Goal: Task Accomplishment & Management: Use online tool/utility

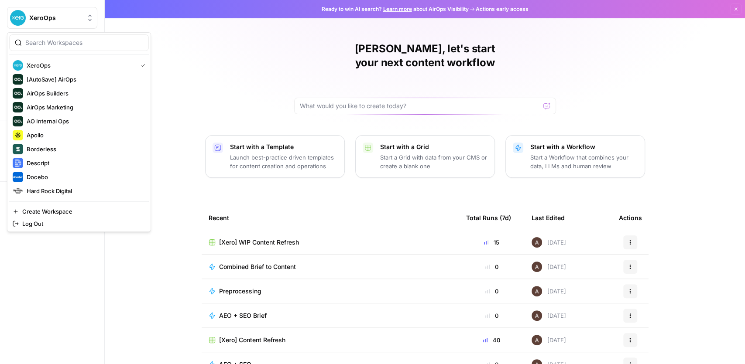
click at [46, 24] on button "XeroOps" at bounding box center [52, 18] width 90 height 22
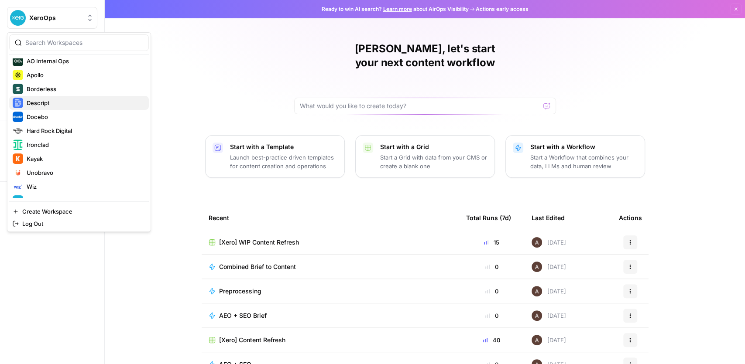
scroll to position [84, 0]
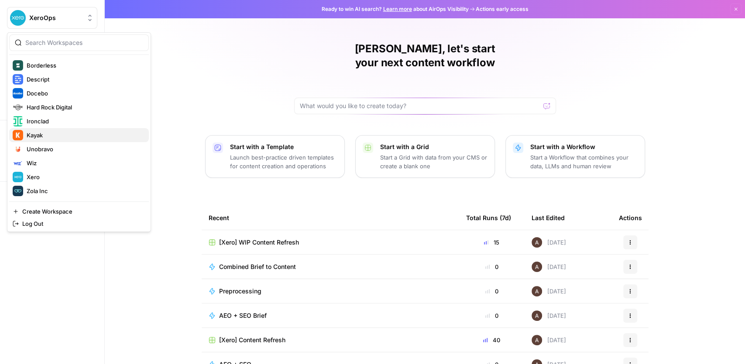
click at [60, 139] on div "Kayak" at bounding box center [79, 135] width 133 height 10
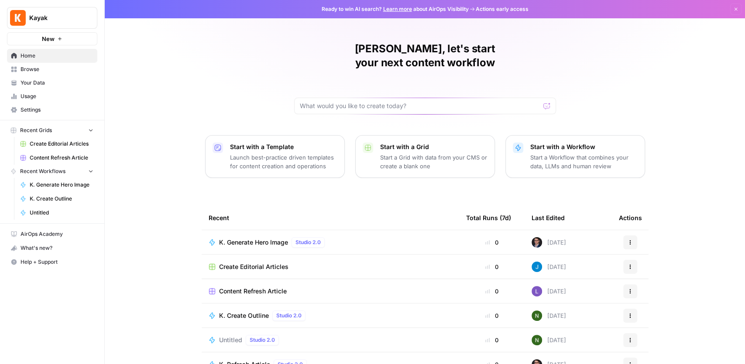
click at [48, 63] on link "Browse" at bounding box center [52, 69] width 90 height 14
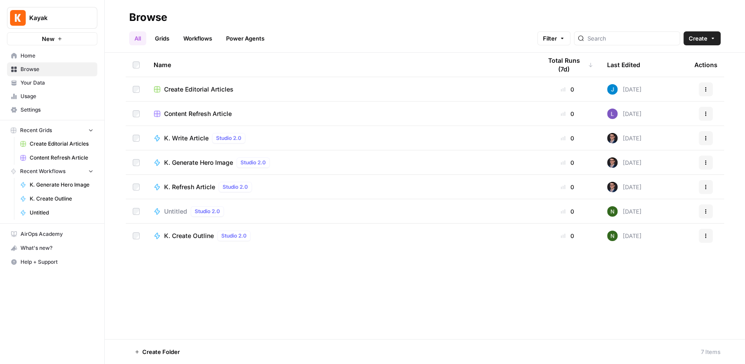
click at [32, 58] on span "Home" at bounding box center [57, 56] width 73 height 8
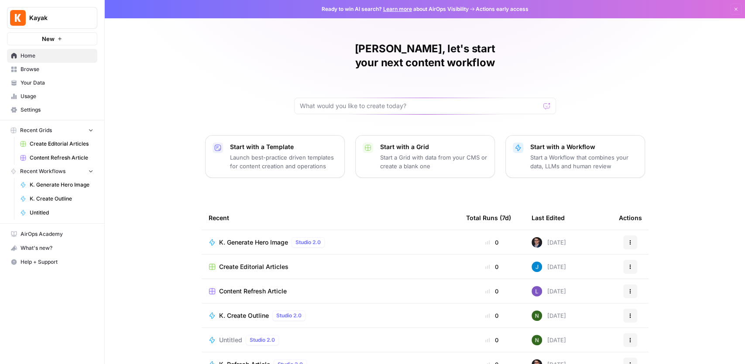
click at [39, 81] on span "Your Data" at bounding box center [57, 83] width 73 height 8
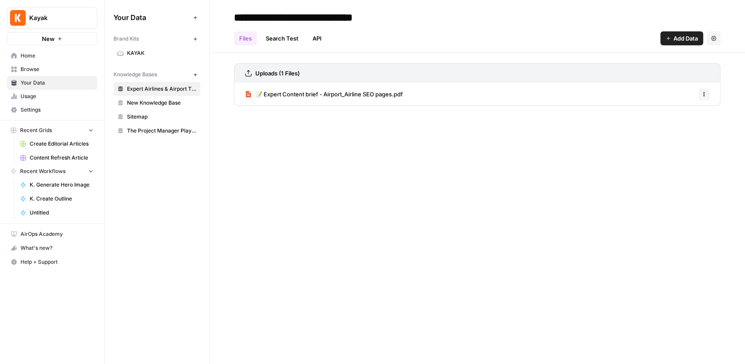
click at [145, 55] on span "KAYAK" at bounding box center [161, 53] width 69 height 8
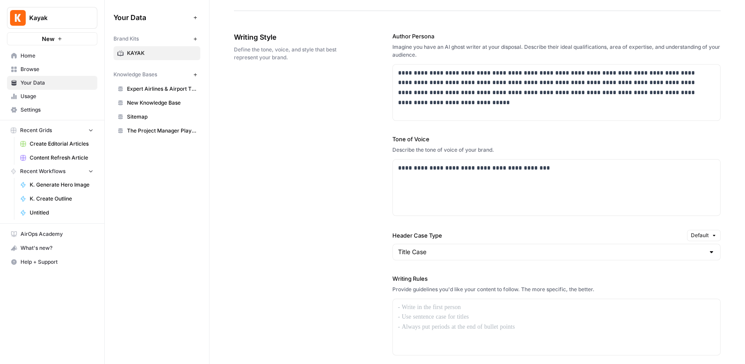
scroll to position [494, 0]
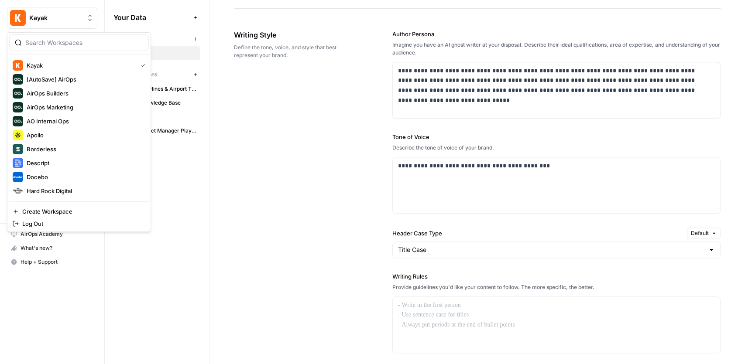
click at [45, 17] on span "Kayak" at bounding box center [55, 18] width 53 height 9
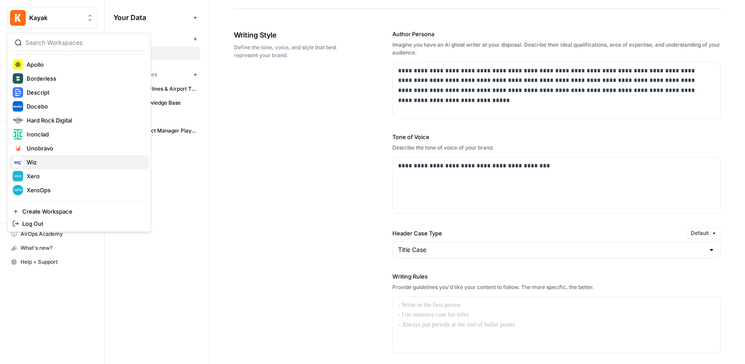
scroll to position [84, 0]
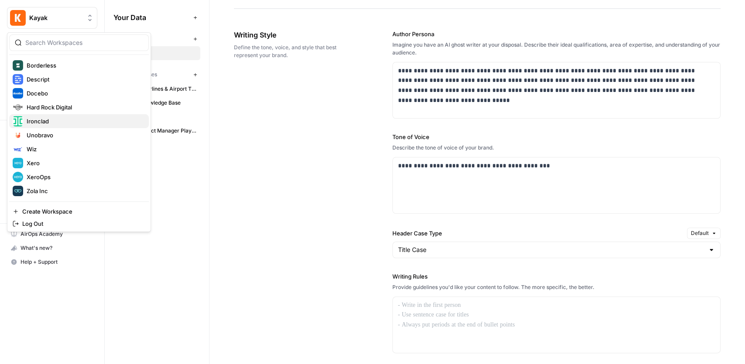
click at [60, 126] on button "Ironclad" at bounding box center [79, 121] width 140 height 14
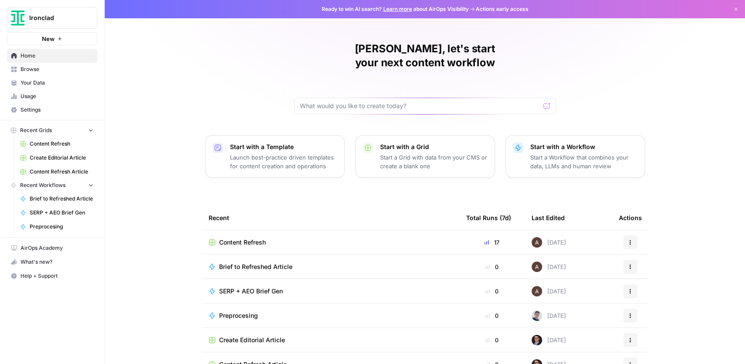
click at [58, 79] on span "Your Data" at bounding box center [57, 83] width 73 height 8
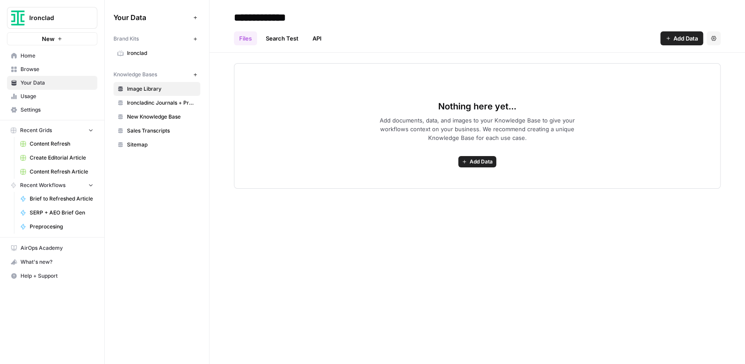
click at [152, 59] on link "Ironclad" at bounding box center [156, 53] width 87 height 14
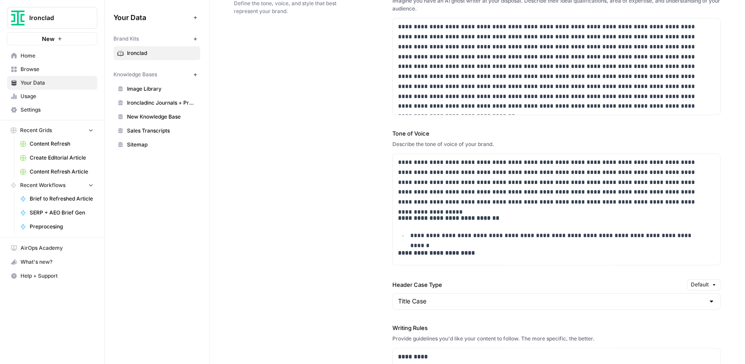
scroll to position [669, 0]
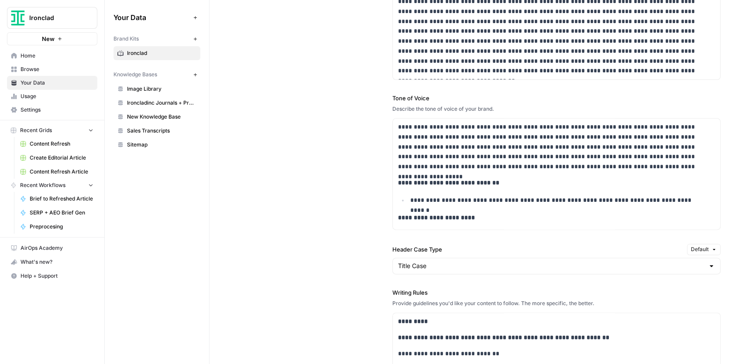
click at [65, 20] on span "Ironclad" at bounding box center [55, 18] width 53 height 9
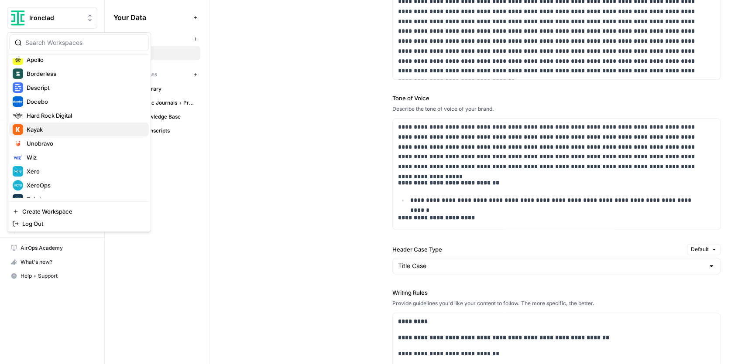
scroll to position [84, 0]
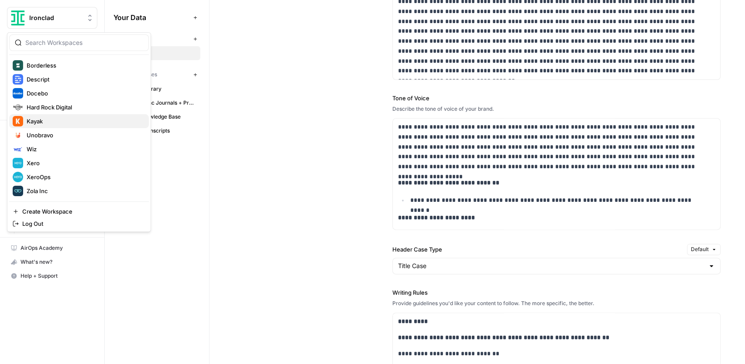
click at [44, 124] on span "Kayak" at bounding box center [84, 121] width 115 height 9
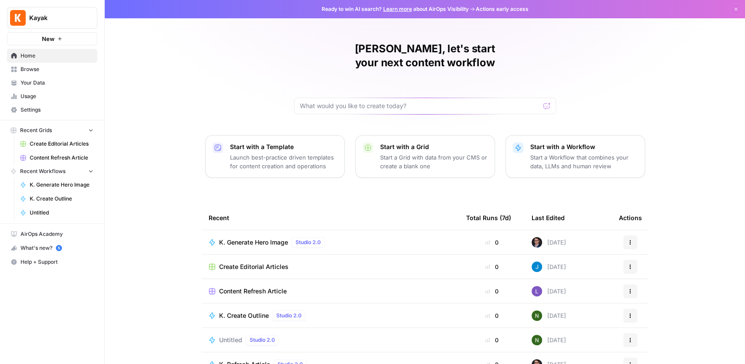
click at [58, 72] on span "Browse" at bounding box center [57, 69] width 73 height 8
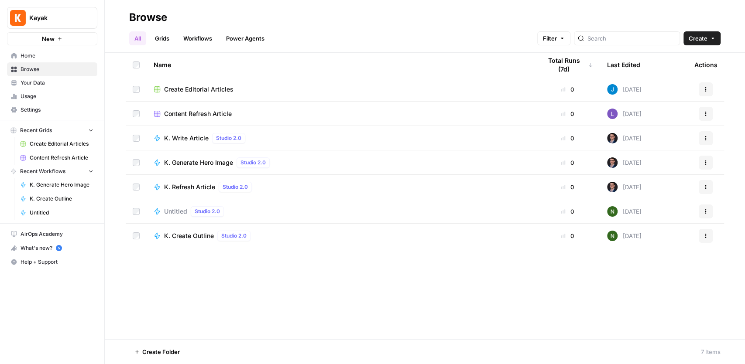
click at [47, 83] on span "Your Data" at bounding box center [57, 83] width 73 height 8
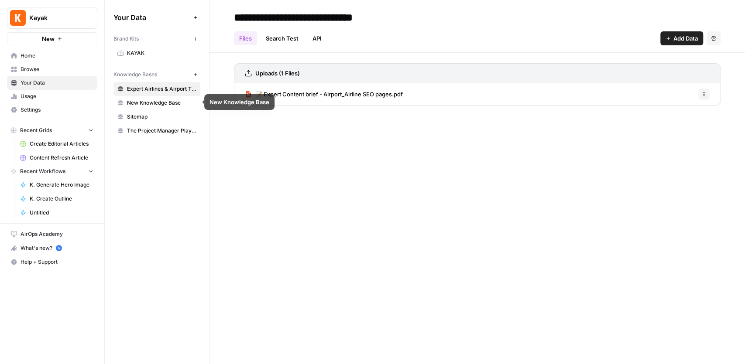
click at [146, 52] on span "KAYAK" at bounding box center [161, 53] width 69 height 8
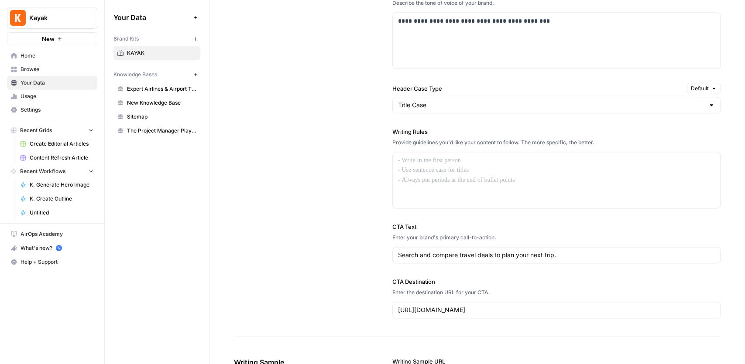
scroll to position [639, 0]
click at [441, 158] on p at bounding box center [556, 160] width 317 height 10
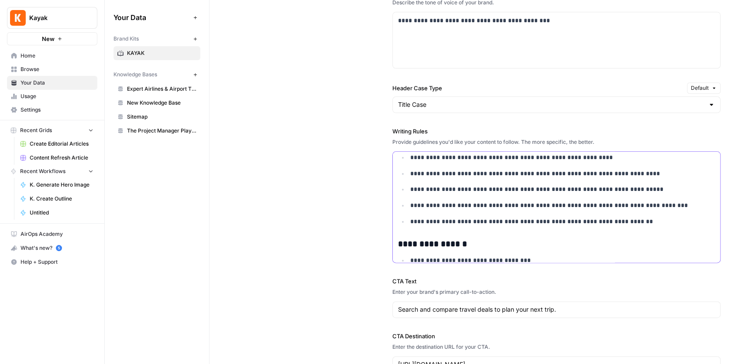
scroll to position [0, 0]
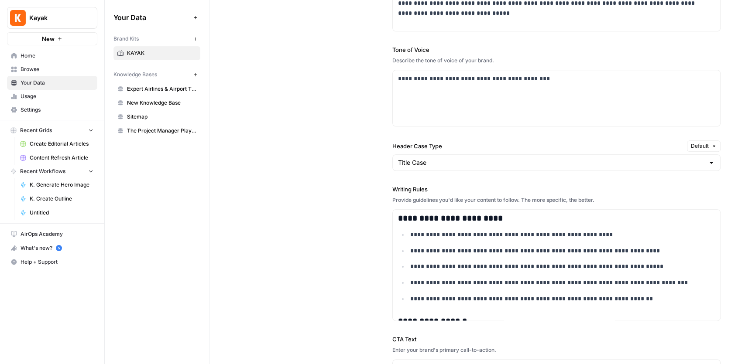
click at [363, 154] on div "**********" at bounding box center [477, 187] width 486 height 524
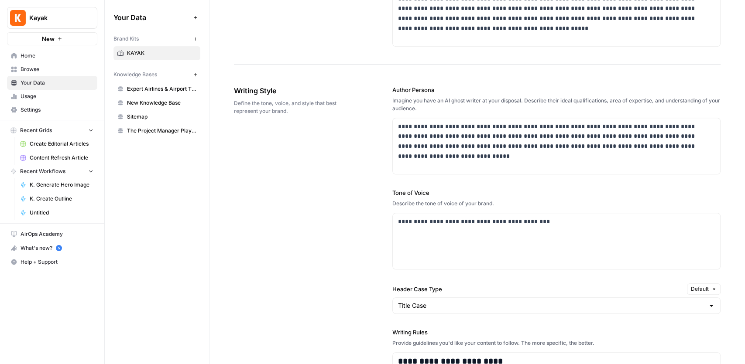
scroll to position [436, 0]
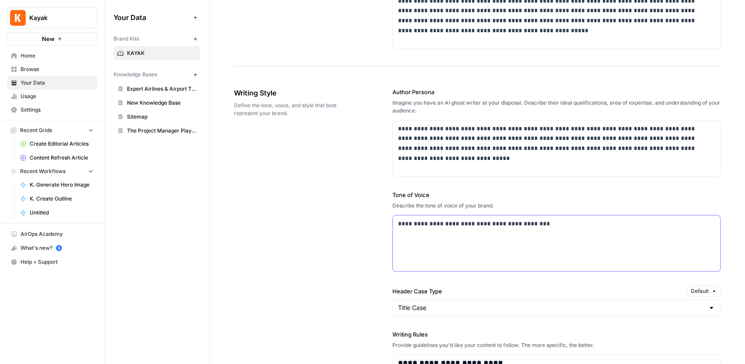
drag, startPoint x: 543, startPoint y: 223, endPoint x: 379, endPoint y: 214, distance: 163.9
click at [379, 214] on div "**********" at bounding box center [477, 332] width 486 height 524
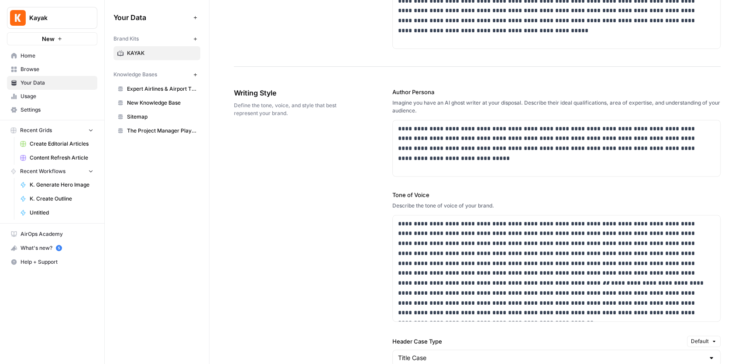
click at [366, 202] on div "**********" at bounding box center [477, 357] width 486 height 574
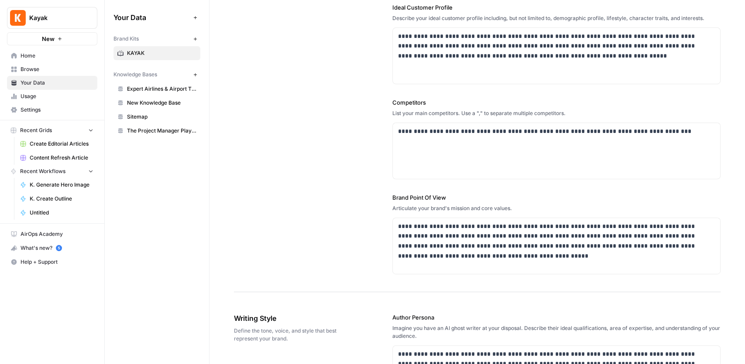
scroll to position [174, 0]
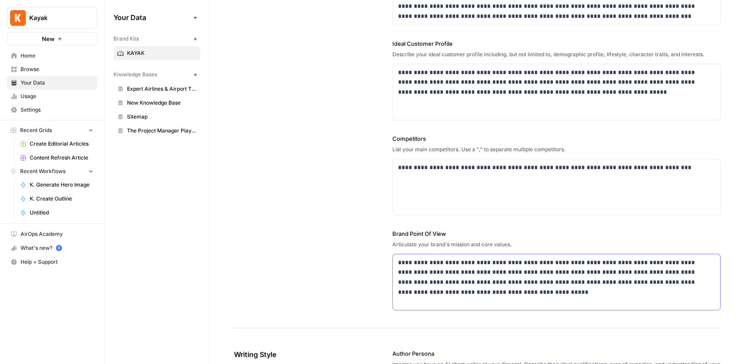
drag, startPoint x: 465, startPoint y: 297, endPoint x: 338, endPoint y: 241, distance: 138.5
click at [338, 241] on div "**********" at bounding box center [477, 95] width 486 height 468
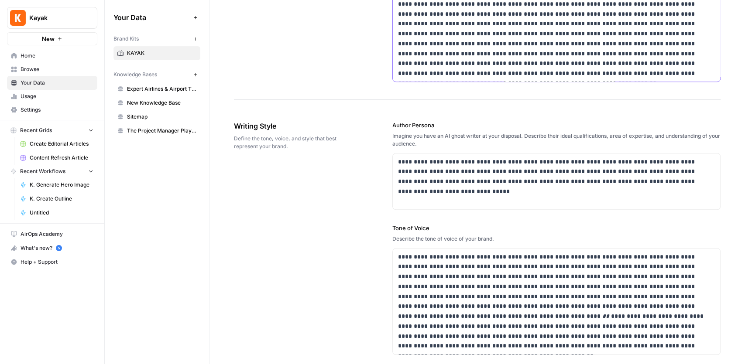
scroll to position [489, 0]
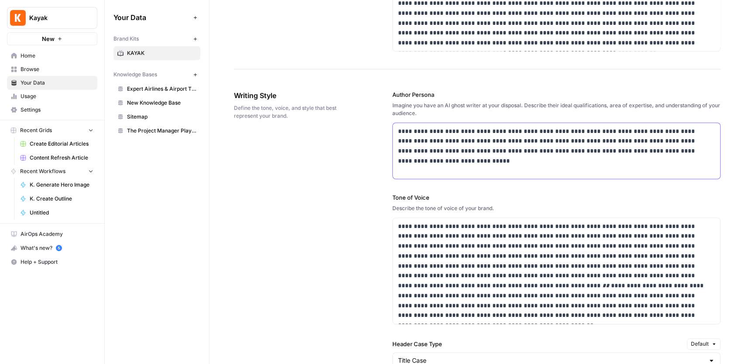
click at [562, 160] on div "**********" at bounding box center [556, 151] width 327 height 56
drag, startPoint x: 685, startPoint y: 152, endPoint x: 388, endPoint y: 106, distance: 300.2
click at [388, 106] on div "**********" at bounding box center [477, 360] width 486 height 574
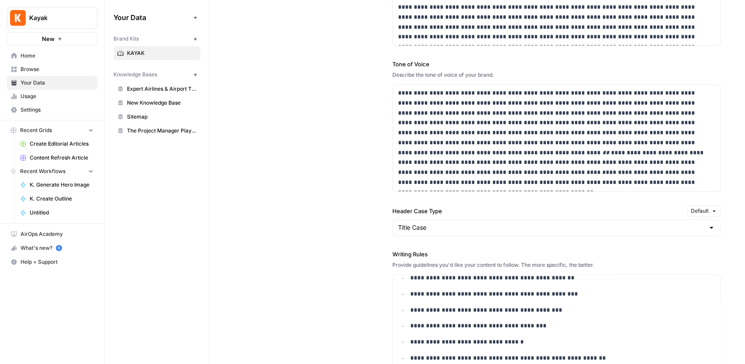
scroll to position [663, 0]
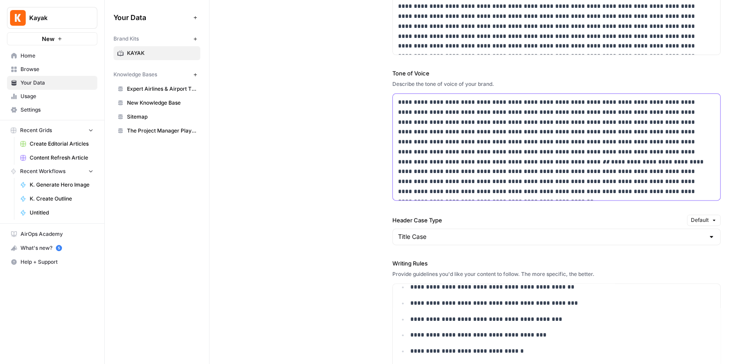
click at [438, 141] on p "**********" at bounding box center [555, 146] width 314 height 99
click at [416, 98] on p "**********" at bounding box center [555, 146] width 314 height 99
click at [398, 98] on p "**********" at bounding box center [555, 146] width 314 height 99
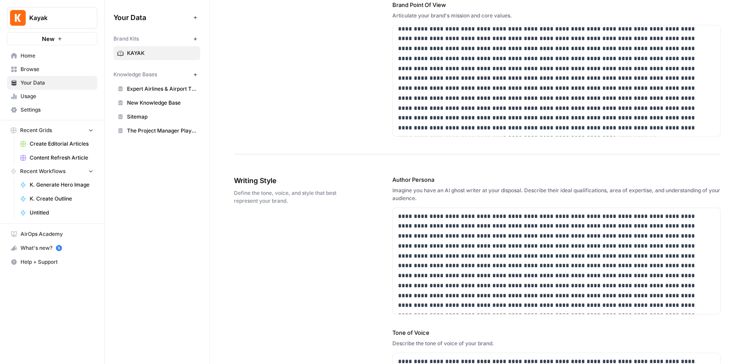
scroll to position [401, 0]
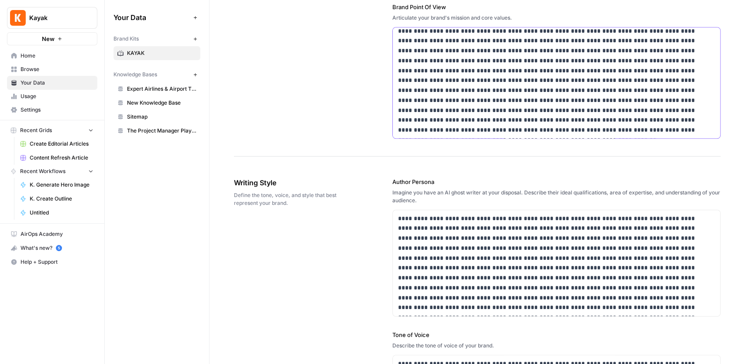
click at [502, 120] on p at bounding box center [552, 80] width 309 height 109
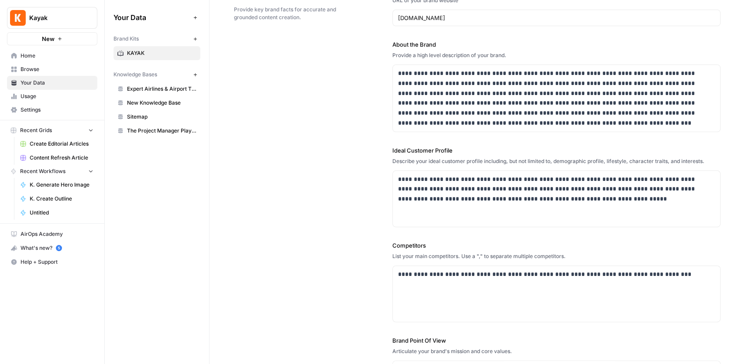
scroll to position [52, 0]
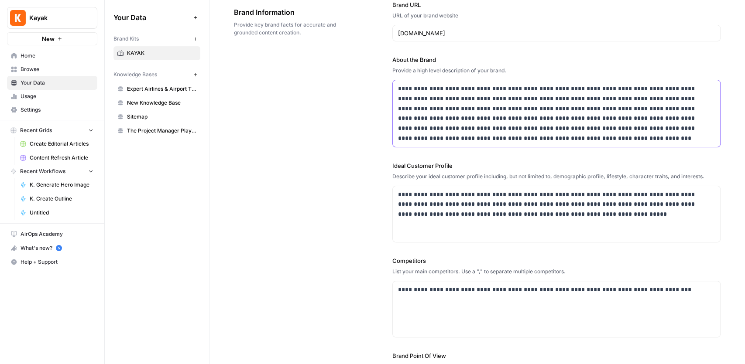
drag, startPoint x: 492, startPoint y: 136, endPoint x: 360, endPoint y: 78, distance: 143.5
click at [360, 78] on div "**********" at bounding box center [477, 244] width 486 height 523
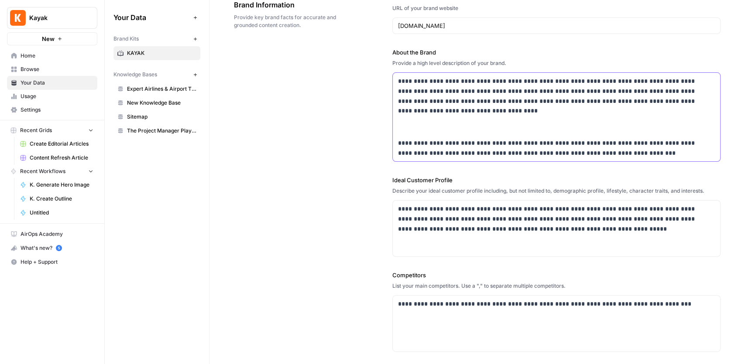
scroll to position [63, 0]
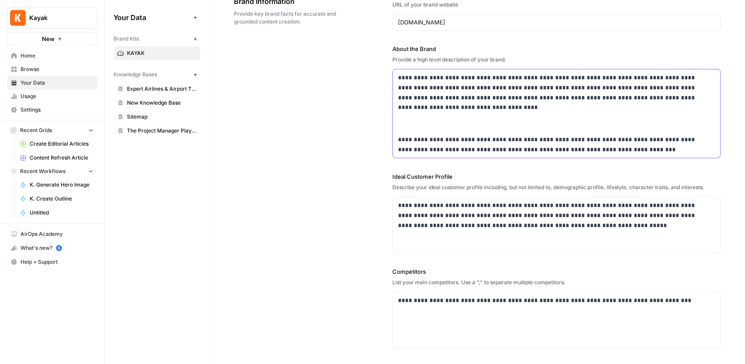
click at [414, 120] on p at bounding box center [556, 119] width 317 height 20
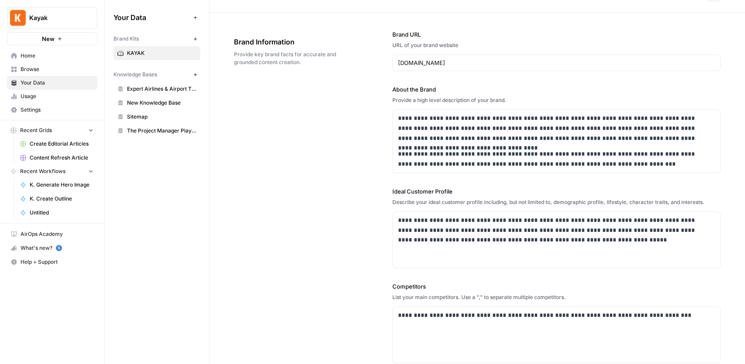
scroll to position [0, 0]
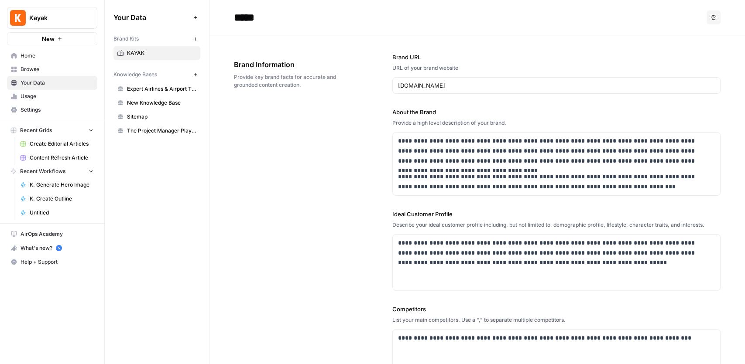
click at [268, 20] on input "*****" at bounding box center [300, 17] width 140 height 17
click at [311, 49] on div "Brand Information Provide key brand facts for accurate and grounded content cre…" at bounding box center [288, 74] width 109 height 65
click at [298, 19] on input "**********" at bounding box center [300, 17] width 140 height 17
type input "**********"
click at [315, 62] on span "Brand Information" at bounding box center [288, 64] width 109 height 10
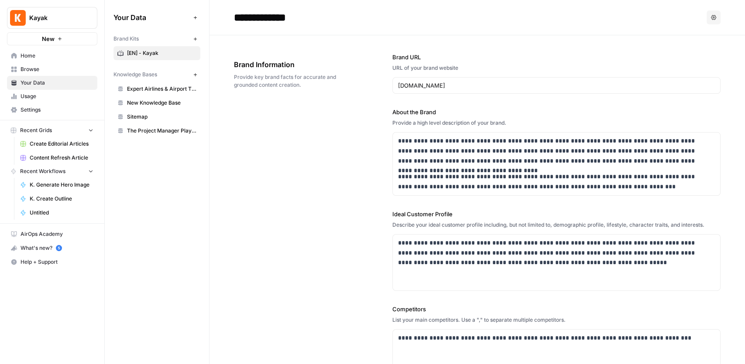
click at [282, 133] on div "**********" at bounding box center [477, 294] width 486 height 519
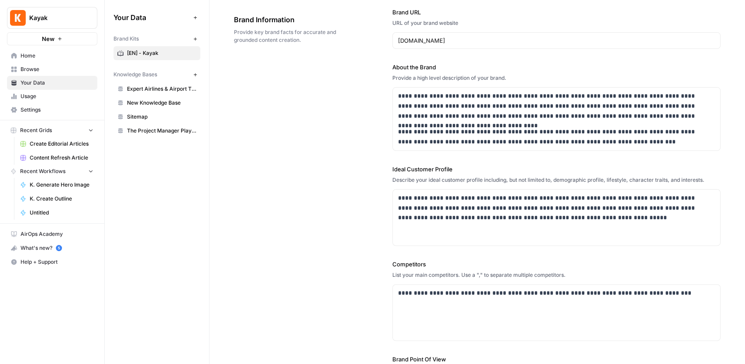
scroll to position [29, 0]
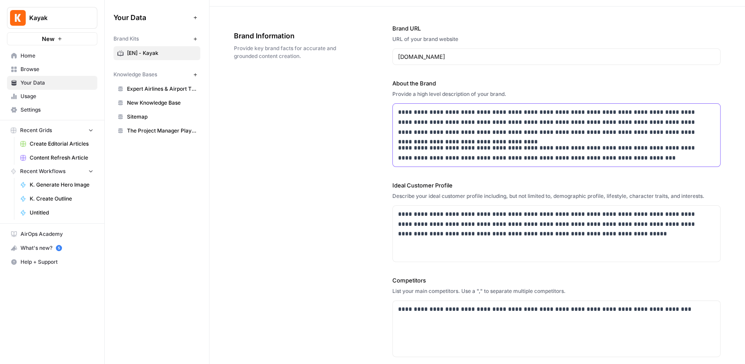
click at [422, 112] on p "**********" at bounding box center [555, 122] width 314 height 30
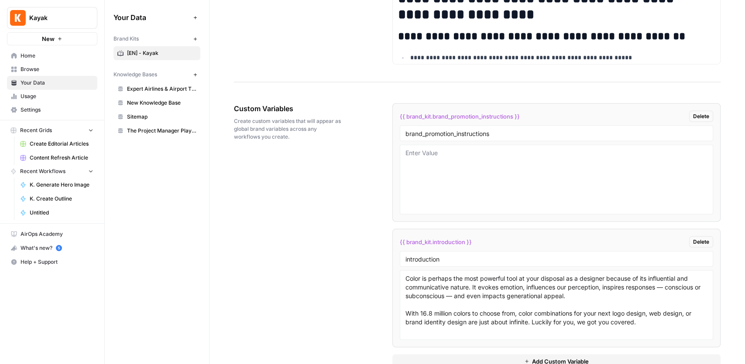
scroll to position [1555, 0]
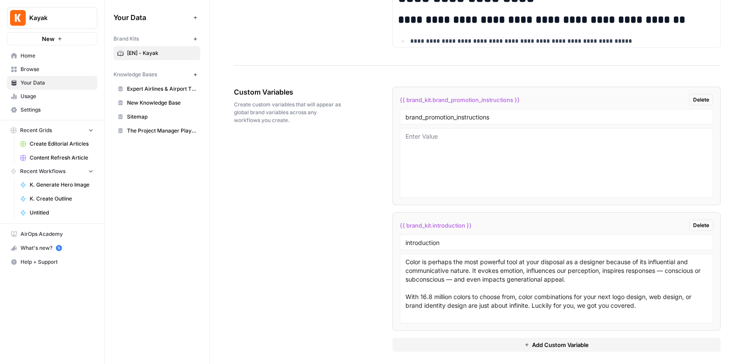
click at [555, 341] on span "Add Custom Variable" at bounding box center [560, 345] width 57 height 9
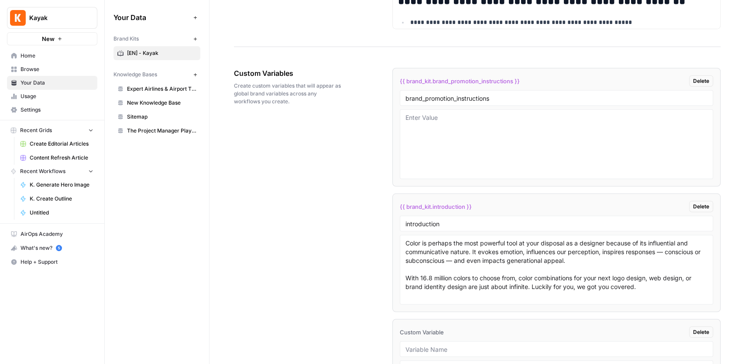
scroll to position [1672, 0]
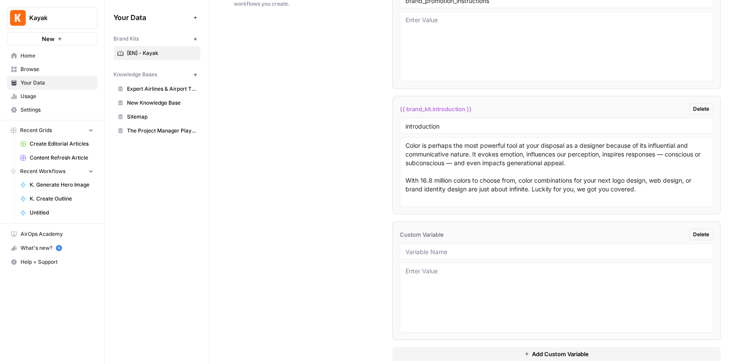
click at [446, 250] on div at bounding box center [556, 252] width 313 height 16
click at [448, 248] on input "text" at bounding box center [556, 252] width 302 height 8
click at [437, 248] on input "text" at bounding box center [556, 252] width 302 height 8
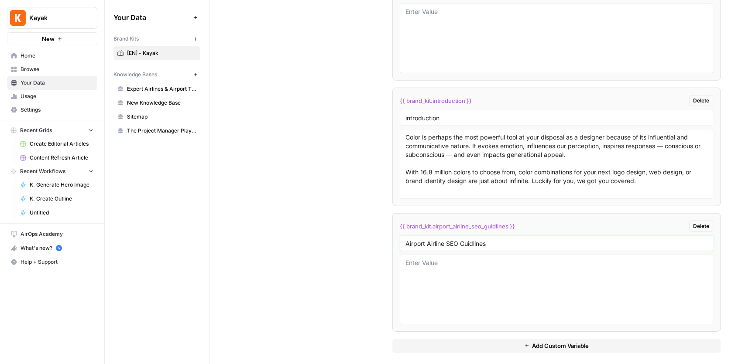
scroll to position [1681, 0]
click at [496, 263] on textarea at bounding box center [556, 289] width 302 height 62
click at [472, 239] on input "Airport Airline SEO Guidlines" at bounding box center [556, 243] width 302 height 8
type input "Airport Airline SEO Guidelines"
click at [480, 258] on textarea at bounding box center [556, 289] width 302 height 62
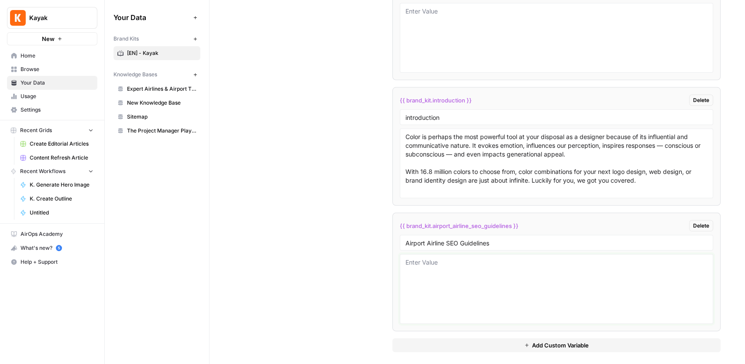
click at [441, 270] on textarea at bounding box center [556, 289] width 302 height 62
paste textarea "Content focus Provide unique, valuable tips not easily found elsewhere, avoidin…"
type textarea "Content focus Provide unique, valuable tips not easily found elsewhere, avoidin…"
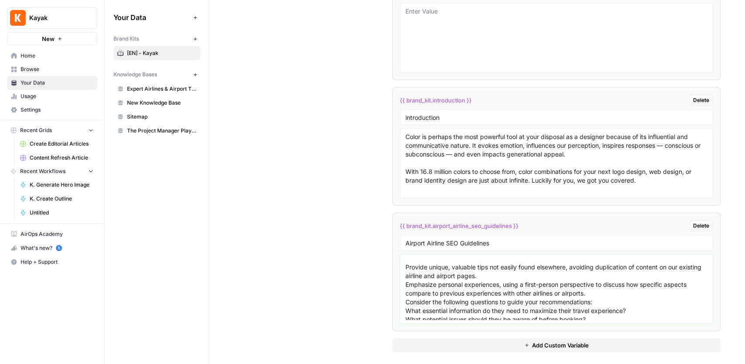
scroll to position [0, 0]
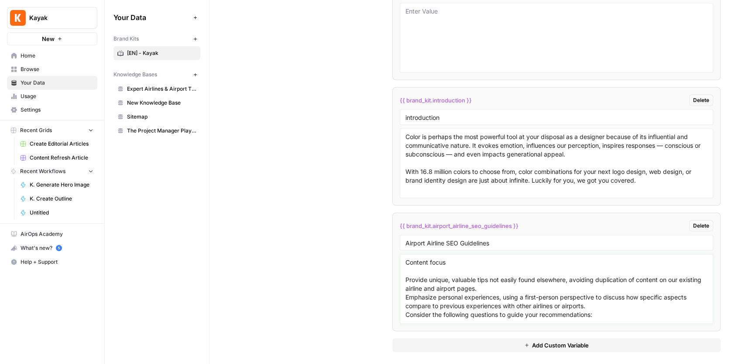
click at [508, 288] on textarea "Content focus Provide unique, valuable tips not easily found elsewhere, avoidin…" at bounding box center [556, 289] width 302 height 62
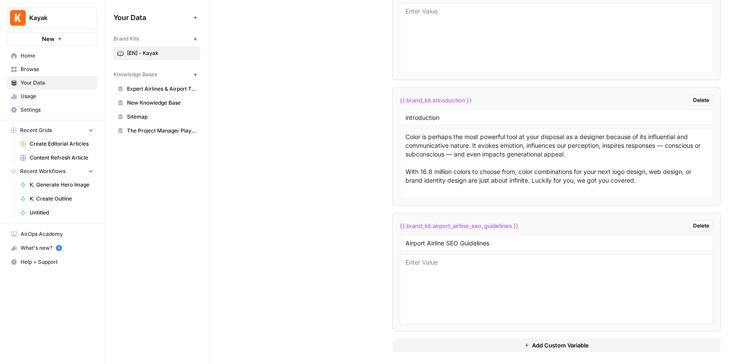
click at [451, 263] on textarea at bounding box center [556, 289] width 302 height 62
paste textarea "**Content focus** • Provide unique, valuable tips not easily found elsewhere, a…"
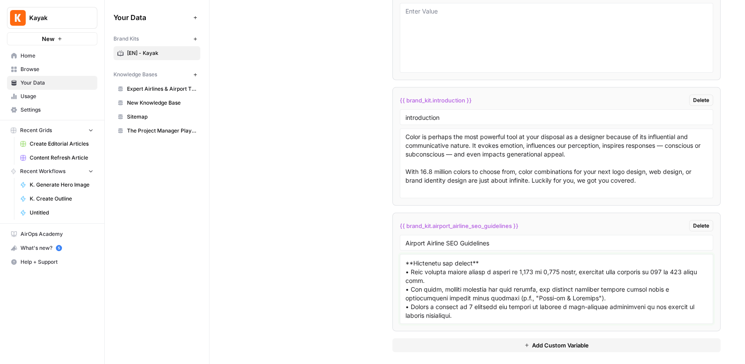
scroll to position [479, 0]
type textarea "**Content focus** • Provide unique, valuable tips not easily found elsewhere, a…"
click at [407, 239] on input "Airport Airline SEO Guidelines" at bounding box center [556, 243] width 302 height 8
click at [405, 239] on input "Airport Airline SEO Guidelines" at bounding box center [556, 243] width 302 height 8
type input "US Airport Airline SEO Guidelines"
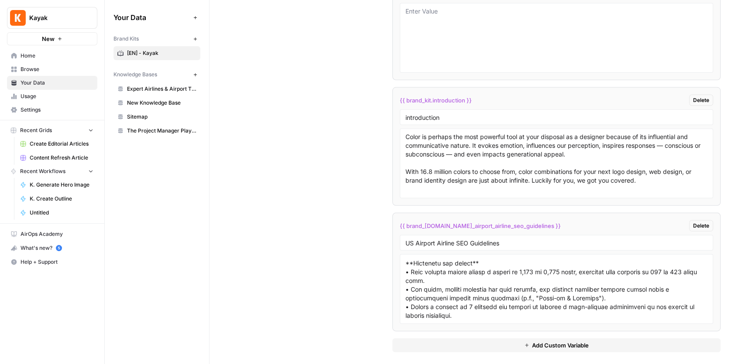
click at [559, 220] on div "{{ brand_kit.us_airport_airline_seo_guidelines }} Delete" at bounding box center [556, 225] width 313 height 11
click at [502, 314] on textarea at bounding box center [556, 289] width 302 height 62
paste textarea "Who to write for The content should appeal to any US traveler who is looking to…"
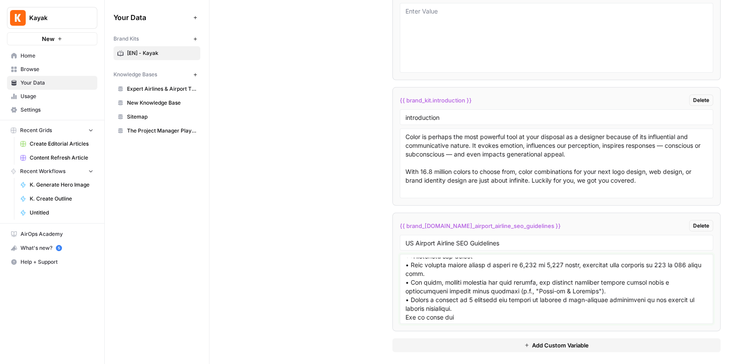
scroll to position [472, 0]
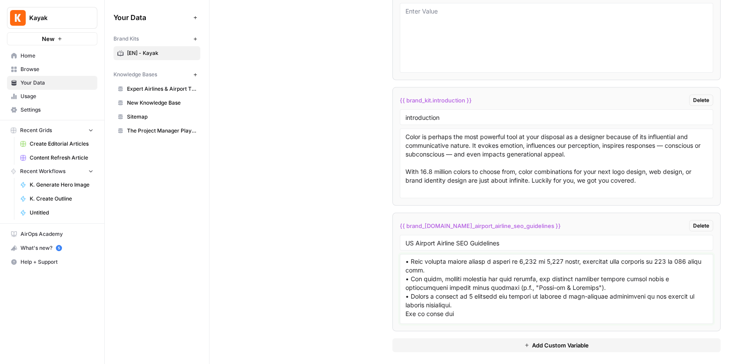
drag, startPoint x: 479, startPoint y: 265, endPoint x: 471, endPoint y: 263, distance: 8.0
click at [471, 263] on textarea at bounding box center [556, 289] width 302 height 62
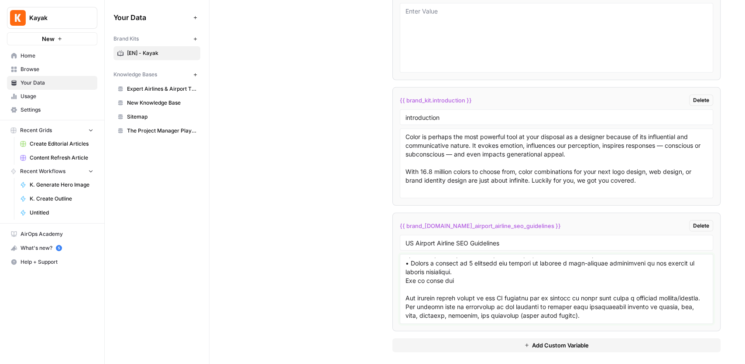
scroll to position [531, 0]
click at [405, 268] on textarea at bounding box center [556, 289] width 302 height 62
paste textarea "**"
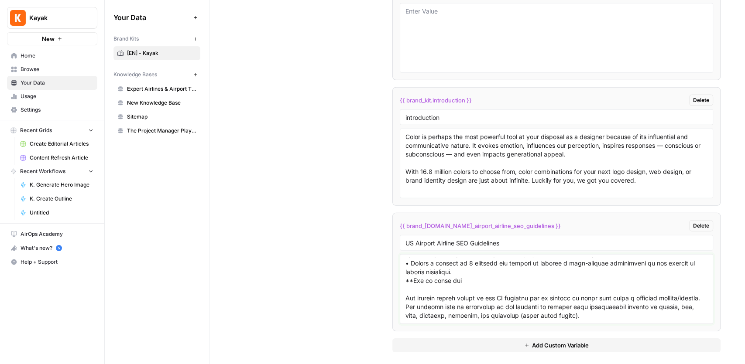
paste textarea "**"
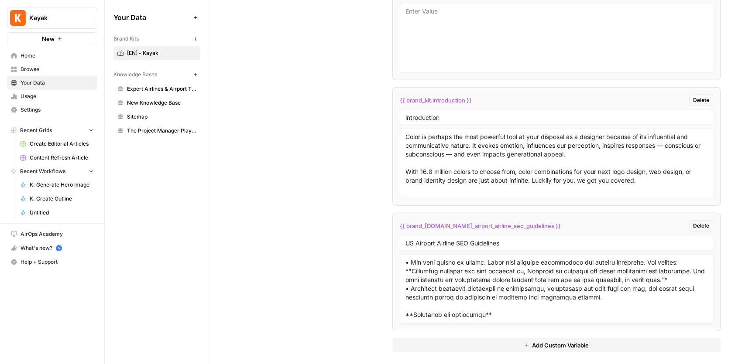
scroll to position [0, 0]
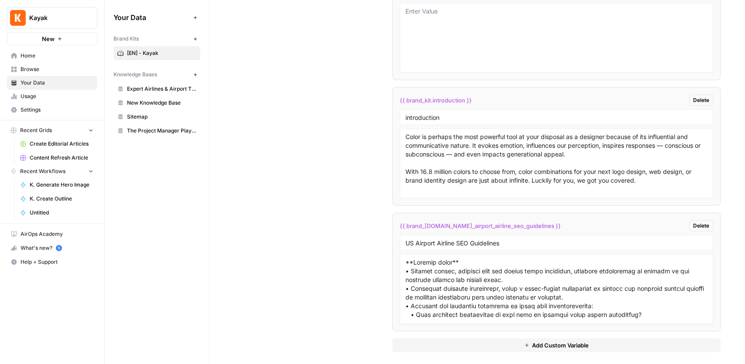
type textarea "**Content focus** • Provide unique, valuable tips not easily found elsewhere, a…"
click at [355, 254] on div "Custom Variables Create custom variables that will appear as global brand varia…" at bounding box center [477, 157] width 486 height 426
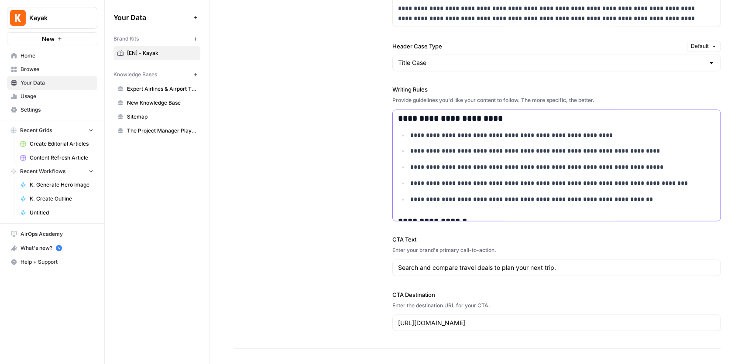
click at [490, 146] on p "**********" at bounding box center [558, 151] width 297 height 10
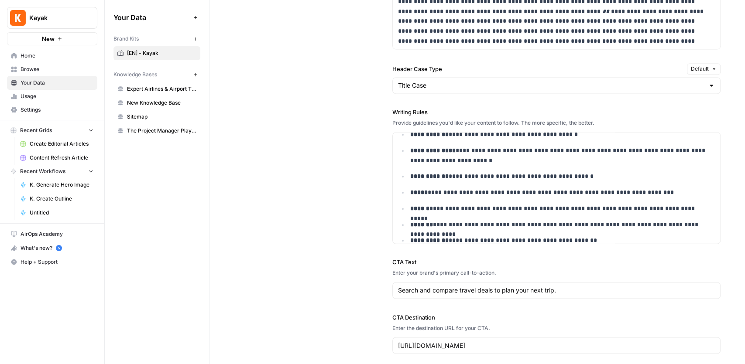
scroll to position [779, 0]
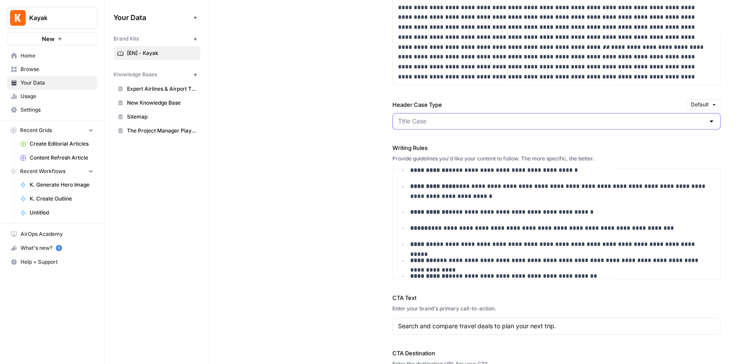
click at [406, 120] on input "Header Case Type" at bounding box center [551, 121] width 306 height 9
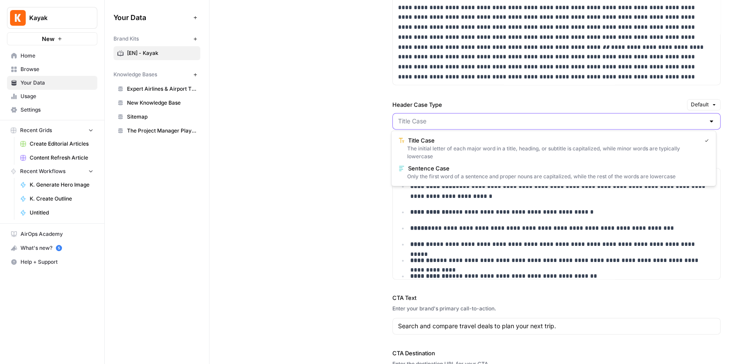
click at [406, 120] on input "Header Case Type" at bounding box center [551, 121] width 306 height 9
type input "Title Case"
click at [336, 103] on div "**********" at bounding box center [477, 92] width 486 height 629
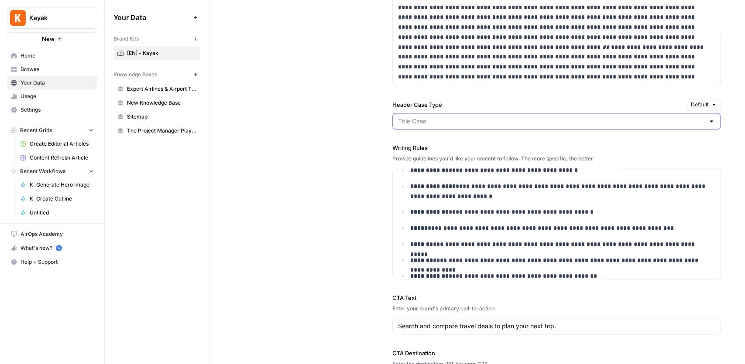
click at [419, 119] on input "Header Case Type" at bounding box center [551, 121] width 306 height 9
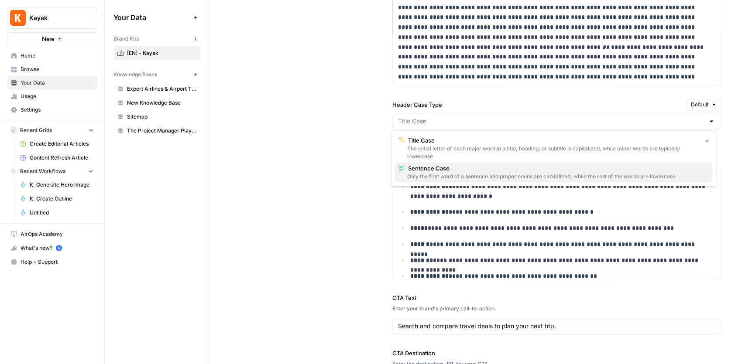
click at [420, 170] on span "Sentence Case" at bounding box center [556, 168] width 297 height 9
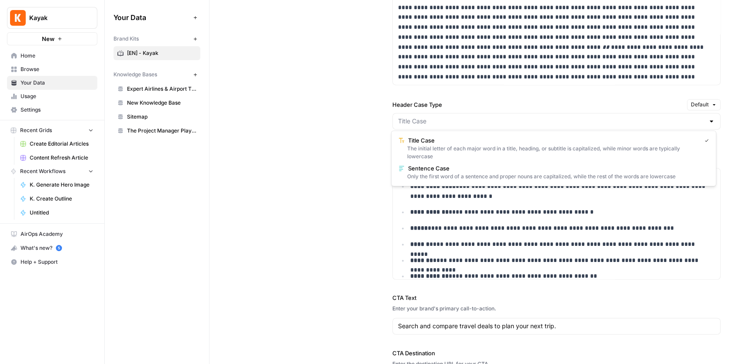
type input "Sentence Case"
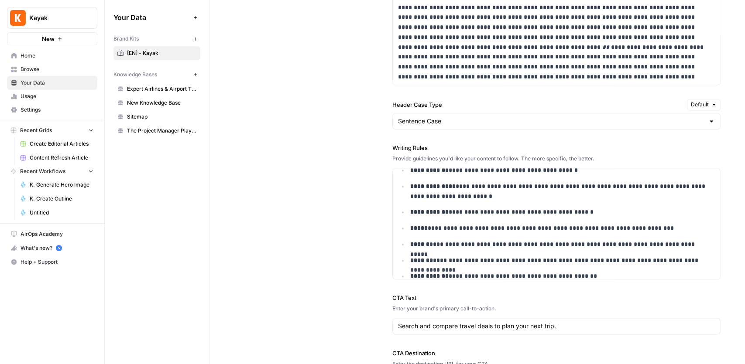
click at [352, 144] on div "**********" at bounding box center [477, 92] width 486 height 629
click at [133, 51] on span "[EN] - Kayak" at bounding box center [161, 53] width 69 height 8
click at [138, 51] on span "[EN] - Kayak" at bounding box center [161, 53] width 69 height 8
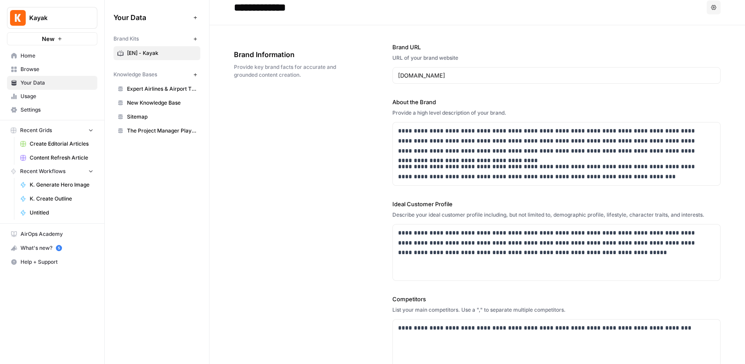
scroll to position [0, 0]
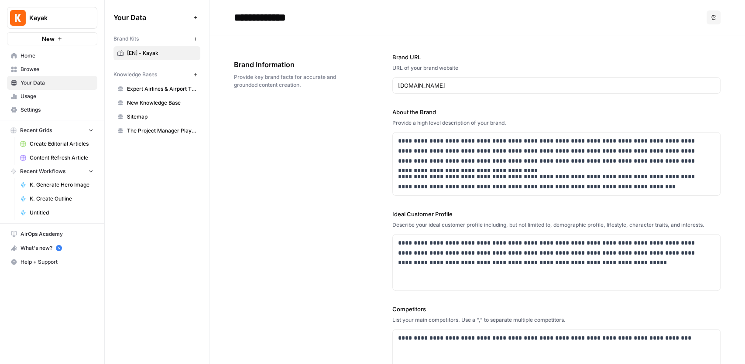
click at [255, 17] on input "**********" at bounding box center [300, 17] width 140 height 17
type input "**********"
click at [298, 134] on div "**********" at bounding box center [477, 294] width 486 height 519
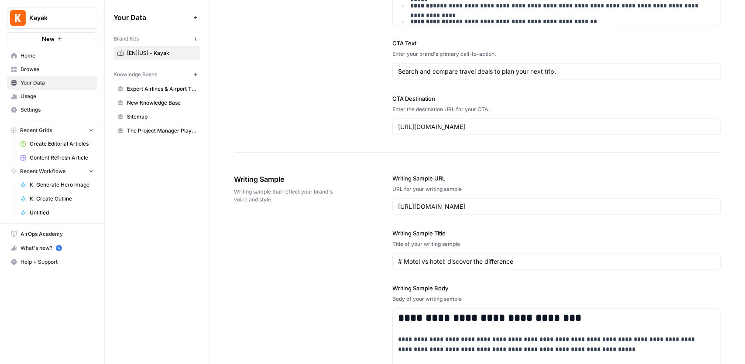
scroll to position [1047, 0]
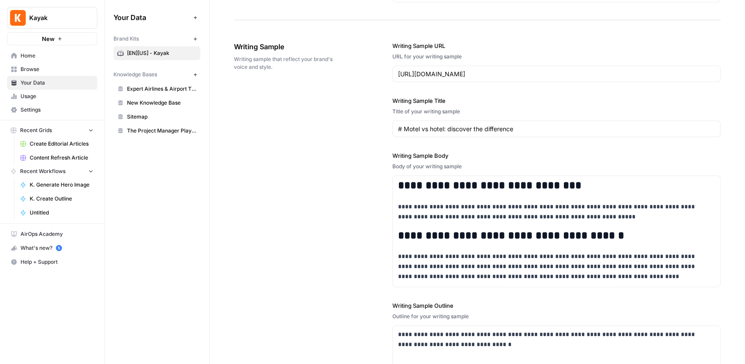
scroll to position [1157, 0]
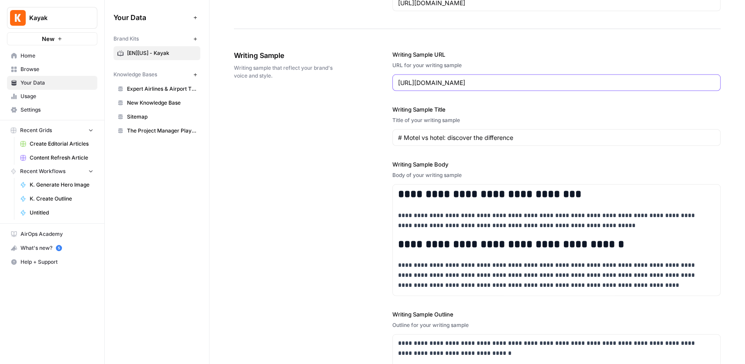
drag, startPoint x: 575, startPoint y: 79, endPoint x: 356, endPoint y: 71, distance: 219.1
click at [356, 71] on div "**********" at bounding box center [477, 248] width 486 height 431
paste input "bangkok-airports"
type input "https://www.kayak.com/news/bangkok-airports/"
drag, startPoint x: 510, startPoint y: 132, endPoint x: 362, endPoint y: 133, distance: 148.3
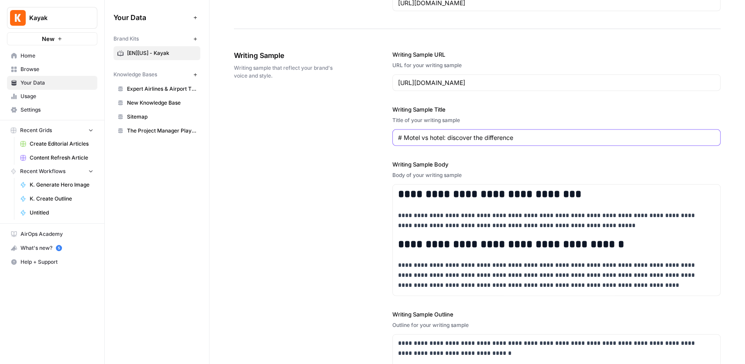
click at [362, 133] on div "**********" at bounding box center [477, 248] width 486 height 431
paste input "A complete guide to the major airports in Bangkok"
type input "A complete guide to the major airports in Bangkok"
click at [340, 140] on div "**********" at bounding box center [477, 248] width 486 height 431
click at [400, 196] on h2 "**********" at bounding box center [552, 194] width 309 height 12
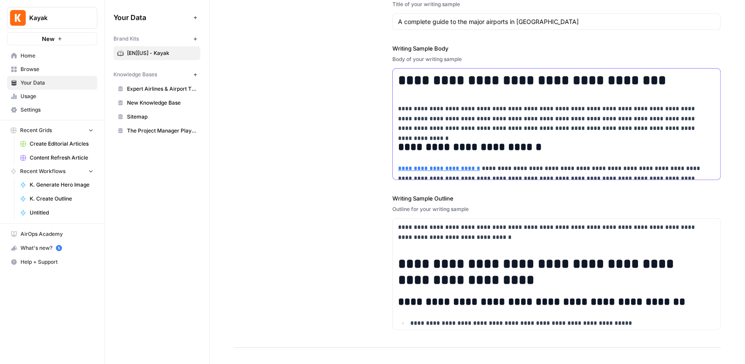
scroll to position [1274, 0]
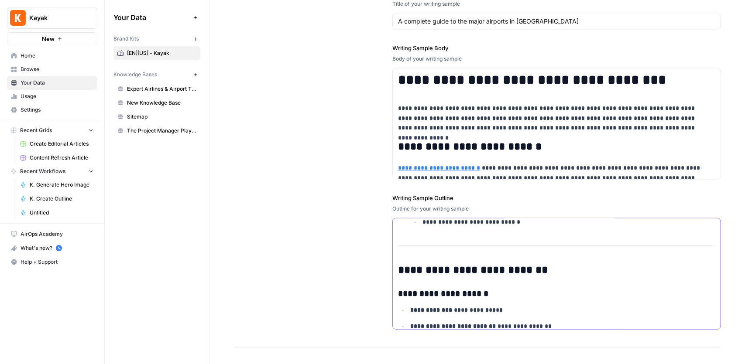
scroll to position [639, 0]
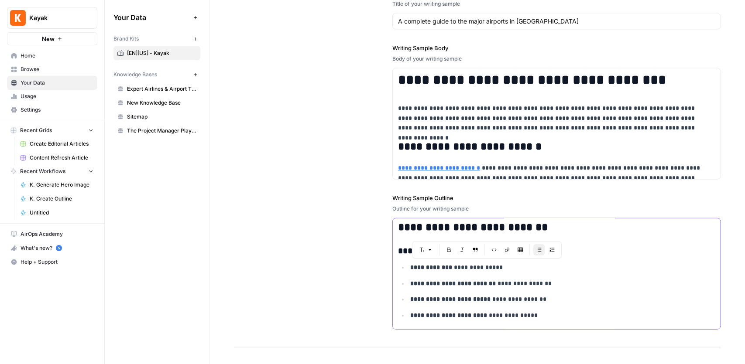
drag, startPoint x: 496, startPoint y: 265, endPoint x: 475, endPoint y: 264, distance: 20.5
click at [475, 264] on p "**********" at bounding box center [558, 268] width 297 height 10
click at [559, 263] on p "**********" at bounding box center [558, 268] width 297 height 10
click at [501, 280] on p "**********" at bounding box center [558, 284] width 297 height 10
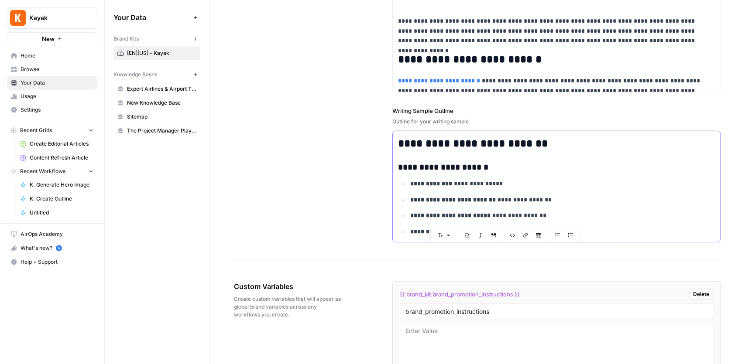
scroll to position [608, 0]
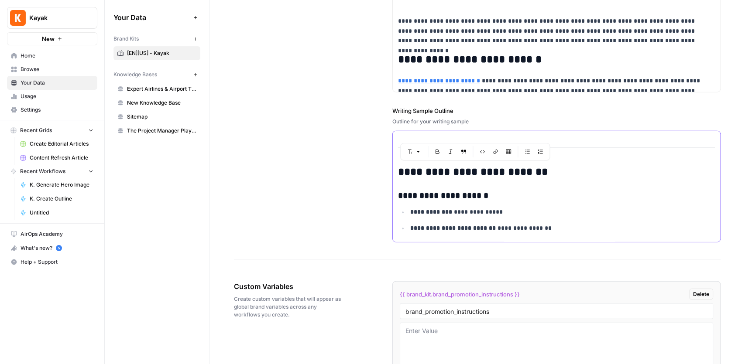
drag, startPoint x: 563, startPoint y: 228, endPoint x: 395, endPoint y: 168, distance: 178.7
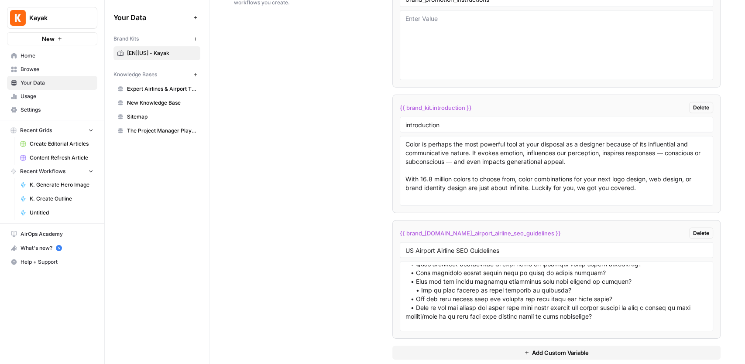
scroll to position [1681, 0]
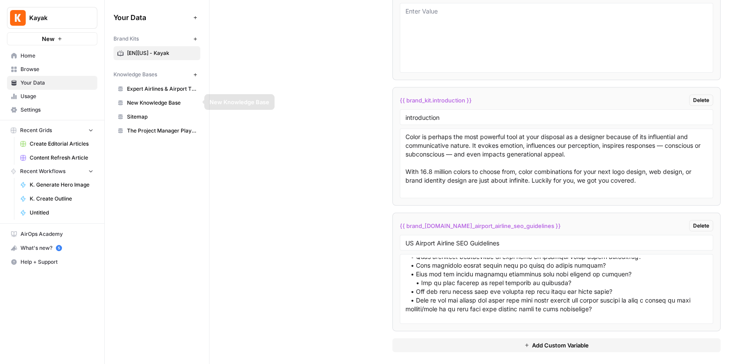
click at [136, 114] on span "Sitemap" at bounding box center [161, 117] width 69 height 8
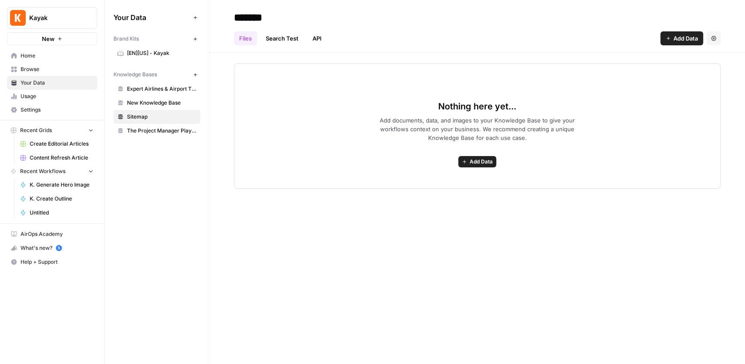
click at [665, 41] on icon "button" at bounding box center [667, 38] width 5 height 5
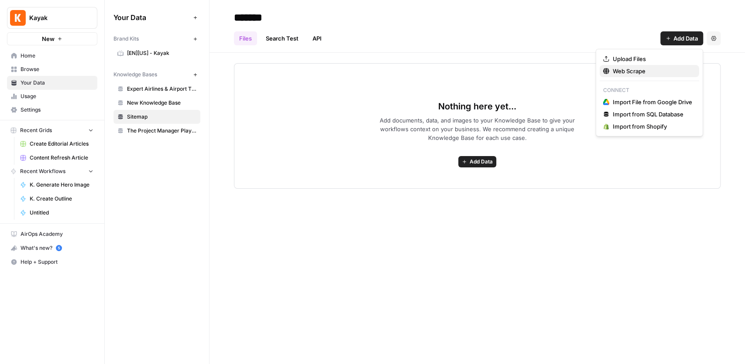
click at [628, 70] on span "Web Scrape" at bounding box center [651, 71] width 79 height 9
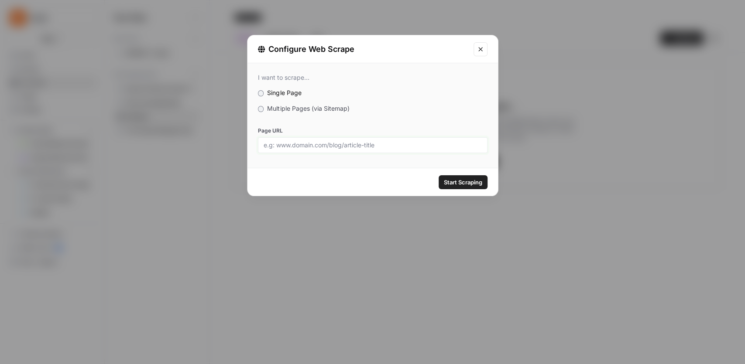
click at [309, 142] on input "Page URL" at bounding box center [372, 145] width 218 height 8
paste input "https://www.kayak.com/news/bangkok-airports/"
type input "https://www.kayak.com/news/bangkok-airports/"
click at [462, 185] on span "Start Scraping" at bounding box center [463, 182] width 38 height 9
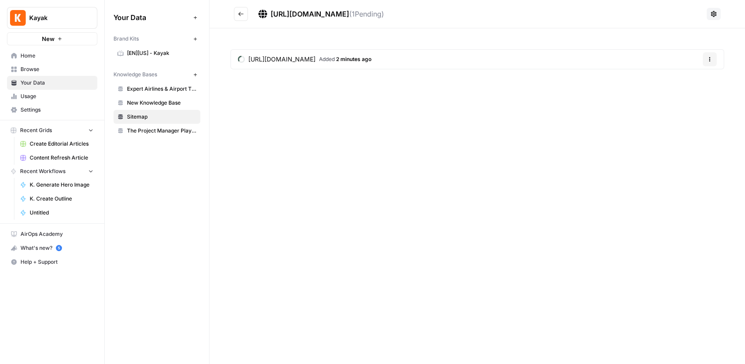
click at [315, 61] on span "https://www.kayak.com/news/bangkok-airports/" at bounding box center [281, 59] width 67 height 9
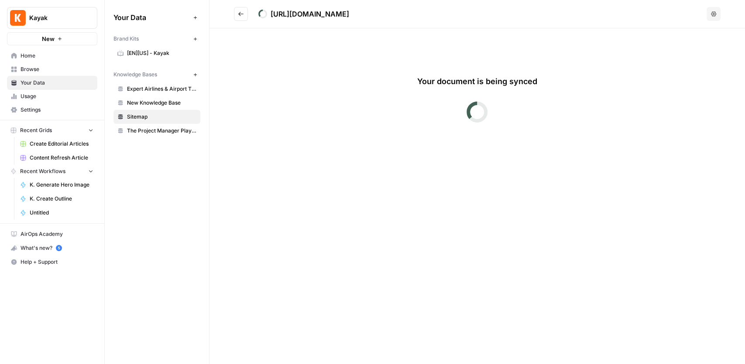
click at [139, 50] on span "[EN][US] - Kayak" at bounding box center [161, 53] width 69 height 8
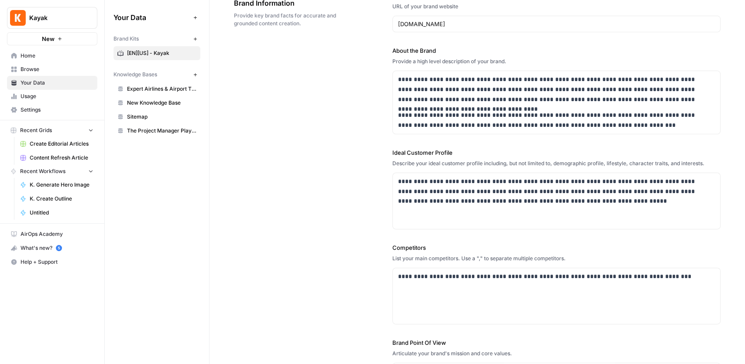
scroll to position [116, 0]
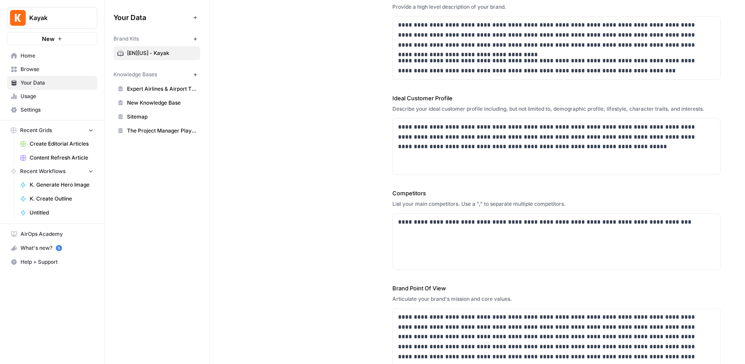
click at [157, 120] on link "Sitemap" at bounding box center [156, 117] width 87 height 14
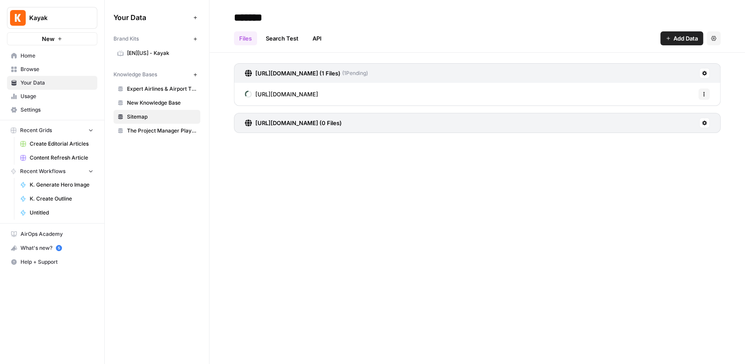
click at [318, 95] on span "https://www.kayak.com/news/bangkok-airports/" at bounding box center [286, 94] width 63 height 9
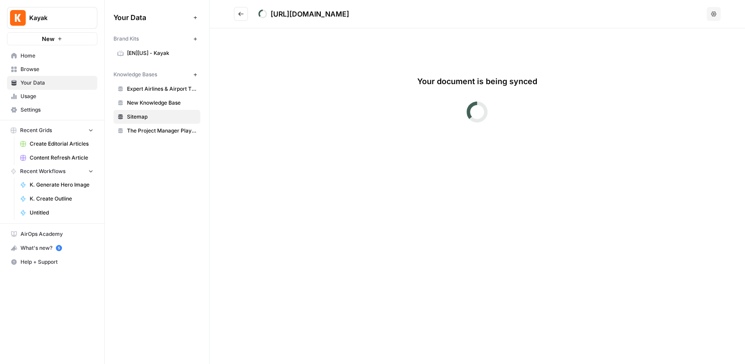
click at [243, 19] on button "Go back" at bounding box center [241, 14] width 14 height 14
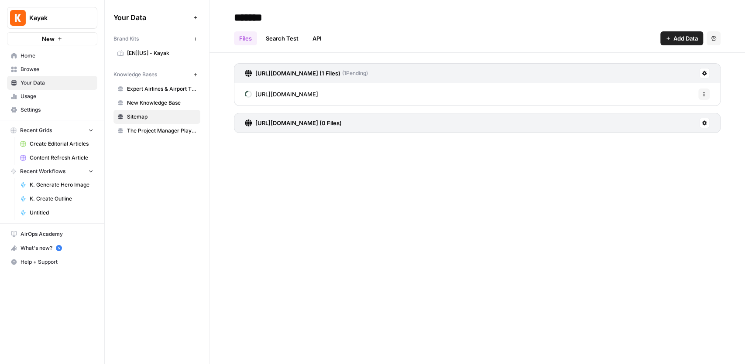
click at [154, 55] on span "[EN][US] - Kayak" at bounding box center [161, 53] width 69 height 8
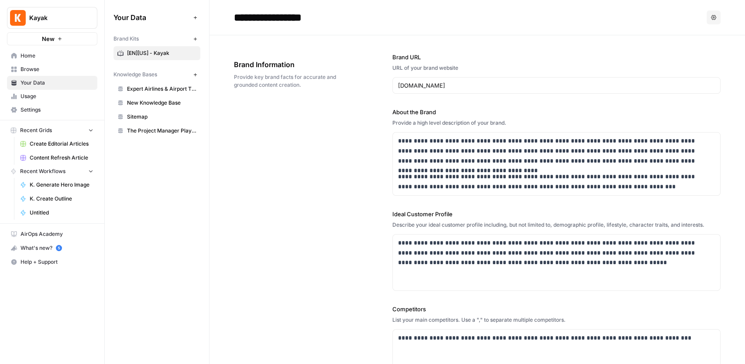
click at [41, 65] on link "Browse" at bounding box center [52, 69] width 90 height 14
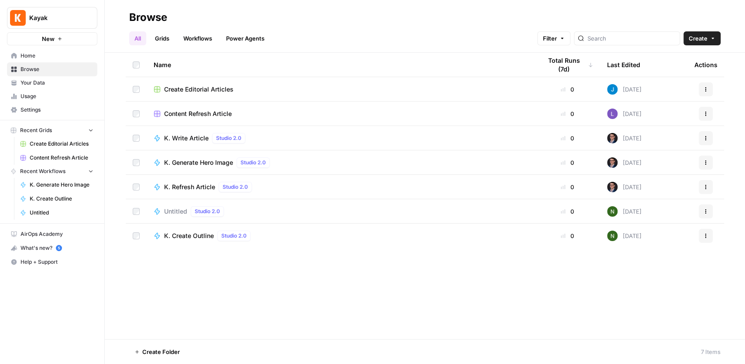
click at [711, 39] on icon "button" at bounding box center [712, 38] width 5 height 5
click at [676, 69] on span "Grid" at bounding box center [684, 71] width 49 height 9
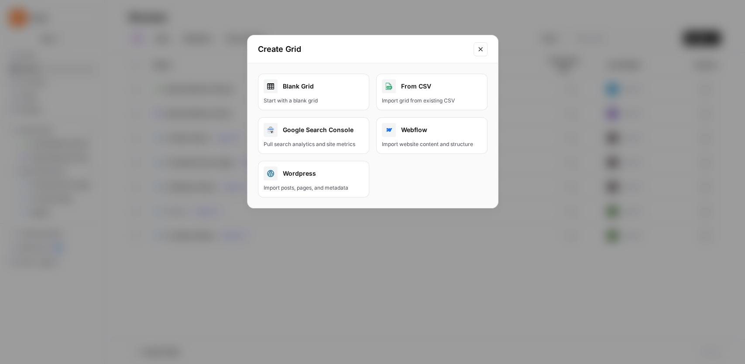
click at [311, 96] on link "Blank Grid Start with a blank grid" at bounding box center [313, 92] width 111 height 37
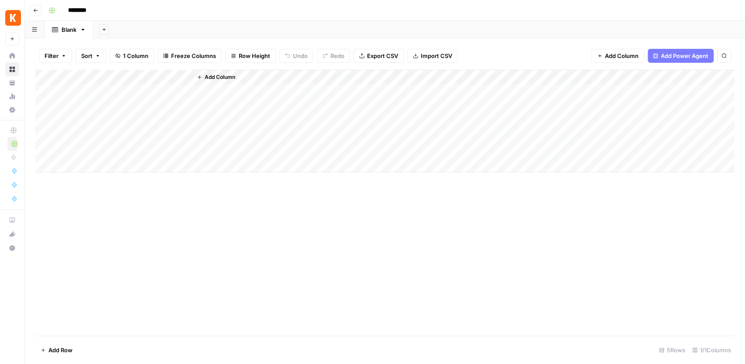
click at [88, 14] on input "********" at bounding box center [88, 10] width 49 height 14
drag, startPoint x: 103, startPoint y: 10, endPoint x: 57, endPoint y: 7, distance: 46.3
click at [57, 7] on div "********" at bounding box center [390, 10] width 691 height 14
type input "**********"
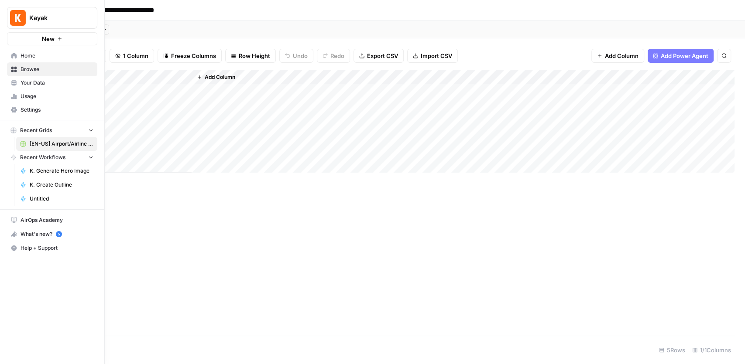
click at [38, 79] on span "Your Data" at bounding box center [57, 83] width 73 height 8
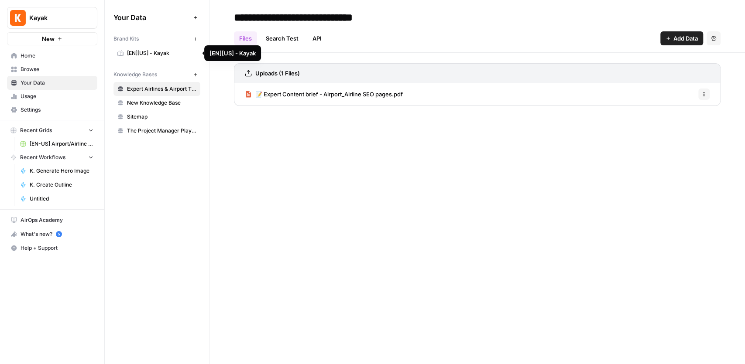
click at [147, 54] on span "[EN][US] - Kayak" at bounding box center [161, 53] width 69 height 8
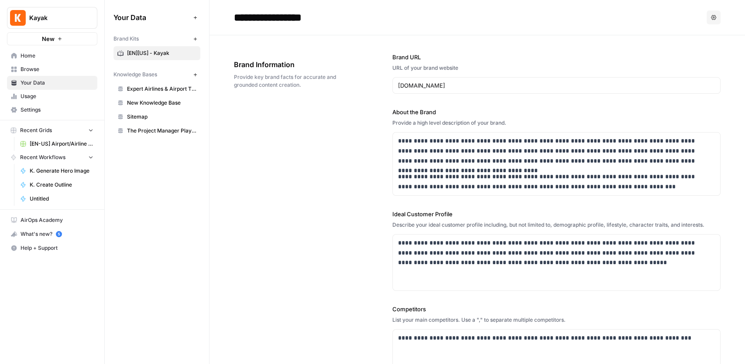
click at [260, 17] on input "**********" at bounding box center [300, 17] width 140 height 17
type input "**********"
click at [425, 22] on h2 "**********" at bounding box center [468, 17] width 469 height 14
click at [50, 52] on span "Home" at bounding box center [57, 56] width 73 height 8
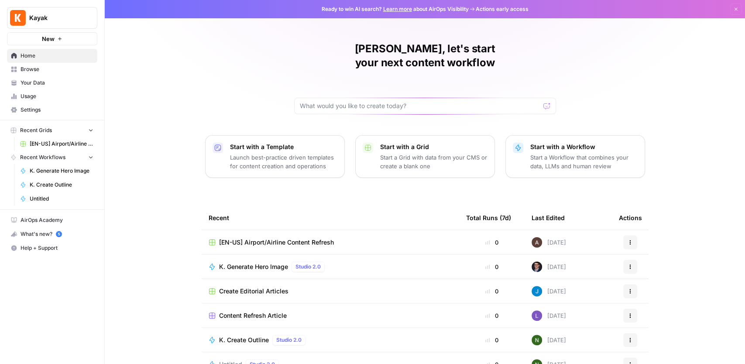
click at [275, 238] on span "[EN-US] Airport/Airline Content Refresh" at bounding box center [276, 242] width 115 height 9
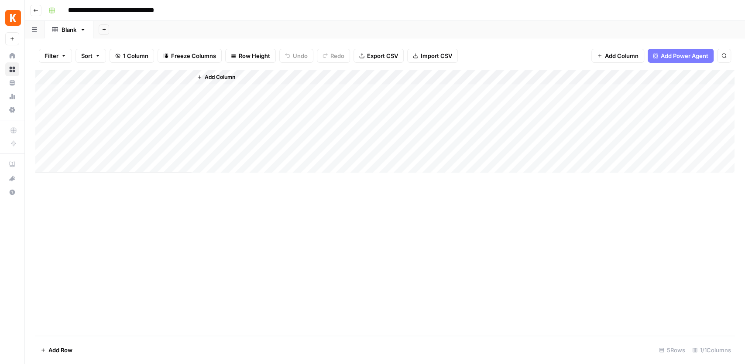
click at [70, 30] on div "Blank" at bounding box center [69, 29] width 15 height 9
click at [68, 32] on div "Blank" at bounding box center [69, 29] width 15 height 9
type input "*"
type input "********"
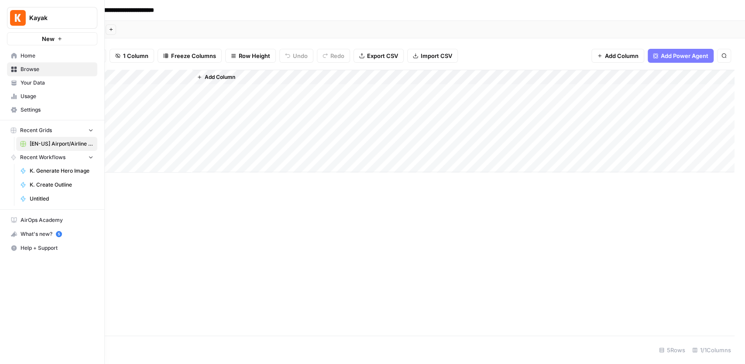
click at [41, 82] on span "Your Data" at bounding box center [57, 83] width 73 height 8
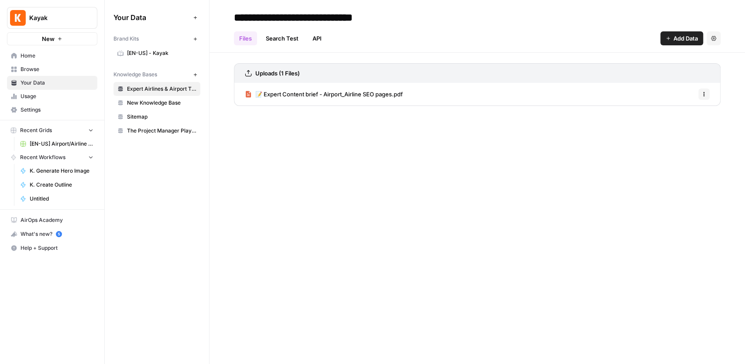
click at [154, 57] on link "[EN-US] - Kayak" at bounding box center [156, 53] width 87 height 14
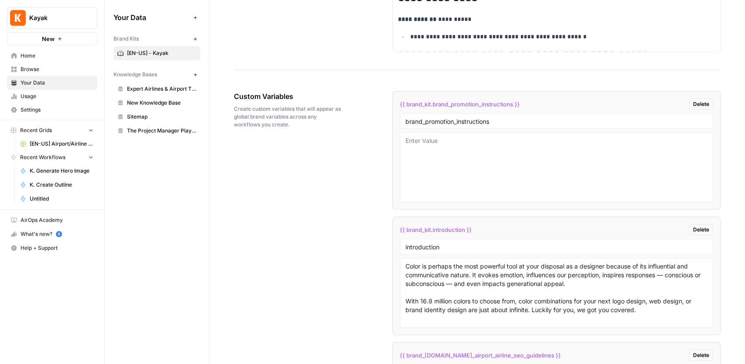
scroll to position [1570, 0]
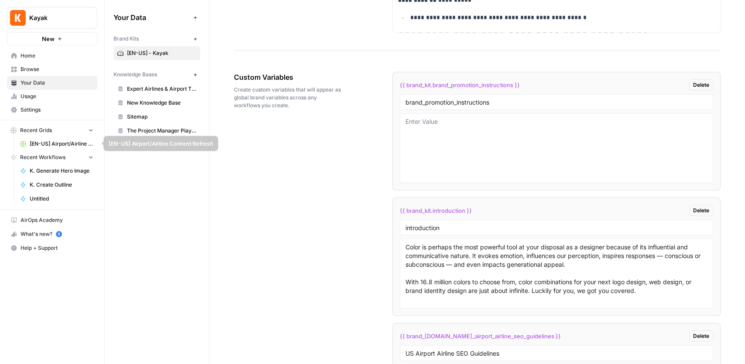
click at [55, 140] on span "[EN-US] Airport/Airline Content Refresh" at bounding box center [62, 144] width 64 height 8
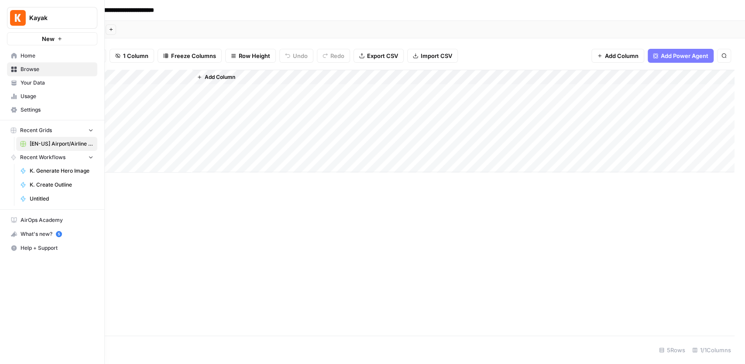
click at [29, 85] on span "Your Data" at bounding box center [57, 83] width 73 height 8
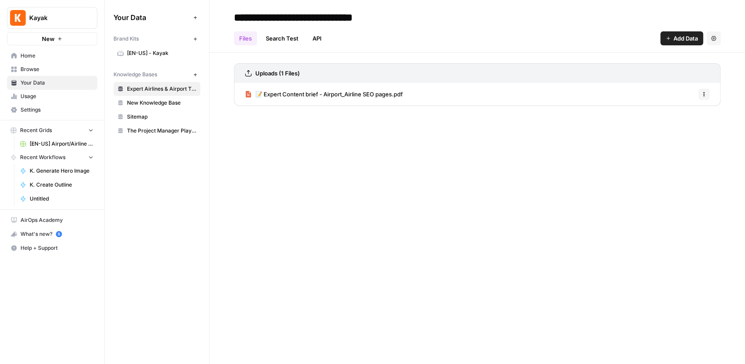
click at [172, 99] on span "New Knowledge Base" at bounding box center [161, 103] width 69 height 8
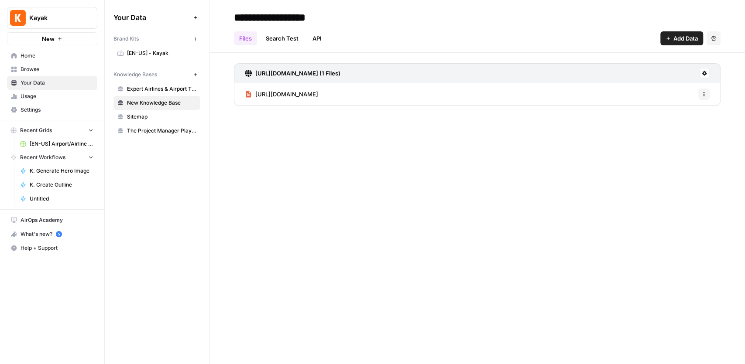
click at [175, 92] on span "Expert Airlines & Airport Tips" at bounding box center [161, 89] width 69 height 8
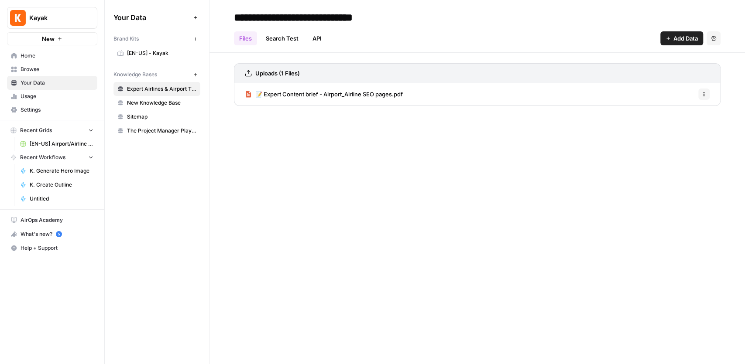
click at [344, 96] on span "📝 Expert Content brief - Airport_Airline SEO pages.pdf" at bounding box center [328, 94] width 147 height 9
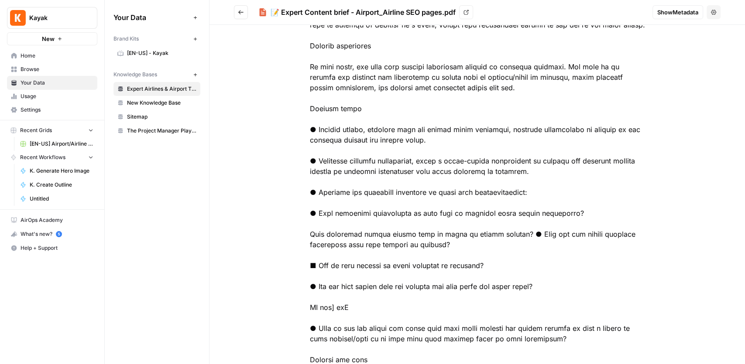
scroll to position [291, 0]
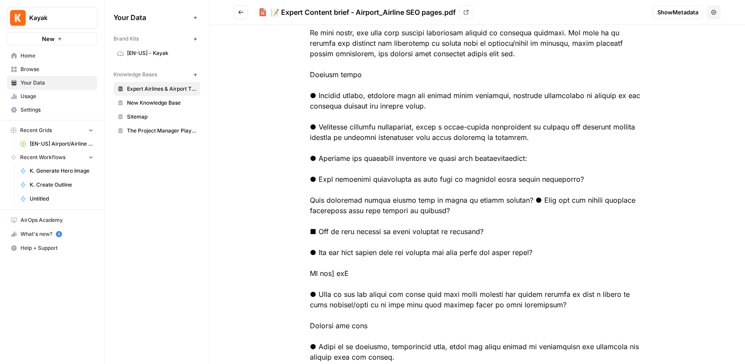
drag, startPoint x: 349, startPoint y: 94, endPoint x: 558, endPoint y: 129, distance: 212.2
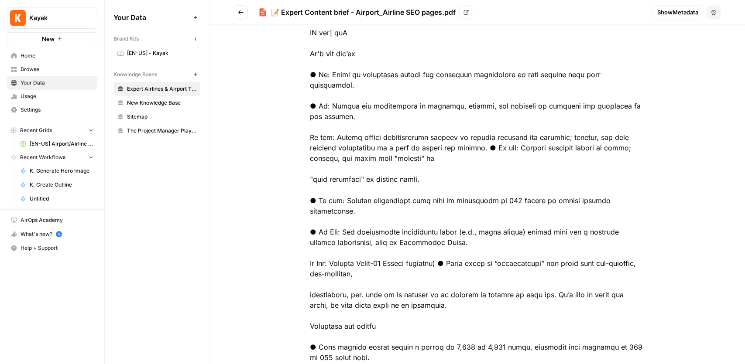
scroll to position [930, 0]
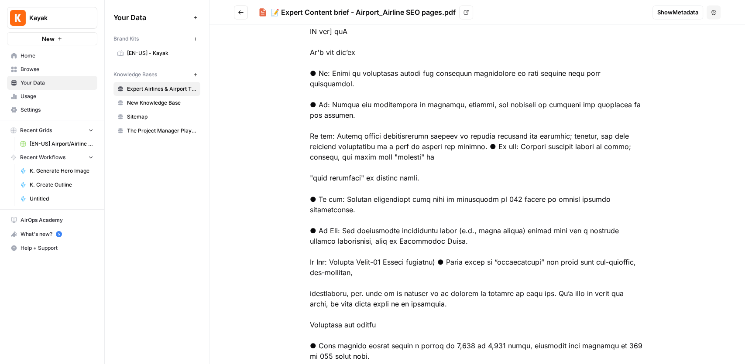
click at [163, 100] on span "New Knowledge Base" at bounding box center [161, 103] width 69 height 8
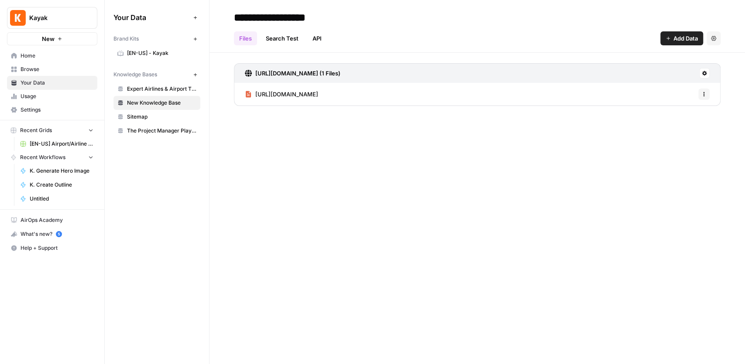
click at [318, 92] on span "https://www.kayak.com/news/" at bounding box center [286, 94] width 63 height 9
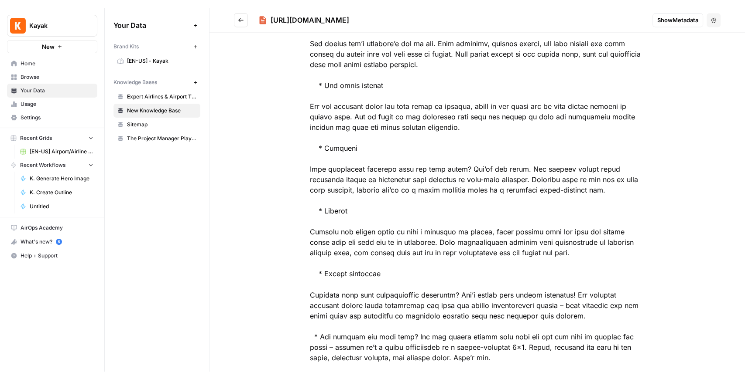
scroll to position [843, 0]
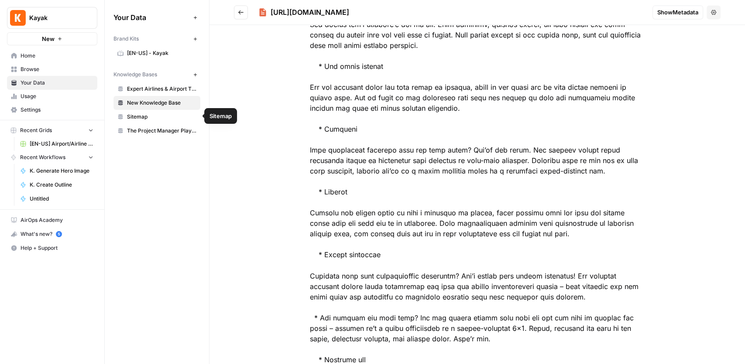
click at [171, 114] on span "Sitemap" at bounding box center [161, 117] width 69 height 8
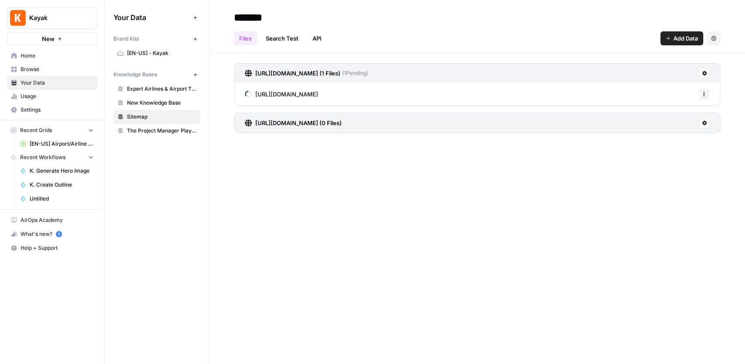
click at [318, 100] on link "https://www.kayak.com/news/bangkok-airports/" at bounding box center [281, 94] width 73 height 23
click at [41, 71] on span "Browse" at bounding box center [57, 69] width 73 height 8
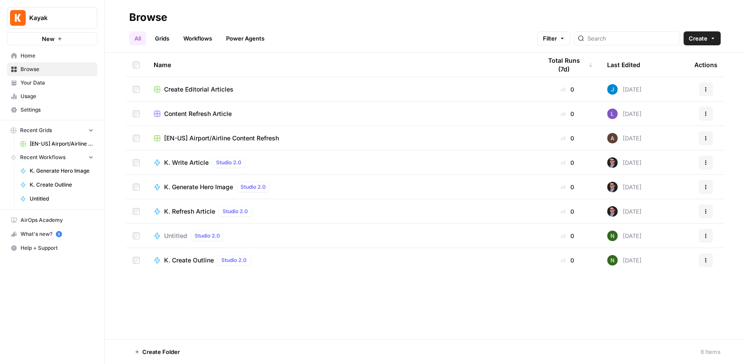
click at [211, 138] on span "[EN-US] Airport/Airline Content Refresh" at bounding box center [221, 138] width 115 height 9
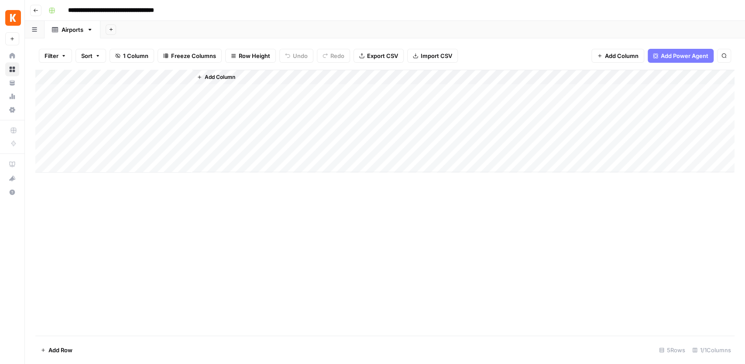
click at [119, 93] on div "Add Column" at bounding box center [384, 121] width 699 height 103
type textarea "**********"
click at [257, 133] on div "Add Column" at bounding box center [463, 121] width 542 height 103
drag, startPoint x: 193, startPoint y: 77, endPoint x: 194, endPoint y: 92, distance: 14.5
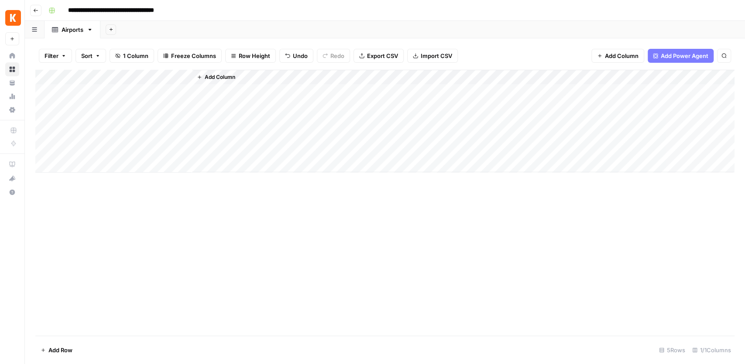
click at [194, 92] on div "Add Column" at bounding box center [463, 121] width 542 height 103
drag, startPoint x: 191, startPoint y: 80, endPoint x: 204, endPoint y: 79, distance: 13.2
click at [204, 79] on div "Add Column" at bounding box center [384, 121] width 699 height 103
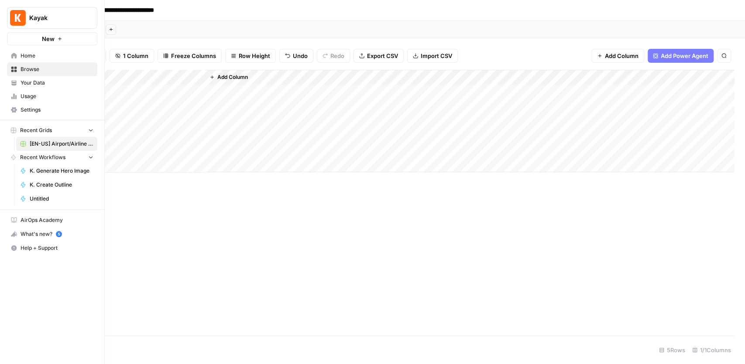
click at [26, 84] on span "Your Data" at bounding box center [57, 83] width 73 height 8
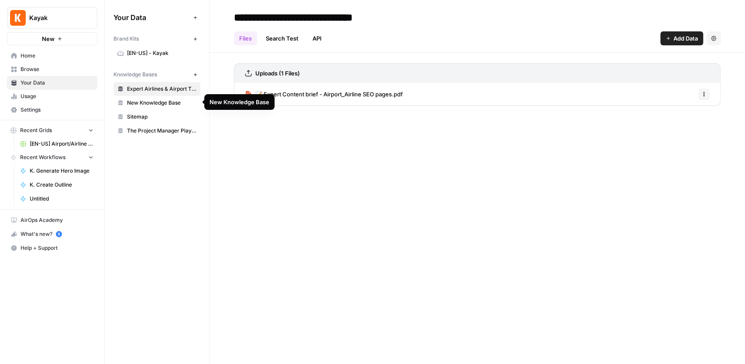
click at [164, 102] on span "New Knowledge Base" at bounding box center [161, 103] width 69 height 8
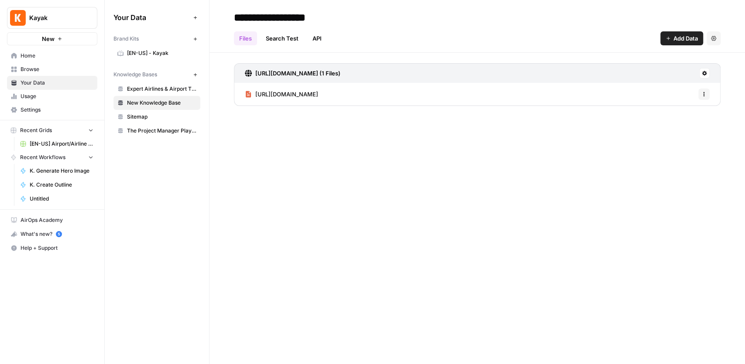
click at [159, 113] on span "Sitemap" at bounding box center [161, 117] width 69 height 8
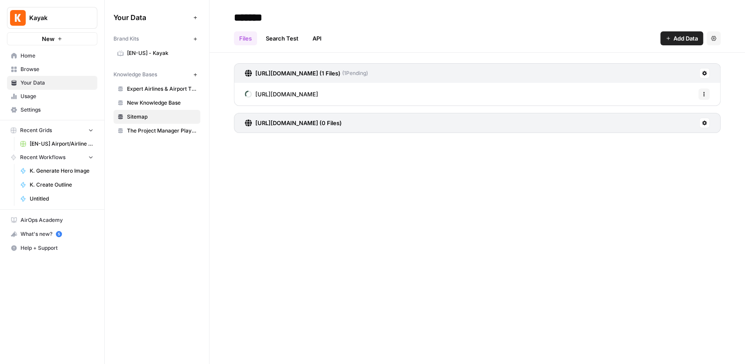
click at [704, 124] on icon at bounding box center [704, 123] width 5 height 5
click at [482, 155] on div "******* Files Search Test API Add Data Settings https://www.kayak.com/news/bang…" at bounding box center [476, 182] width 535 height 364
click at [335, 125] on h3 "https://www.kayak.com/news-sitemap.xml (0 Files)" at bounding box center [298, 123] width 86 height 9
click at [318, 92] on span "https://www.kayak.com/news/bangkok-airports/" at bounding box center [286, 94] width 63 height 9
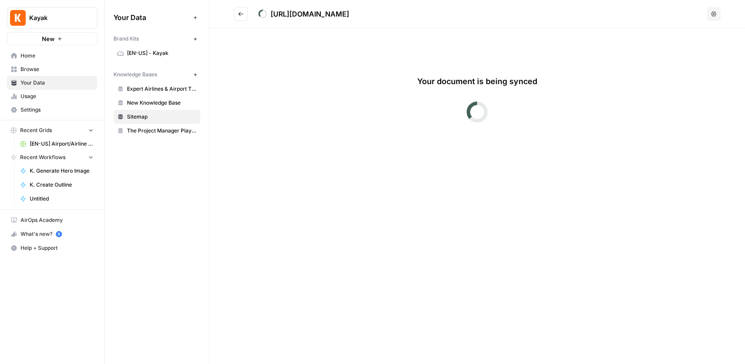
click at [240, 17] on button "Go back" at bounding box center [241, 14] width 14 height 14
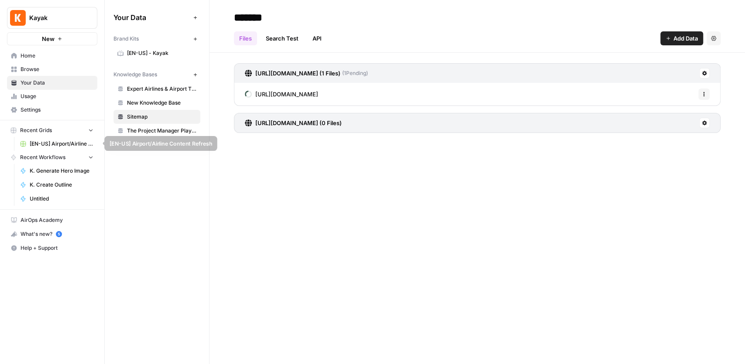
click at [58, 140] on span "[EN-US] Airport/Airline Content Refresh" at bounding box center [62, 144] width 64 height 8
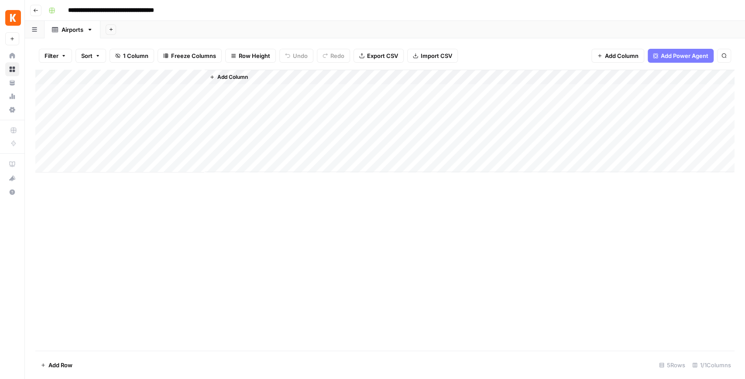
click at [234, 77] on span "Add Column" at bounding box center [232, 77] width 31 height 8
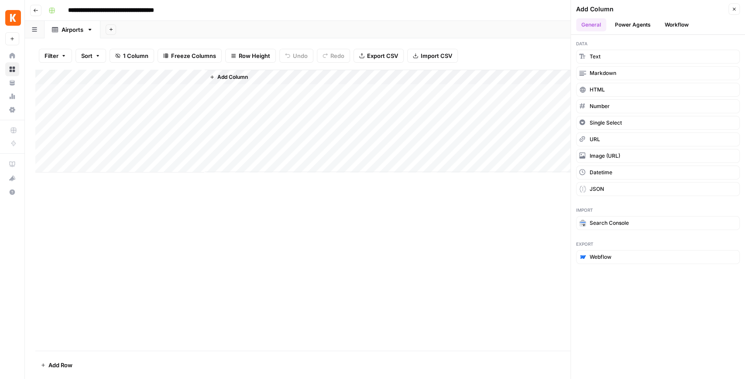
click at [668, 25] on button "Workflow" at bounding box center [676, 24] width 34 height 13
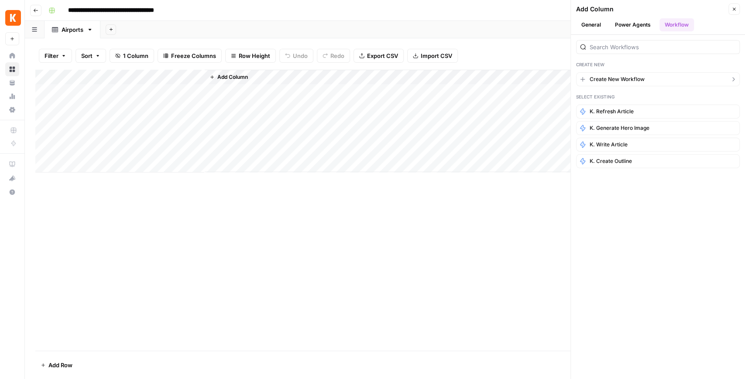
click at [626, 81] on span "Create New Workflow" at bounding box center [616, 79] width 55 height 8
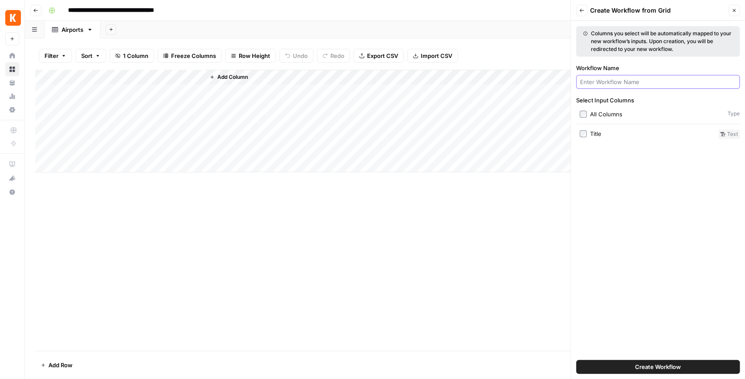
click at [614, 80] on input "Workflow Name" at bounding box center [658, 82] width 156 height 9
type input "Preprocessing"
click at [598, 133] on div "Title" at bounding box center [595, 134] width 11 height 9
click at [646, 364] on span "Create Workflow" at bounding box center [658, 367] width 46 height 9
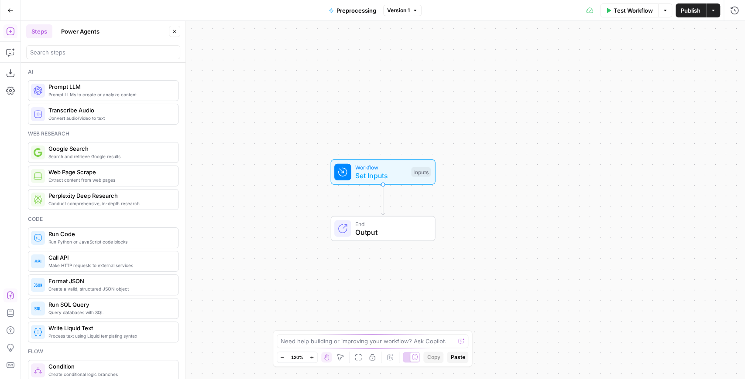
click at [10, 299] on icon "button" at bounding box center [10, 296] width 7 height 8
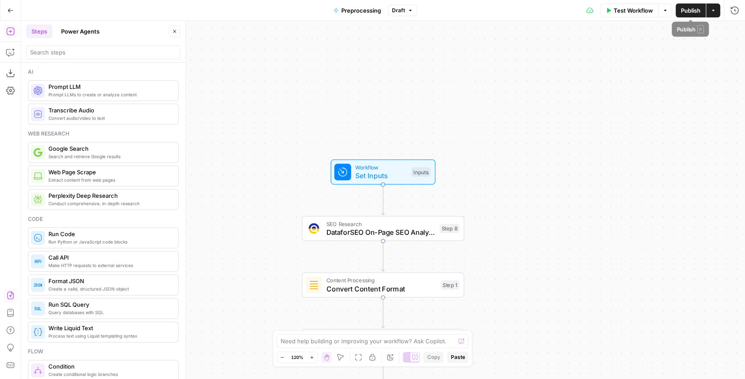
click at [684, 14] on span "Publish" at bounding box center [690, 10] width 20 height 9
click at [433, 65] on div "Workflow Set Inputs Inputs SEO Research DataforSEO On-Page SEO Analysis Step 8 …" at bounding box center [383, 200] width 724 height 359
click at [12, 11] on icon "button" at bounding box center [10, 10] width 6 height 6
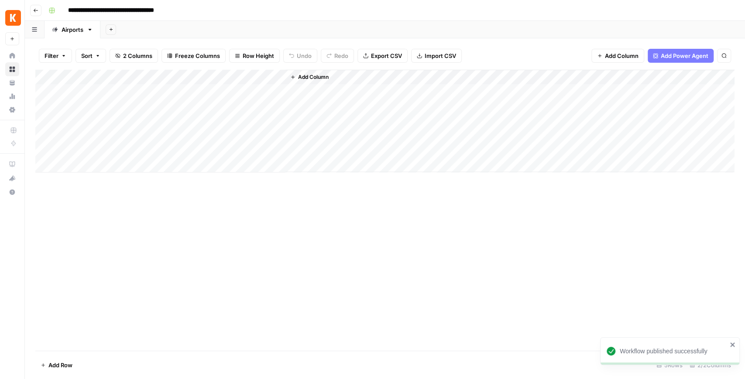
click at [264, 77] on div "Add Column" at bounding box center [384, 121] width 699 height 103
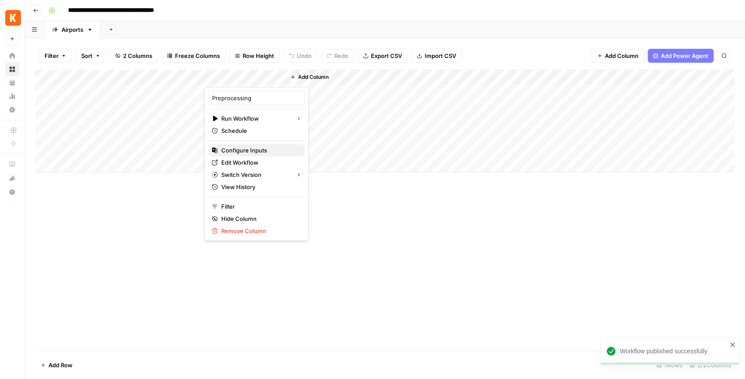
click at [254, 150] on span "Configure Inputs" at bounding box center [259, 150] width 76 height 9
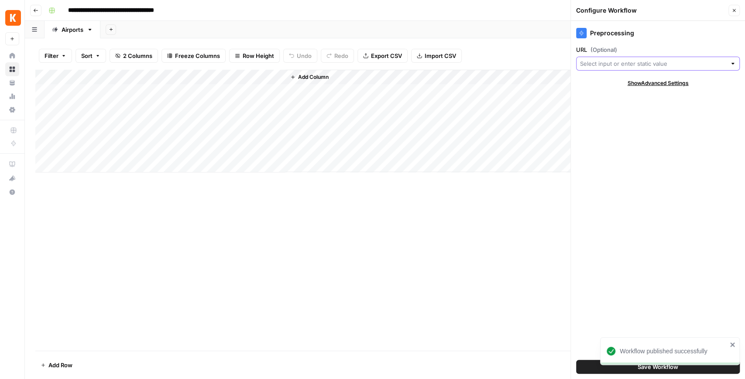
click at [636, 65] on input "URL (Optional)" at bounding box center [653, 63] width 146 height 9
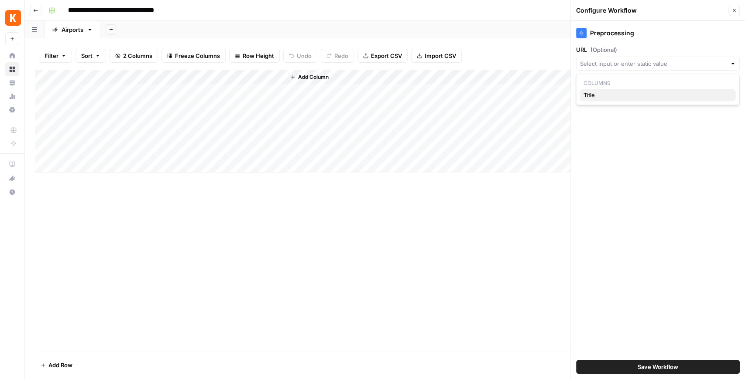
click at [613, 92] on span "Title" at bounding box center [655, 95] width 145 height 9
type input "Title"
click at [614, 149] on div "Preprocessing URL (Optional) Title Clear Show Advanced Settings Save Workflow" at bounding box center [658, 200] width 174 height 359
click at [107, 79] on div "Add Column" at bounding box center [384, 121] width 699 height 103
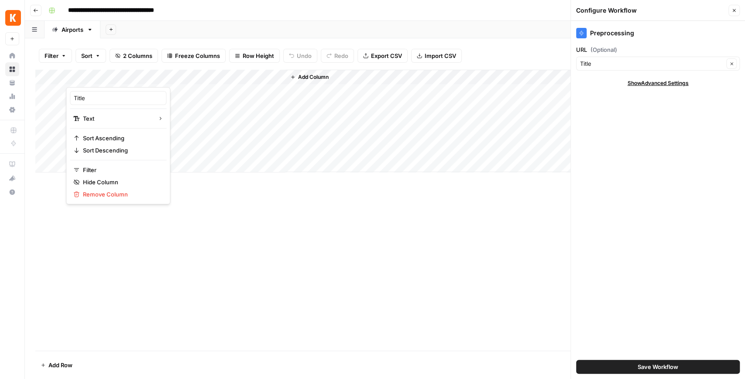
click at [75, 79] on div at bounding box center [135, 78] width 139 height 17
drag, startPoint x: 85, startPoint y: 99, endPoint x: 60, endPoint y: 97, distance: 25.4
click at [61, 97] on body "**********" at bounding box center [372, 189] width 745 height 379
type input "T"
type input "URL"
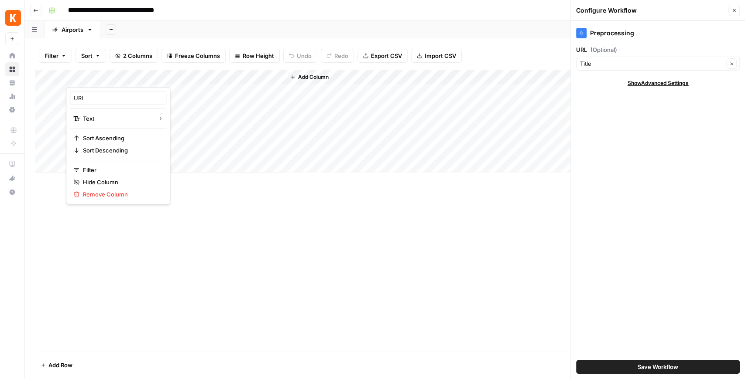
type input "URL"
click at [638, 364] on span "Save Workflow" at bounding box center [657, 367] width 41 height 9
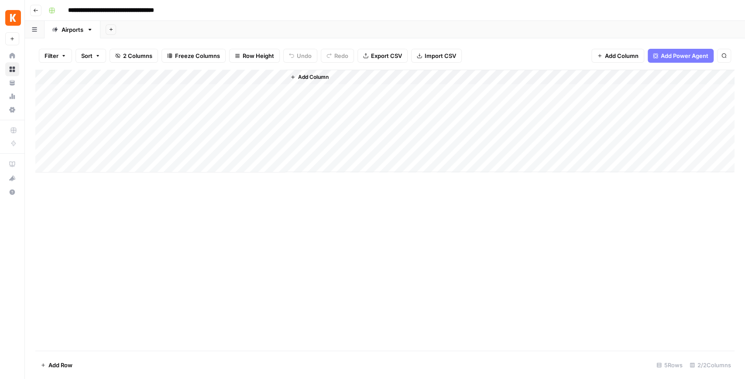
click at [238, 90] on div "Add Column" at bounding box center [384, 121] width 699 height 103
click at [432, 92] on div "Add Column" at bounding box center [384, 121] width 699 height 103
click at [434, 91] on div "Add Column" at bounding box center [384, 121] width 699 height 103
click at [509, 96] on div "Add Column" at bounding box center [384, 121] width 699 height 103
click at [502, 94] on div "Add Column" at bounding box center [384, 121] width 699 height 103
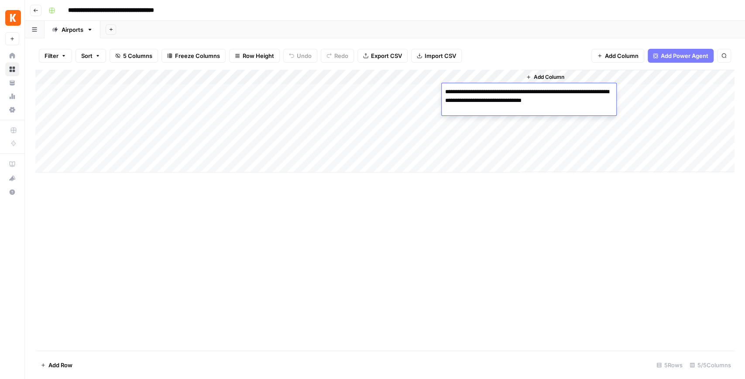
click at [340, 92] on div "Add Column" at bounding box center [384, 121] width 699 height 103
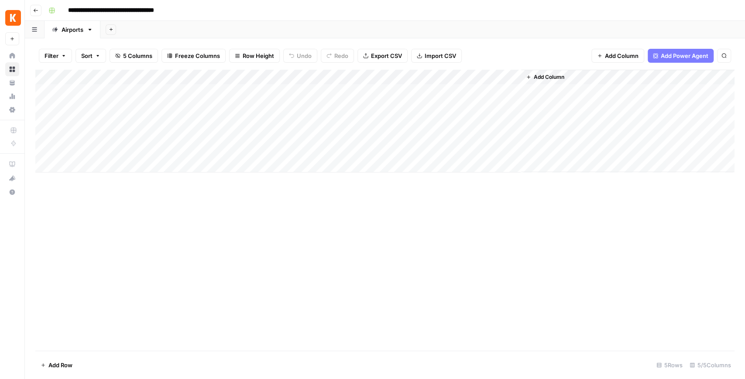
click at [557, 79] on span "Add Column" at bounding box center [548, 77] width 31 height 8
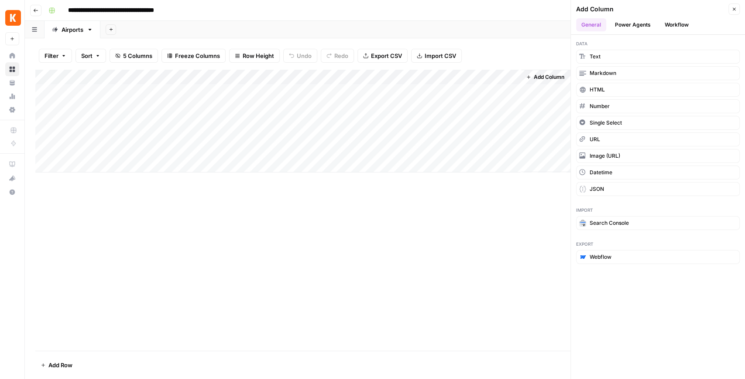
click at [663, 24] on button "Workflow" at bounding box center [676, 24] width 34 height 13
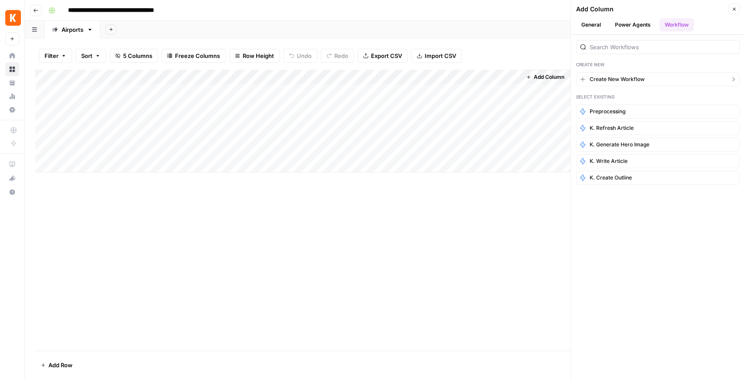
click at [630, 77] on span "Create New Workflow" at bounding box center [616, 79] width 55 height 8
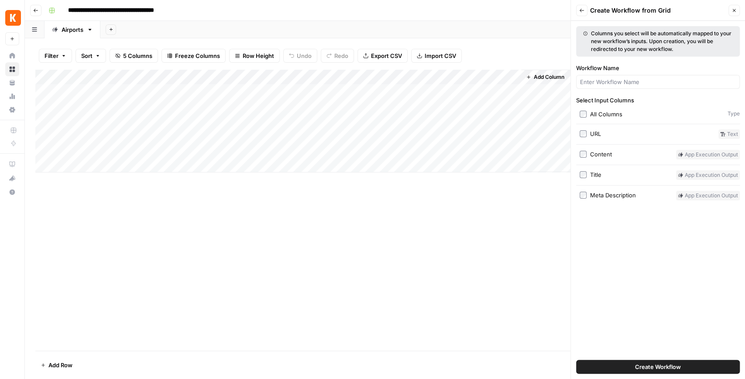
click at [601, 155] on div "Content" at bounding box center [601, 154] width 22 height 9
click at [626, 84] on input "Workflow Name" at bounding box center [658, 82] width 156 height 9
type input "Identify Facts"
click at [591, 364] on button "Create Workflow" at bounding box center [658, 367] width 164 height 14
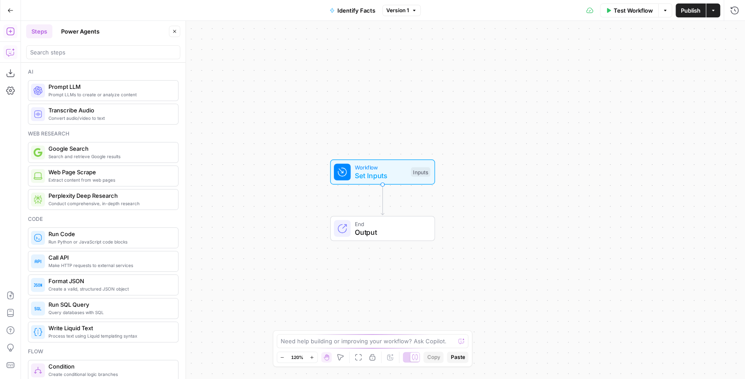
click at [8, 55] on icon "button" at bounding box center [10, 52] width 9 height 9
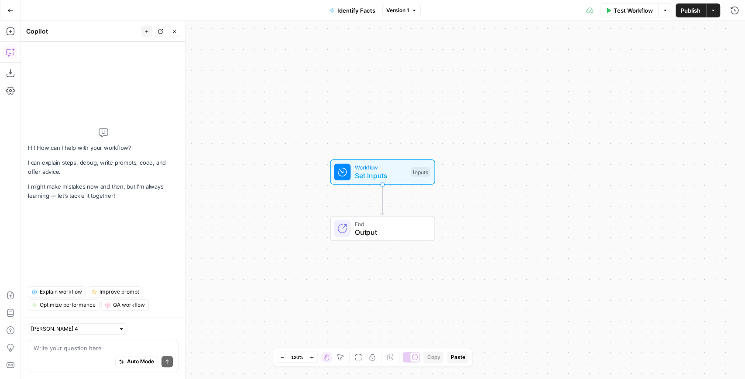
click at [73, 354] on div "Auto Mode Send" at bounding box center [103, 362] width 139 height 19
click at [56, 332] on input "text" at bounding box center [73, 329] width 84 height 9
type input "Claude Sonnet 4"
click at [64, 355] on div "Auto Mode Send" at bounding box center [103, 362] width 139 height 19
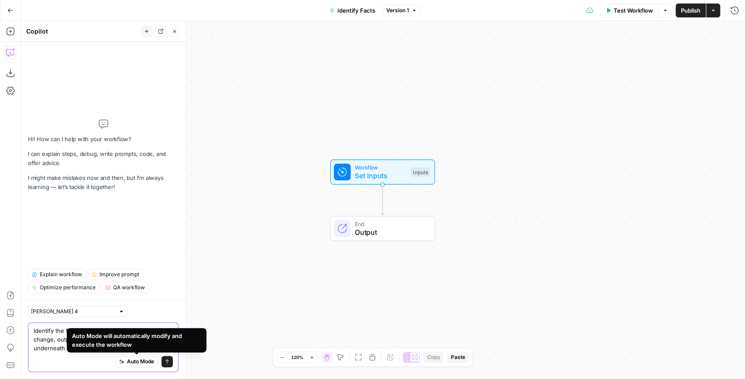
type textarea "Identify the facts in the given article that could change, output the facts as …"
click at [164, 360] on button "Send" at bounding box center [166, 361] width 11 height 11
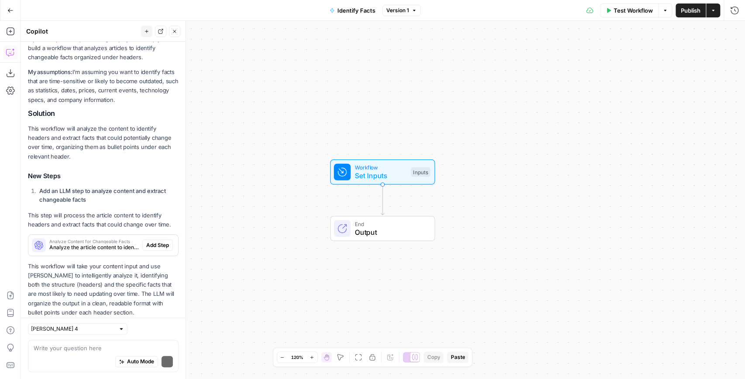
scroll to position [151, 0]
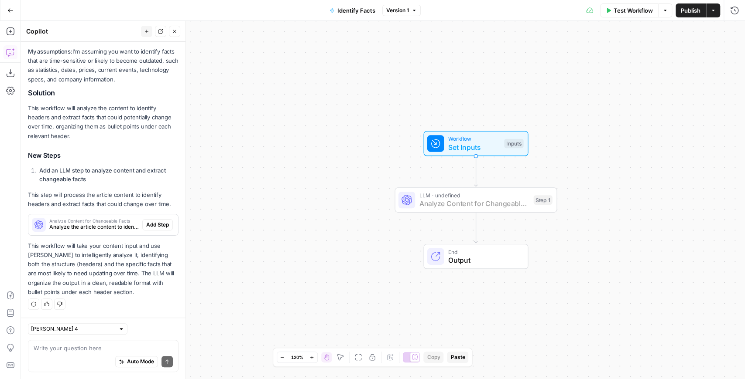
click at [155, 229] on span "Add Step" at bounding box center [157, 225] width 23 height 8
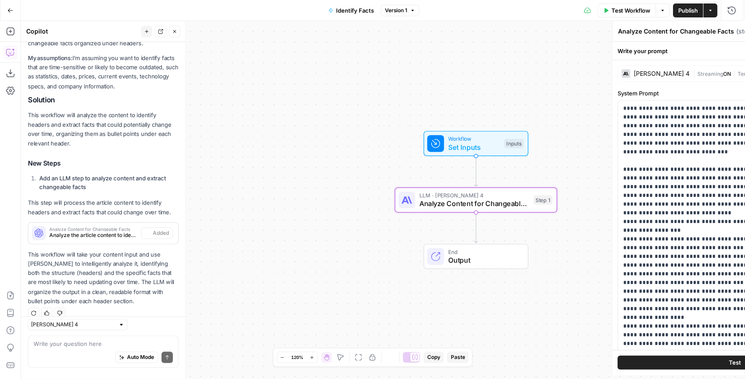
scroll to position [165, 0]
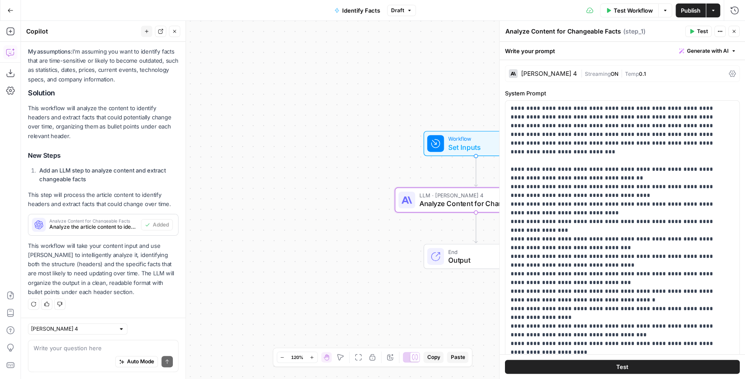
click at [551, 73] on div "Claude Sonnet 4" at bounding box center [549, 74] width 56 height 6
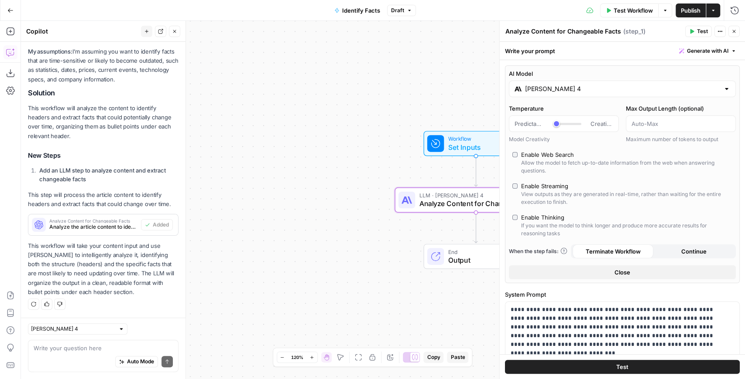
click at [558, 93] on div "Claude Sonnet 4" at bounding box center [622, 89] width 227 height 17
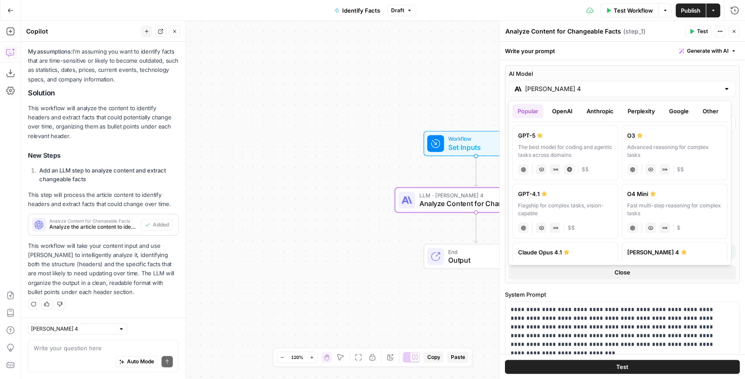
click at [669, 114] on button "Google" at bounding box center [678, 111] width 30 height 14
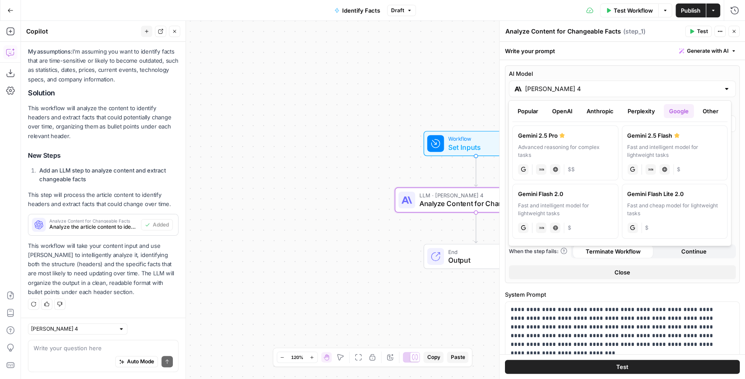
click at [582, 138] on div "Gemini 2.5 Pro" at bounding box center [565, 135] width 95 height 9
type input "Gemini 2.5 Pro"
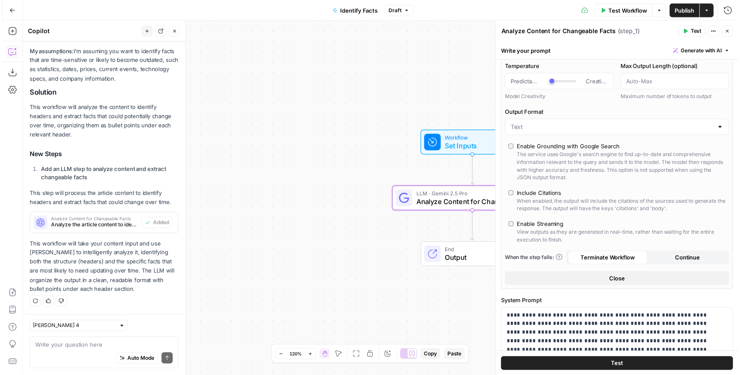
scroll to position [58, 0]
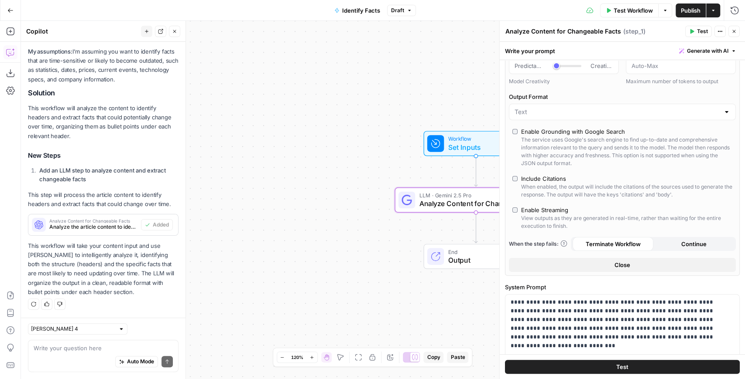
click at [631, 363] on button "Test" at bounding box center [622, 367] width 235 height 14
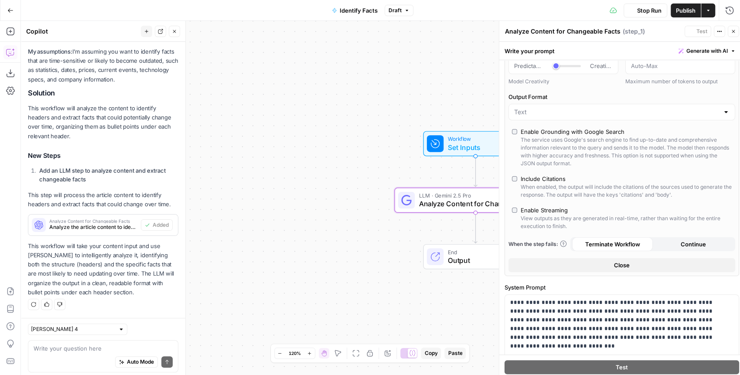
scroll to position [169, 0]
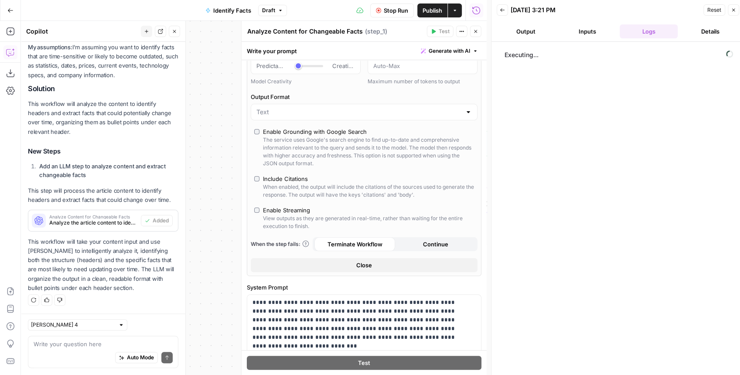
click at [405, 14] on span "Stop Run" at bounding box center [396, 10] width 24 height 9
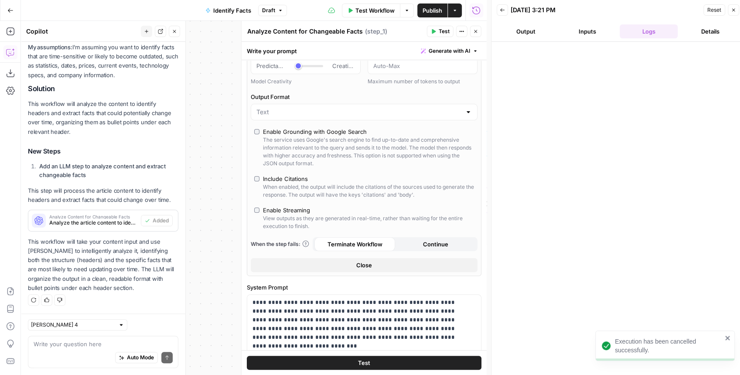
click at [387, 11] on span "Test Workflow" at bounding box center [375, 10] width 39 height 9
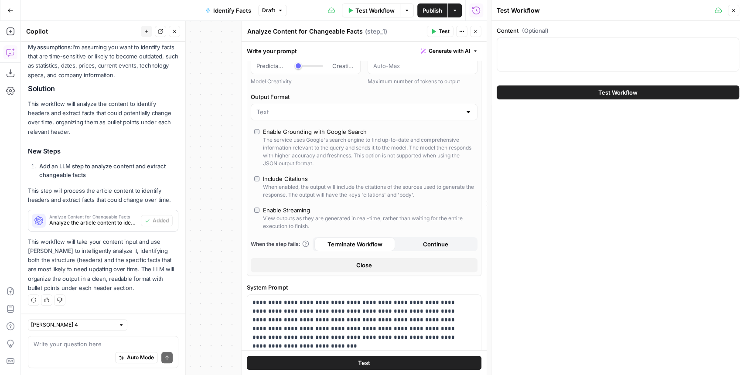
click at [571, 58] on div at bounding box center [618, 55] width 243 height 34
paste textarea "Airports Your guide to choosing the best Beijing airport 8 min read Daniel Sche…"
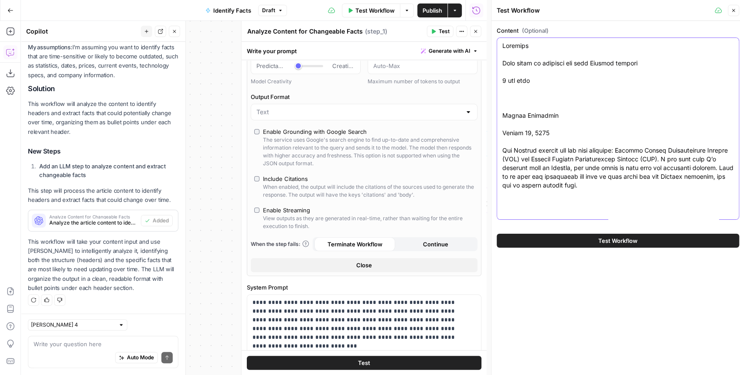
scroll to position [2124, 0]
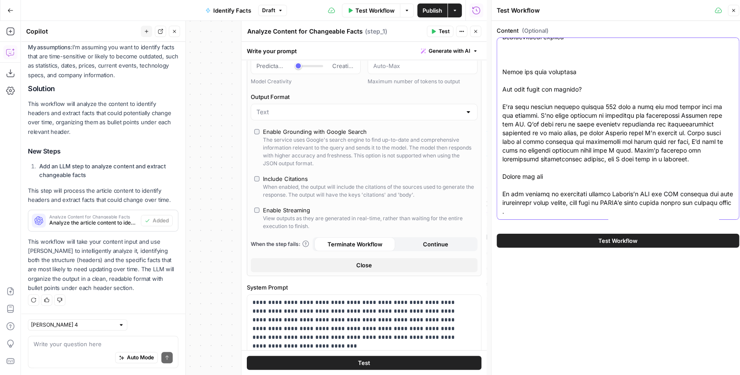
type textarea "Airports Your guide to choosing the best Beijing airport 8 min read Daniel Sche…"
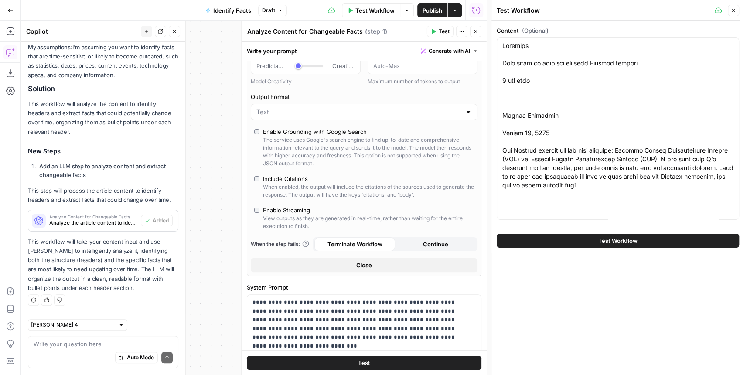
click at [591, 235] on button "Test Workflow" at bounding box center [618, 241] width 243 height 14
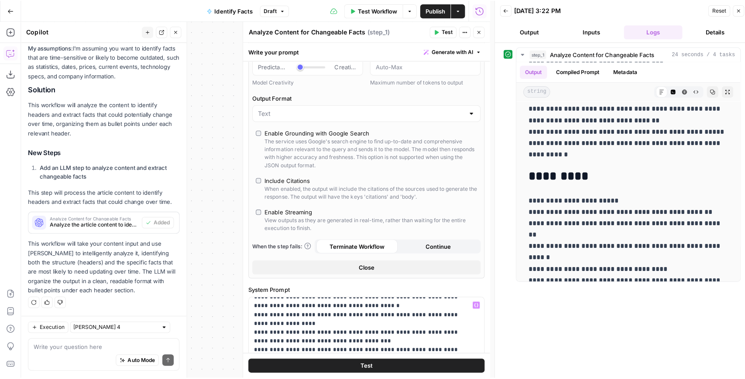
scroll to position [192, 0]
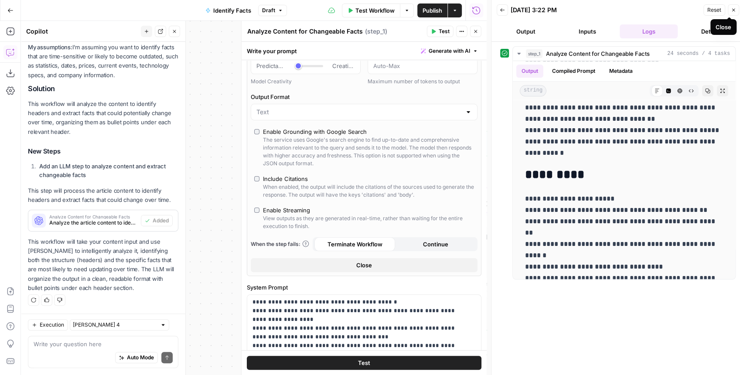
click at [731, 13] on button "Close" at bounding box center [733, 9] width 11 height 11
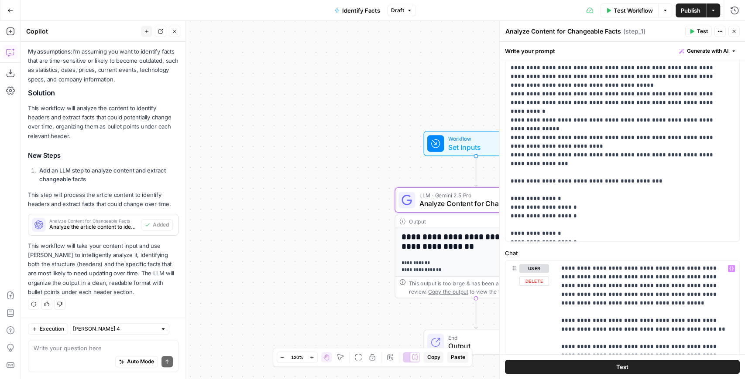
scroll to position [459, 0]
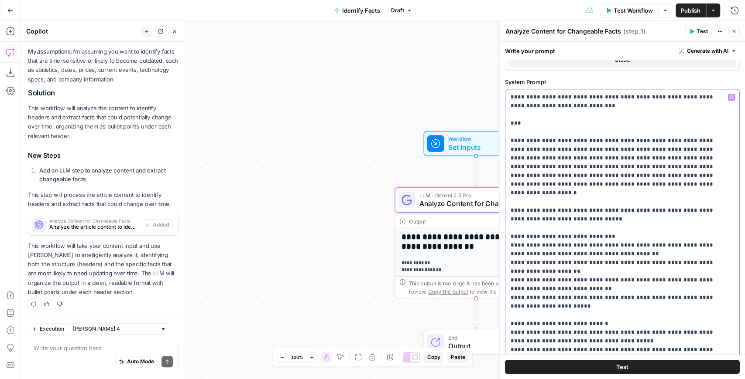
scroll to position [226, 0]
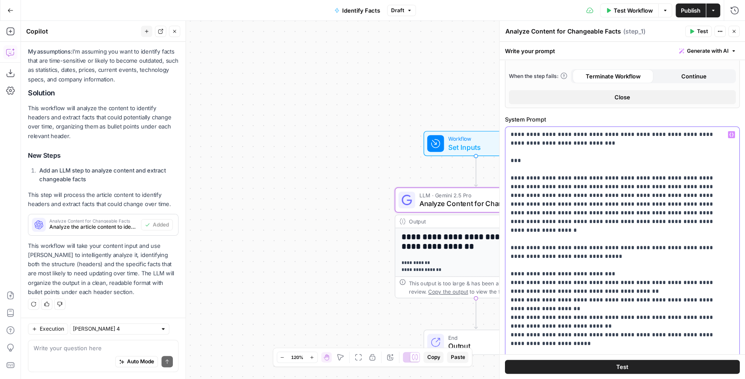
drag, startPoint x: 537, startPoint y: 166, endPoint x: 500, endPoint y: 130, distance: 52.1
click at [500, 130] on div "**********" at bounding box center [622, 200] width 246 height 359
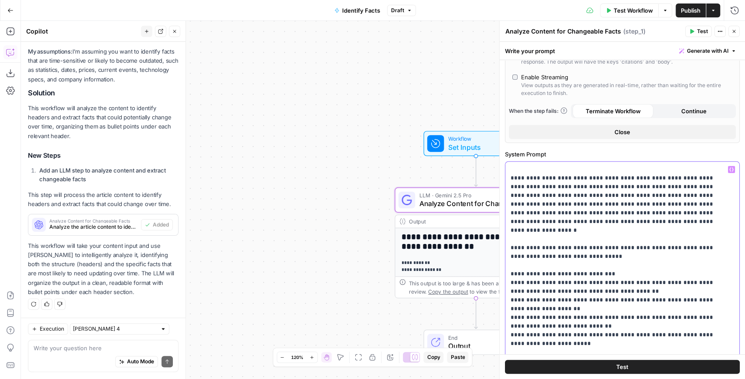
click at [509, 176] on div "**********" at bounding box center [620, 340] width 230 height 356
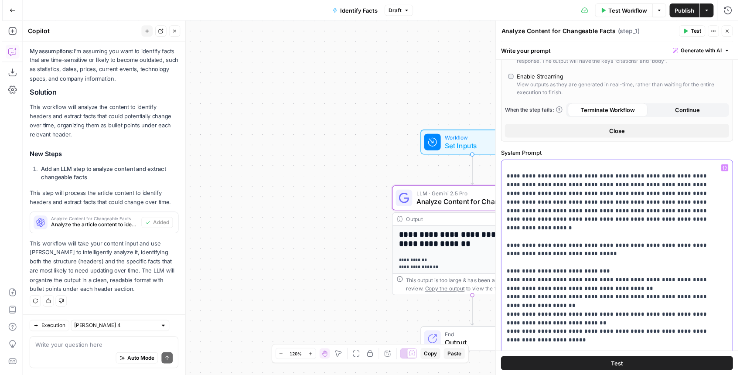
scroll to position [182, 0]
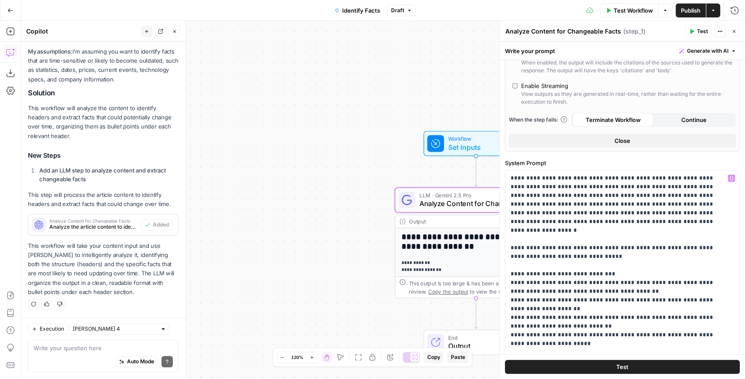
click at [694, 33] on button "Test" at bounding box center [698, 31] width 27 height 11
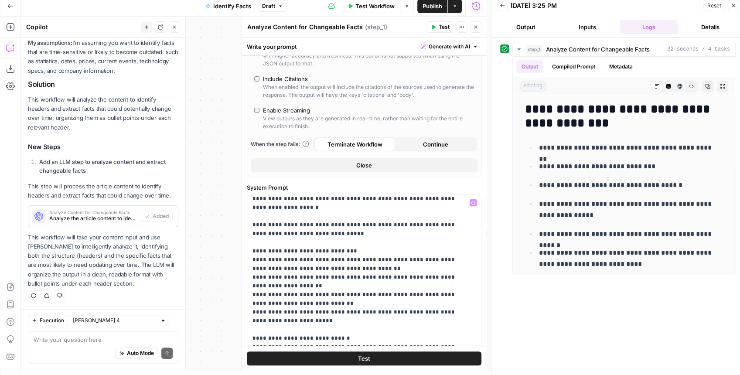
scroll to position [58, 0]
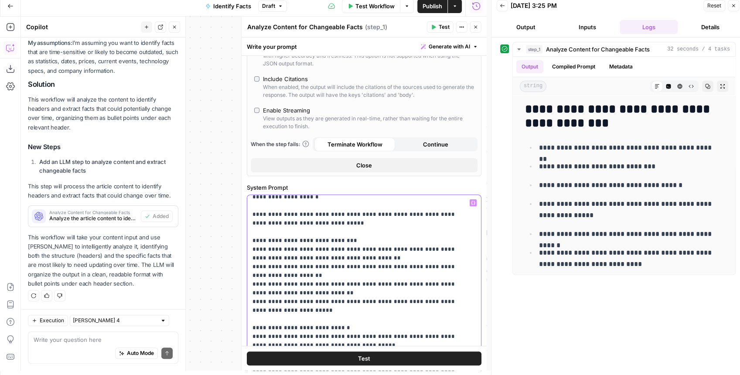
drag, startPoint x: 311, startPoint y: 252, endPoint x: 242, endPoint y: 238, distance: 70.8
click at [242, 238] on div "**********" at bounding box center [364, 194] width 246 height 354
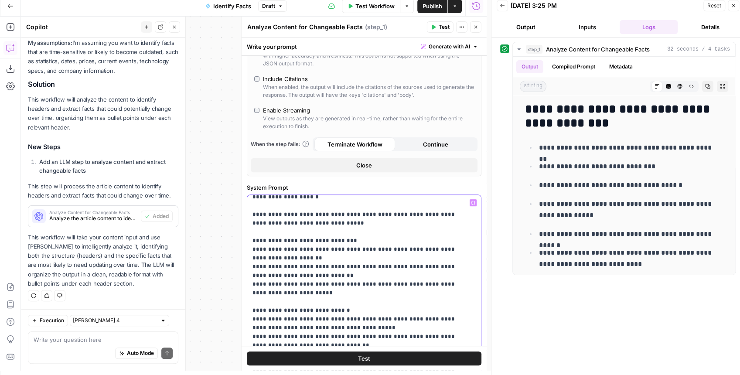
drag, startPoint x: 277, startPoint y: 280, endPoint x: 246, endPoint y: 277, distance: 31.5
click at [246, 277] on div "**********" at bounding box center [364, 352] width 245 height 901
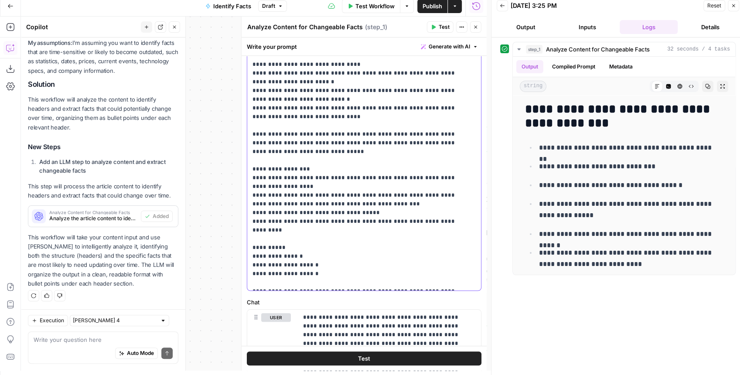
scroll to position [415, 0]
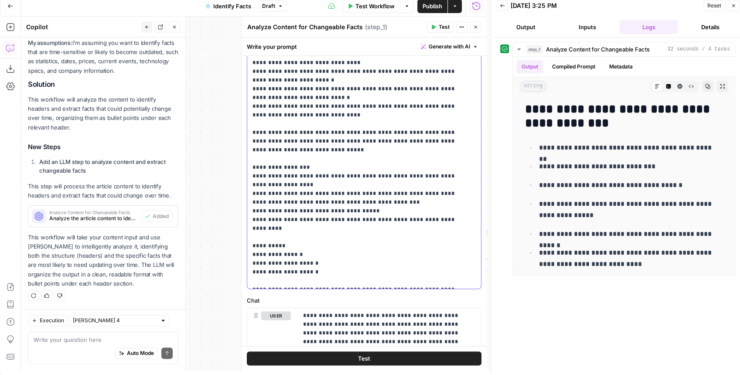
drag, startPoint x: 366, startPoint y: 201, endPoint x: 248, endPoint y: 201, distance: 117.3
click at [248, 201] on div "**********" at bounding box center [362, 111] width 230 height 356
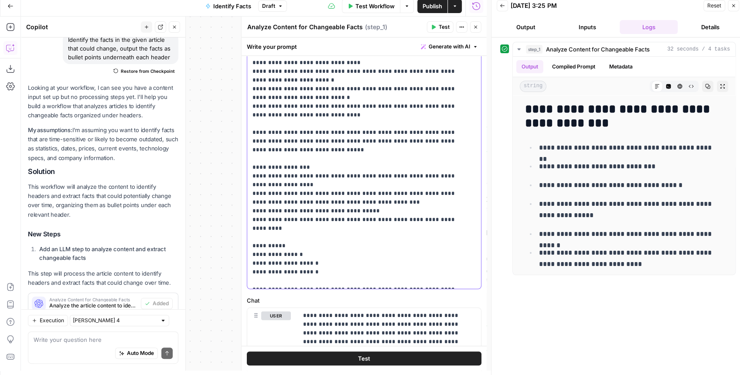
scroll to position [0, 0]
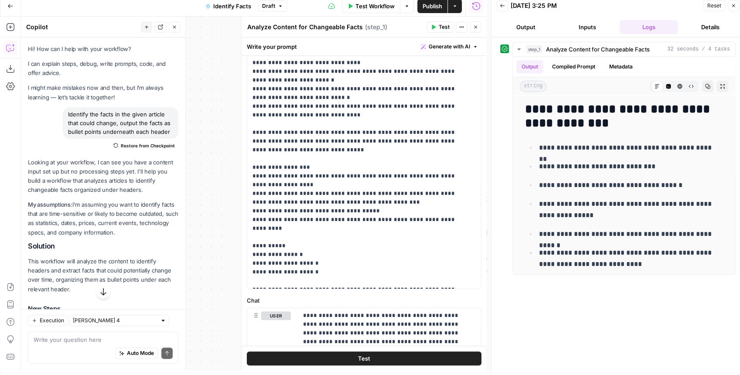
click at [472, 28] on button "Close" at bounding box center [475, 26] width 11 height 11
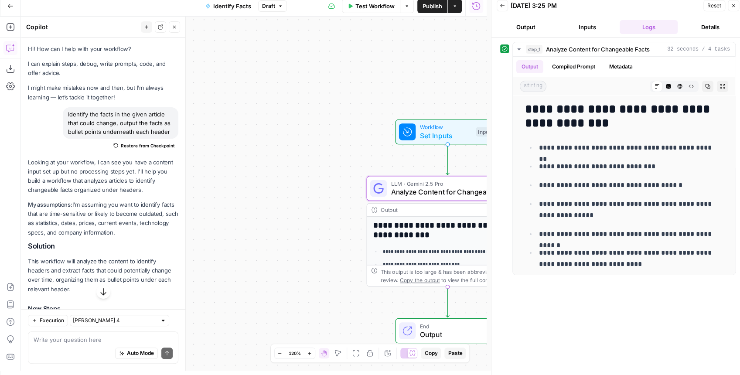
drag, startPoint x: 368, startPoint y: 131, endPoint x: 267, endPoint y: 105, distance: 104.4
click at [267, 105] on div "**********" at bounding box center [254, 194] width 466 height 354
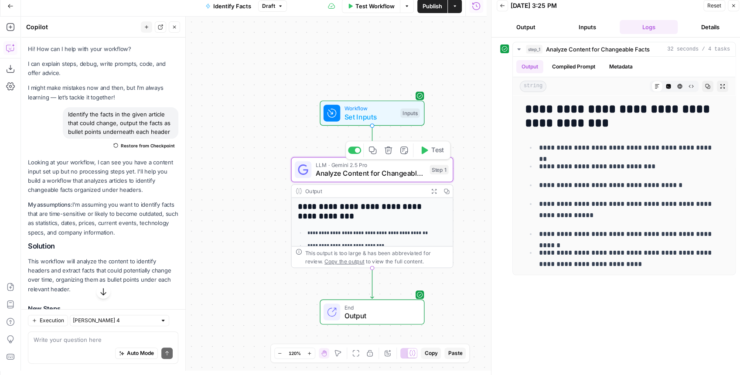
click at [386, 152] on icon "button" at bounding box center [388, 150] width 7 height 7
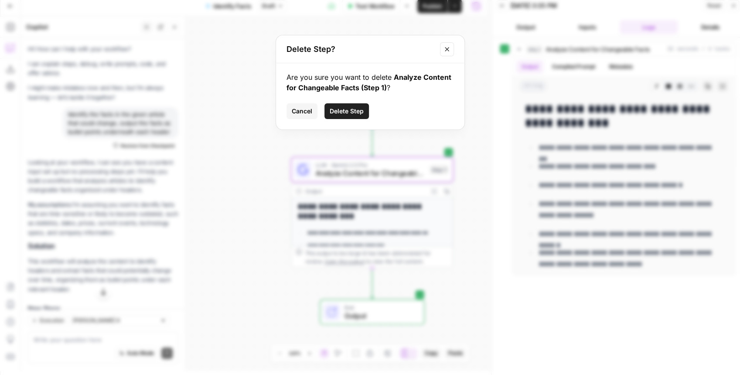
click at [360, 113] on span "Delete Step" at bounding box center [347, 111] width 34 height 9
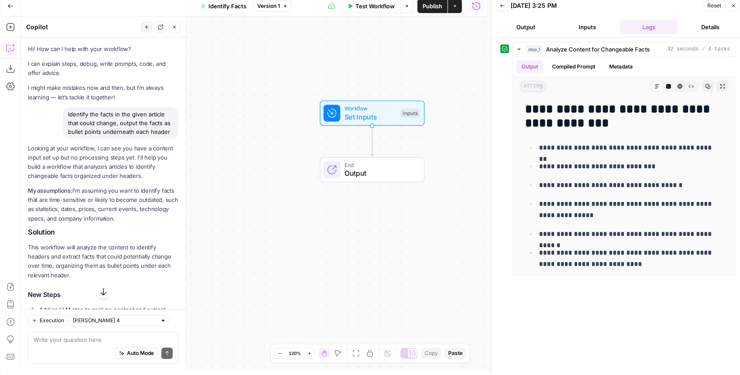
drag, startPoint x: 118, startPoint y: 142, endPoint x: 63, endPoint y: 118, distance: 60.0
click at [63, 118] on div "Identify the facts in the given article that could change, output the facts as …" at bounding box center [121, 122] width 116 height 31
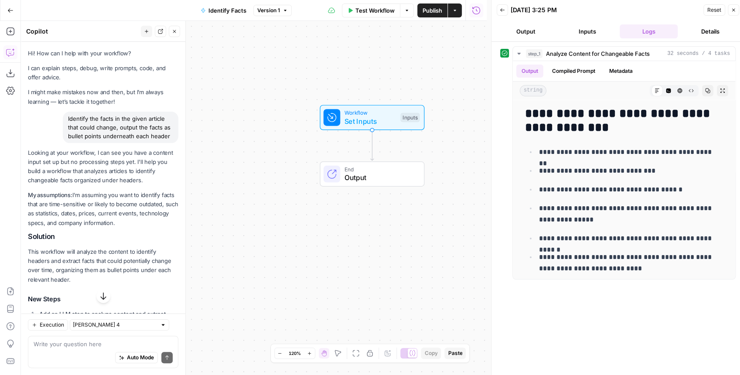
copy div "Identify the facts in the given article that could change, output the facts as …"
click at [56, 346] on textarea at bounding box center [103, 344] width 139 height 9
paste textarea "Identify the facts in the given article that could change, output the facts as …"
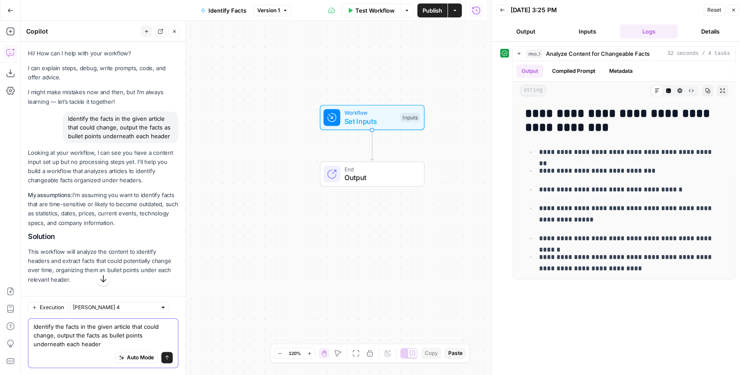
click at [53, 335] on textarea "Identify the facts in the given article that could change, output the facts as …" at bounding box center [103, 335] width 139 height 26
type textarea "Add an llm step that identifies the facts in the given article that could be va…"
click at [164, 355] on span "submit" at bounding box center [166, 357] width 5 height 5
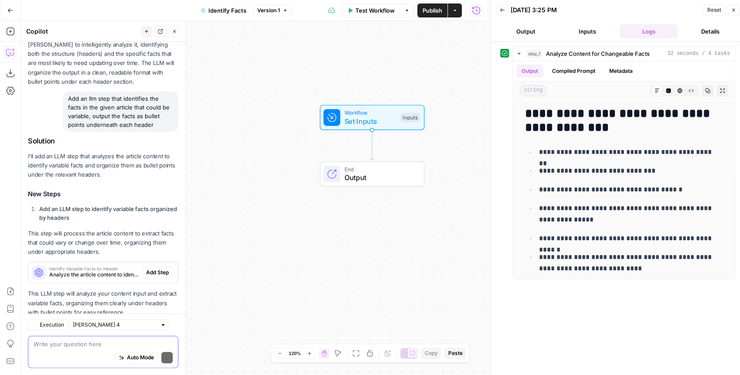
scroll to position [386, 0]
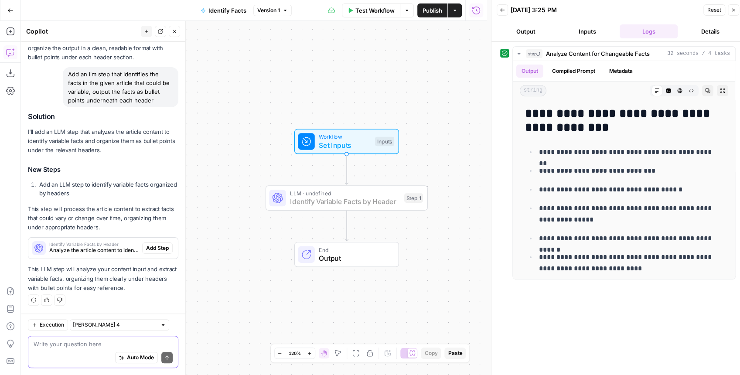
click at [146, 247] on span "Add Step" at bounding box center [157, 248] width 23 height 8
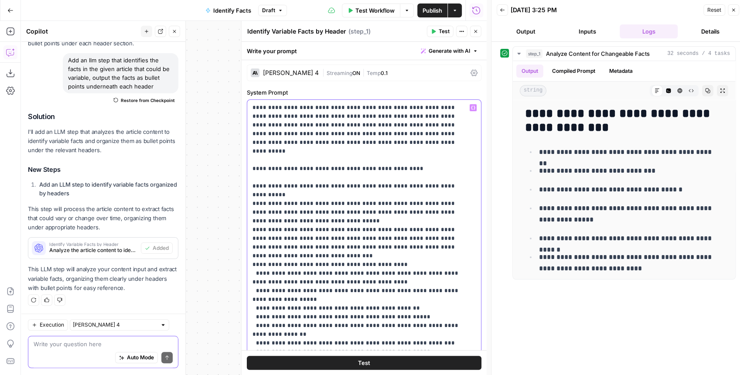
scroll to position [0, 0]
drag, startPoint x: 325, startPoint y: 191, endPoint x: 247, endPoint y: 106, distance: 115.5
click at [247, 106] on div "**********" at bounding box center [362, 279] width 230 height 356
copy p "**********"
click at [362, 153] on p "**********" at bounding box center [360, 291] width 215 height 375
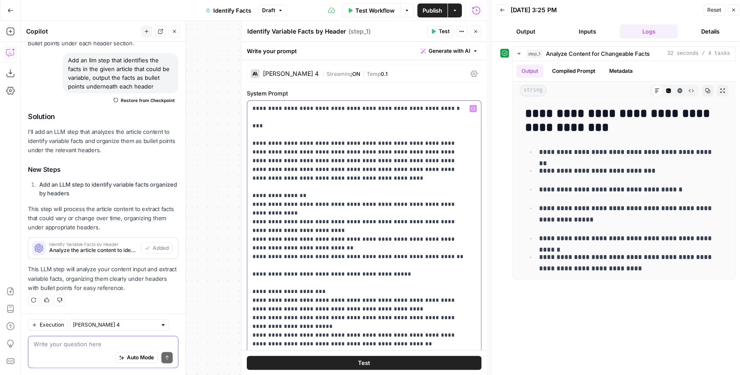
drag, startPoint x: 250, startPoint y: 142, endPoint x: 244, endPoint y: 98, distance: 44.5
click at [244, 98] on div "**********" at bounding box center [364, 198] width 246 height 354
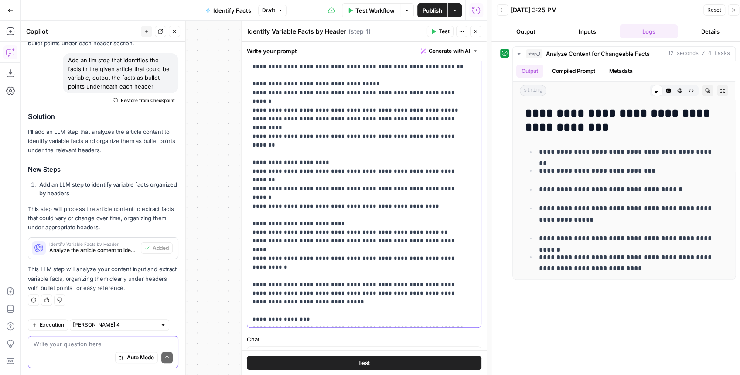
scroll to position [145, 0]
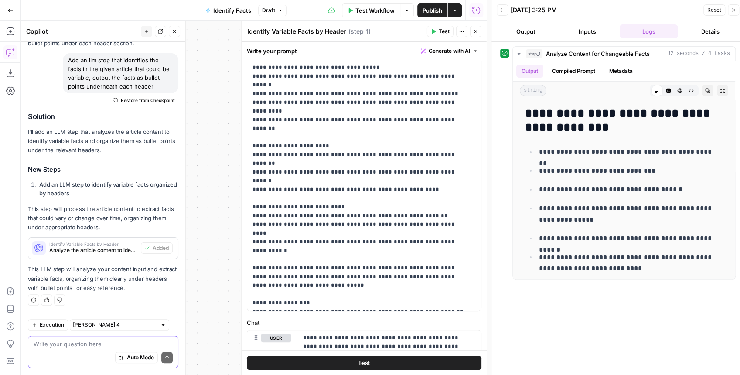
click at [437, 35] on button "Test" at bounding box center [440, 31] width 27 height 11
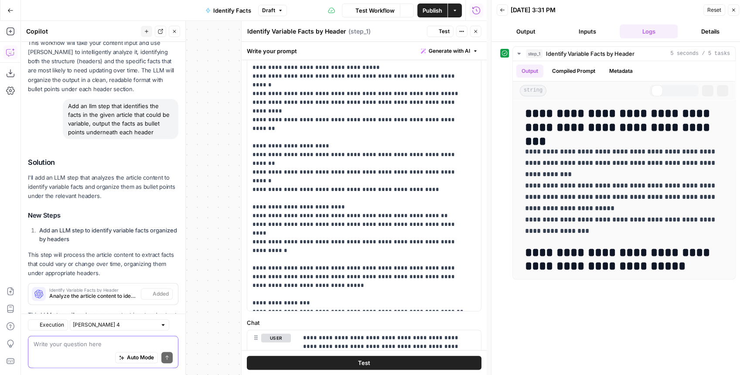
scroll to position [414, 0]
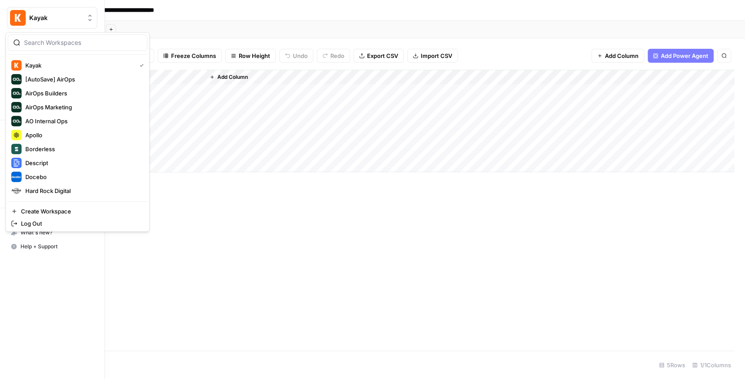
click at [19, 22] on img "Workspace: Kayak" at bounding box center [18, 18] width 16 height 16
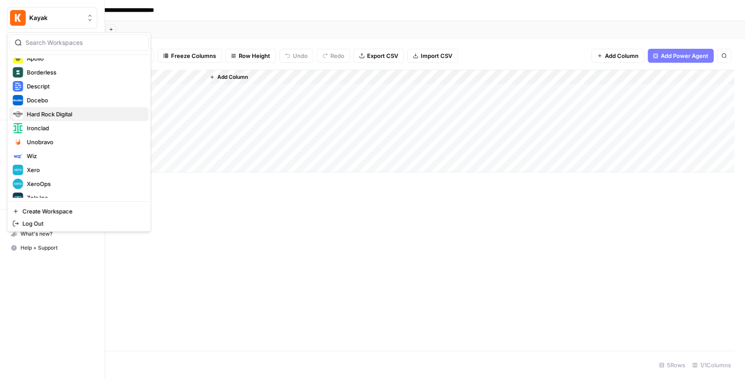
scroll to position [84, 0]
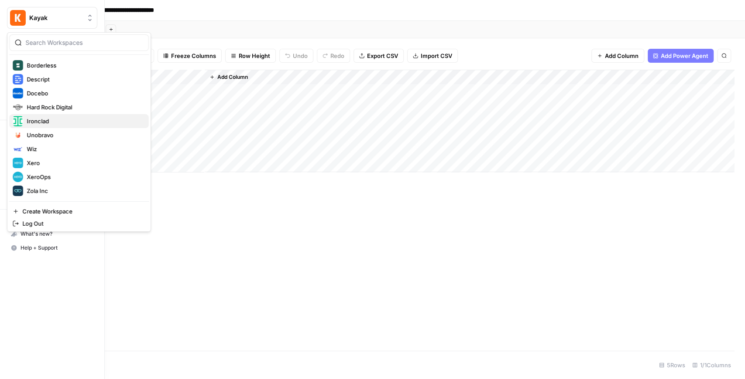
click at [51, 123] on span "Ironclad" at bounding box center [84, 121] width 115 height 9
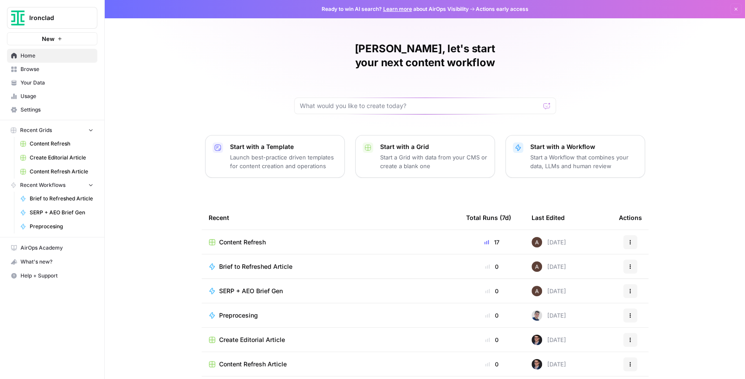
click at [234, 238] on span "Content Refresh" at bounding box center [242, 242] width 47 height 9
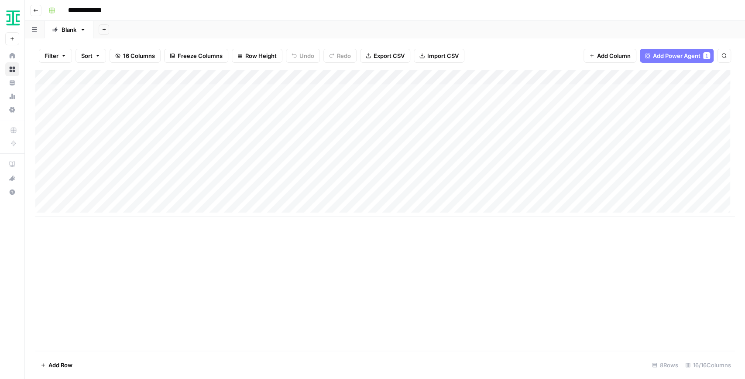
click at [419, 78] on div "Add Column" at bounding box center [384, 143] width 699 height 147
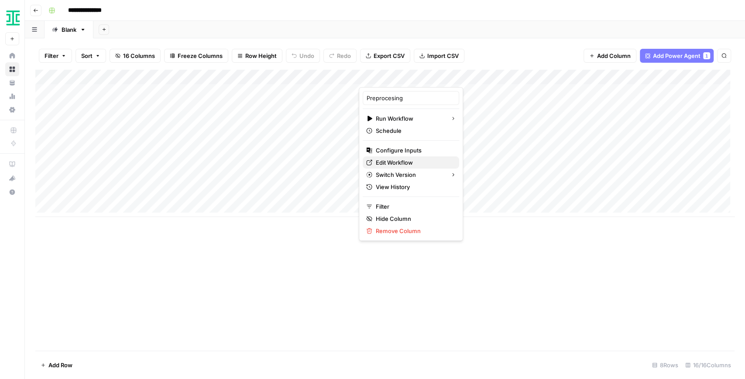
click at [400, 162] on span "Edit Workflow" at bounding box center [414, 162] width 76 height 9
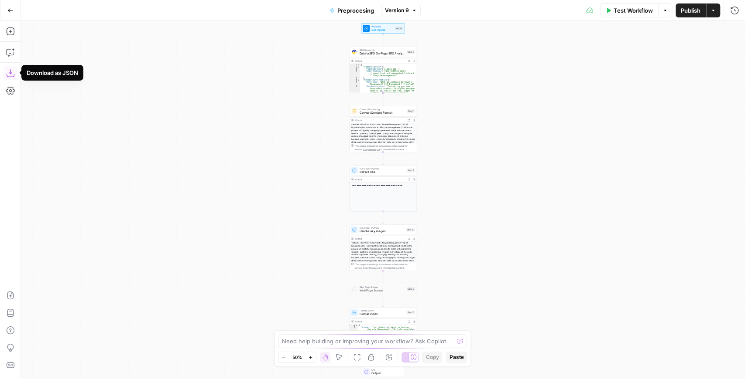
click at [14, 73] on icon "button" at bounding box center [10, 73] width 9 height 9
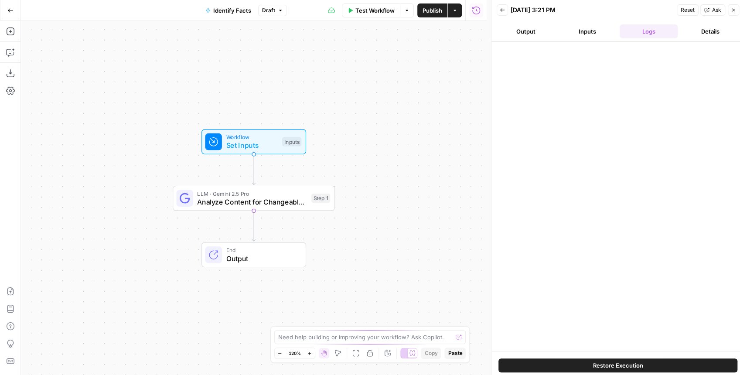
click at [8, 11] on icon "button" at bounding box center [10, 10] width 6 height 6
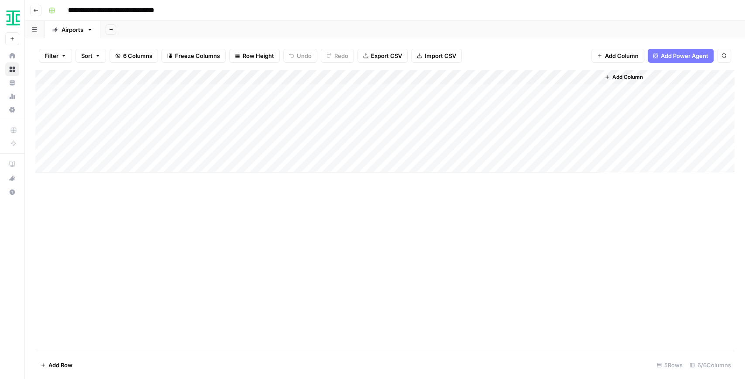
click at [325, 94] on div "Add Column" at bounding box center [384, 121] width 699 height 103
click at [334, 92] on div "Add Column" at bounding box center [384, 121] width 699 height 103
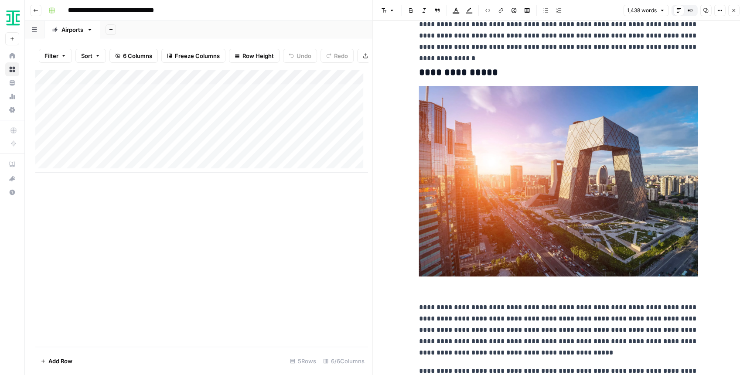
scroll to position [3877, 0]
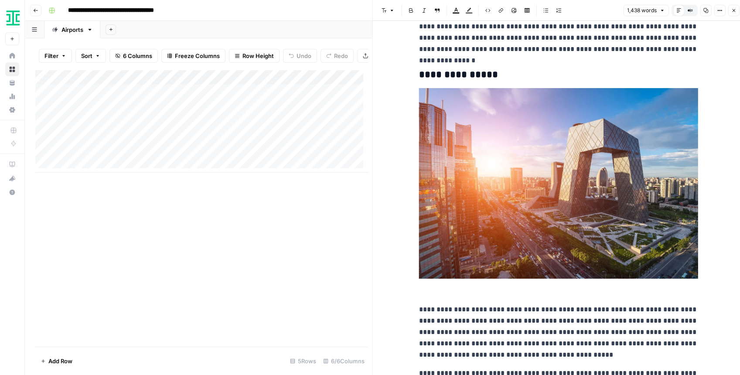
click at [705, 12] on icon "button" at bounding box center [706, 10] width 5 height 5
click at [195, 96] on div "Add Column" at bounding box center [201, 121] width 332 height 103
click at [189, 95] on div "Add Column" at bounding box center [201, 121] width 332 height 103
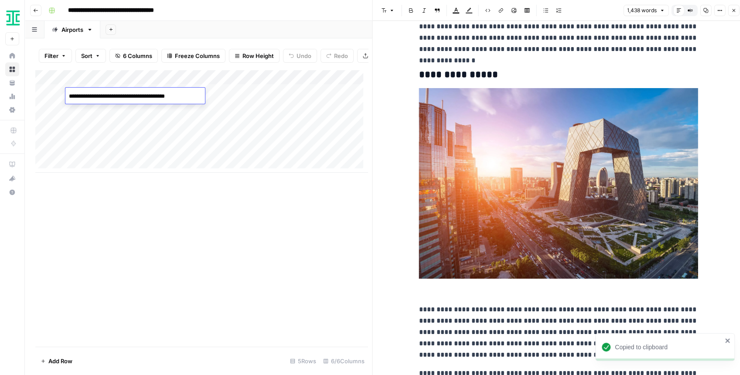
drag, startPoint x: 194, startPoint y: 95, endPoint x: 63, endPoint y: 80, distance: 131.7
click at [63, 80] on body "**********" at bounding box center [370, 187] width 740 height 375
click at [84, 79] on div "Add Column" at bounding box center [201, 121] width 332 height 103
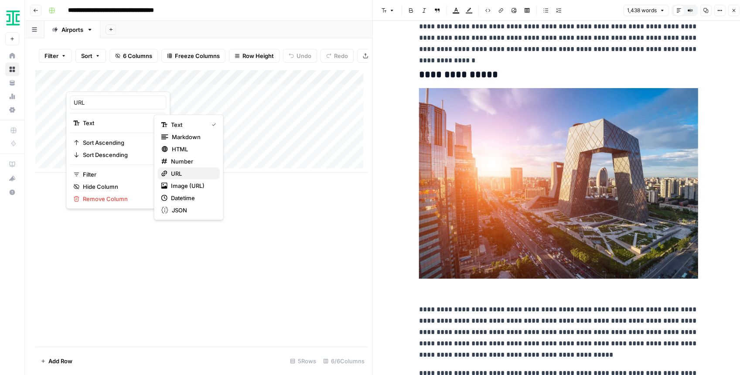
click at [177, 173] on span "URL" at bounding box center [192, 173] width 42 height 9
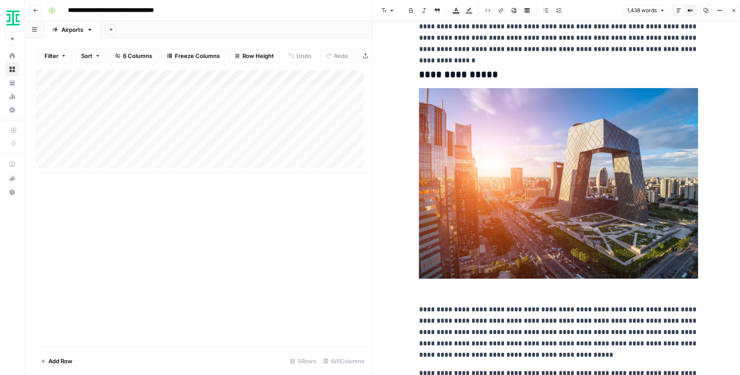
click at [197, 97] on div "Add Column" at bounding box center [201, 121] width 332 height 103
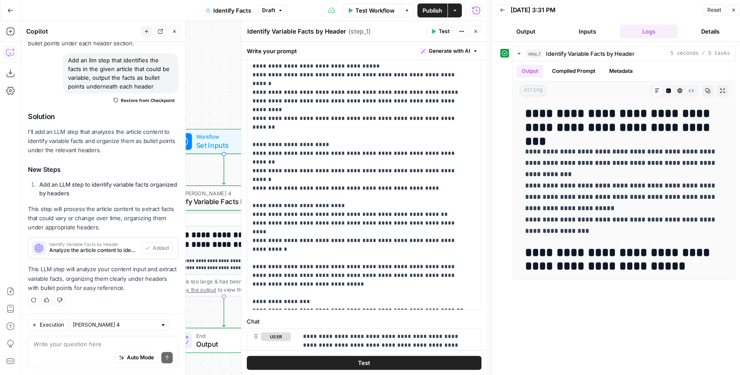
scroll to position [145, 0]
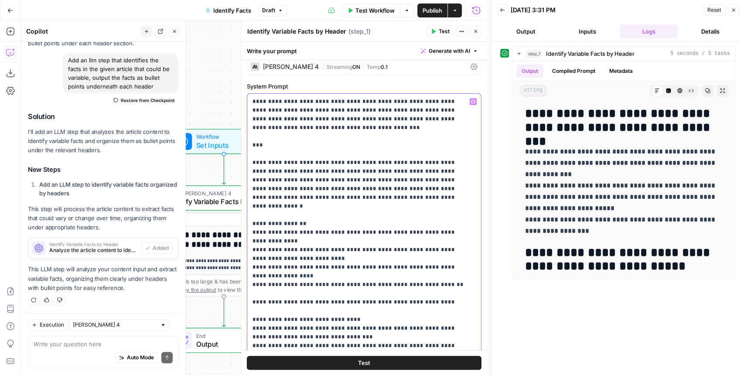
scroll to position [0, 0]
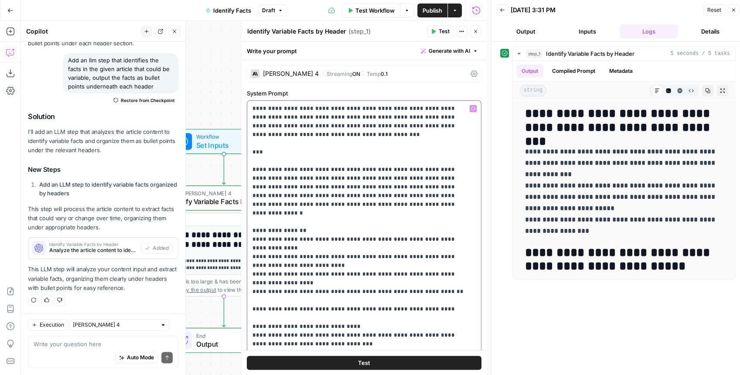
drag, startPoint x: 251, startPoint y: 168, endPoint x: 248, endPoint y: 103, distance: 65.5
click at [248, 103] on div "**********" at bounding box center [362, 279] width 230 height 356
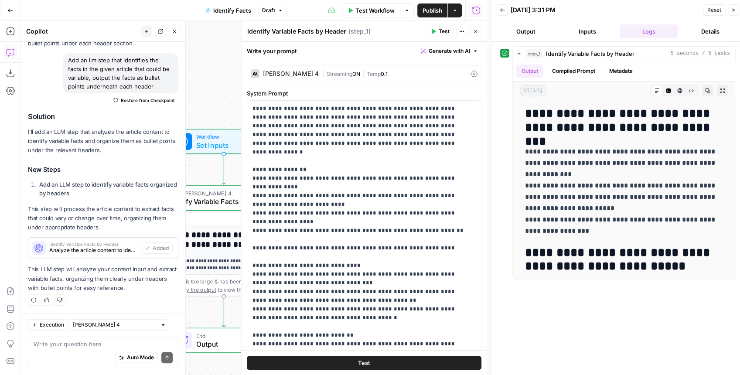
click at [436, 35] on button "Test" at bounding box center [440, 31] width 27 height 11
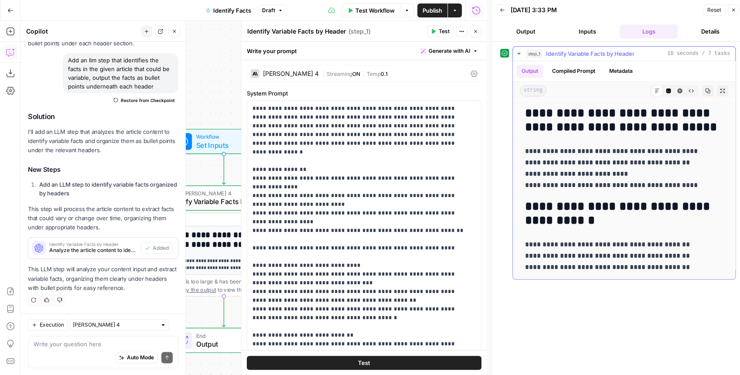
scroll to position [900, 0]
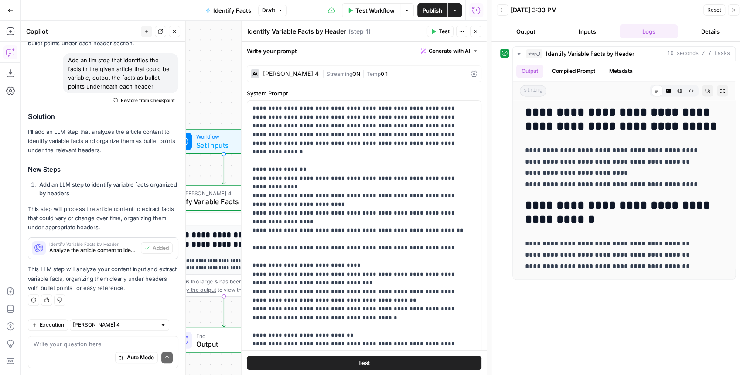
click at [289, 75] on div "[PERSON_NAME] 4" at bounding box center [291, 74] width 56 height 6
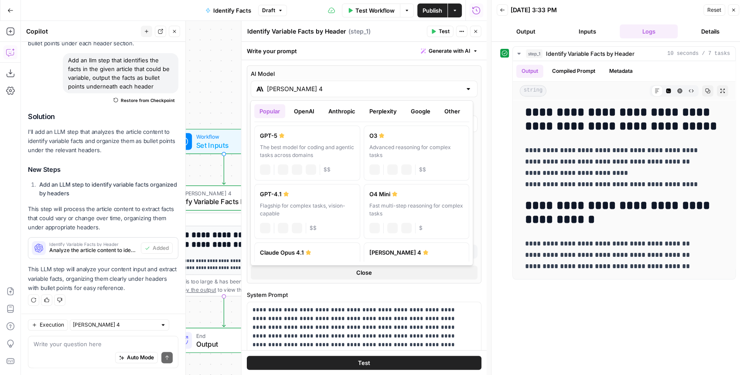
click at [297, 92] on input "[PERSON_NAME] 4" at bounding box center [364, 89] width 195 height 9
click at [421, 113] on button "Google" at bounding box center [421, 111] width 30 height 14
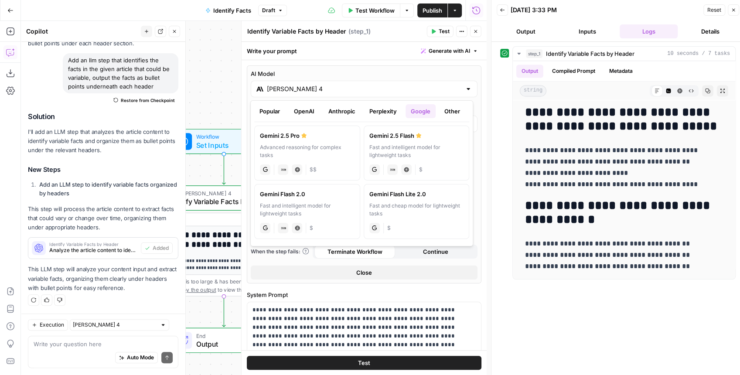
click at [334, 144] on div "Advanced reasoning for complex tasks" at bounding box center [307, 152] width 95 height 16
type input "Gemini 2.5 Pro"
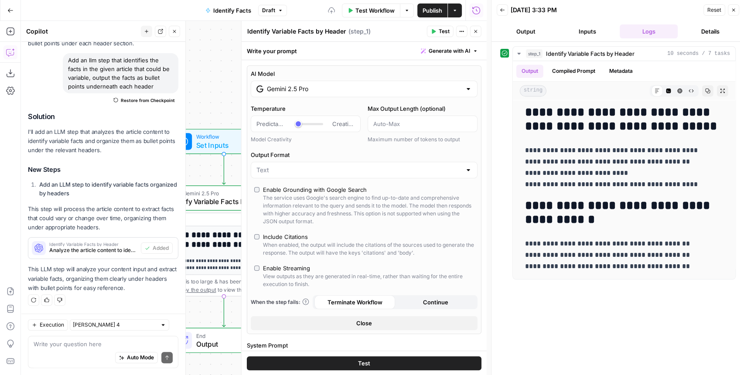
click at [445, 31] on span "Test" at bounding box center [444, 31] width 11 height 8
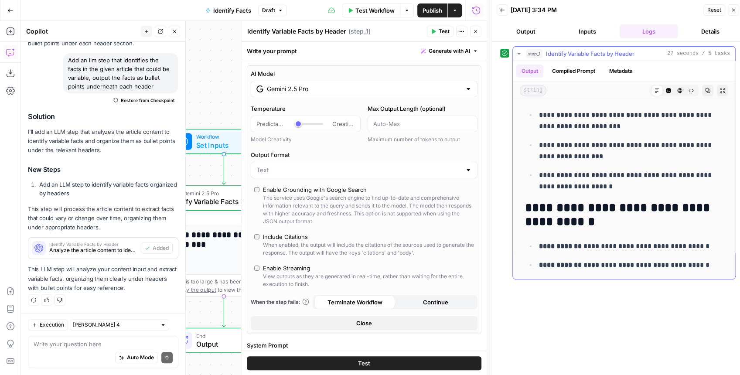
scroll to position [1495, 0]
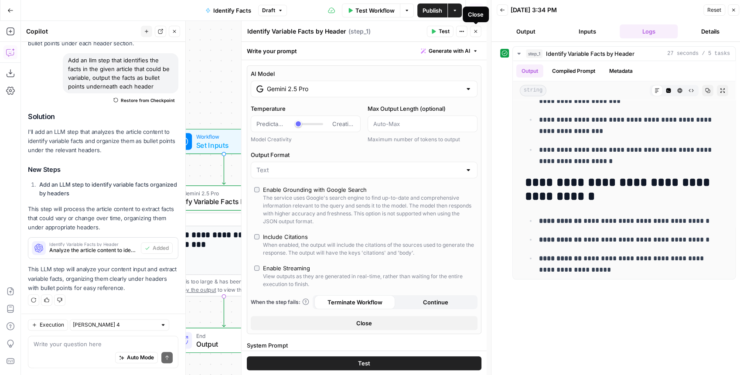
click at [474, 35] on button "Close" at bounding box center [475, 31] width 11 height 11
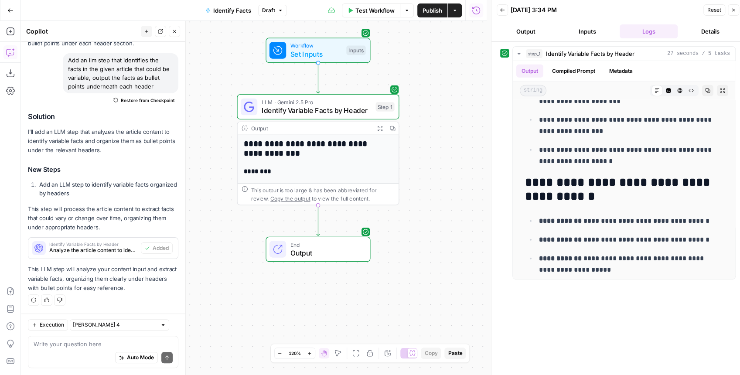
drag, startPoint x: 377, startPoint y: 191, endPoint x: 473, endPoint y: 96, distance: 135.1
click at [473, 96] on div "**********" at bounding box center [254, 198] width 466 height 354
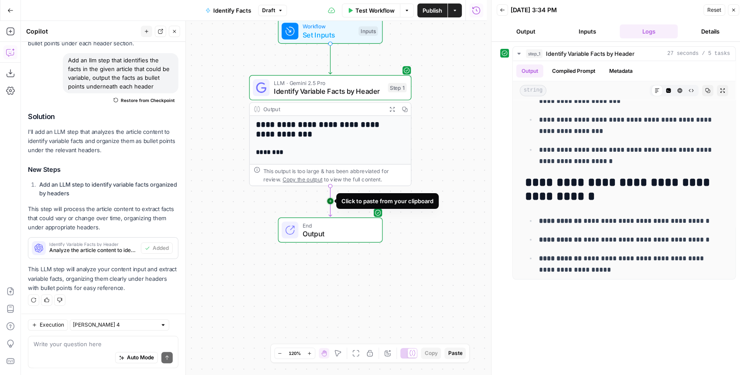
click at [331, 202] on icon "Edge from step_1 to end" at bounding box center [330, 201] width 3 height 31
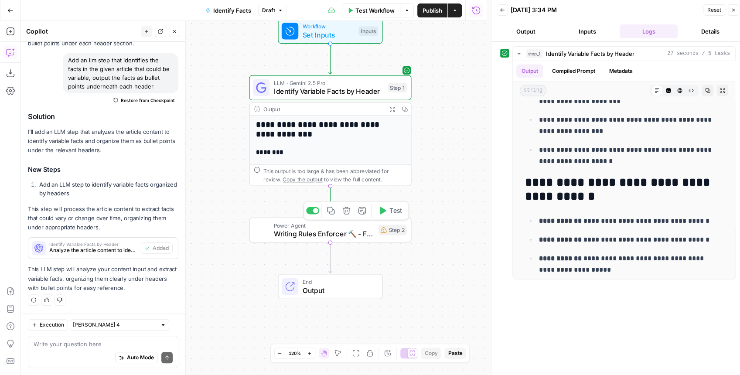
click at [350, 215] on icon "button" at bounding box center [346, 210] width 8 height 8
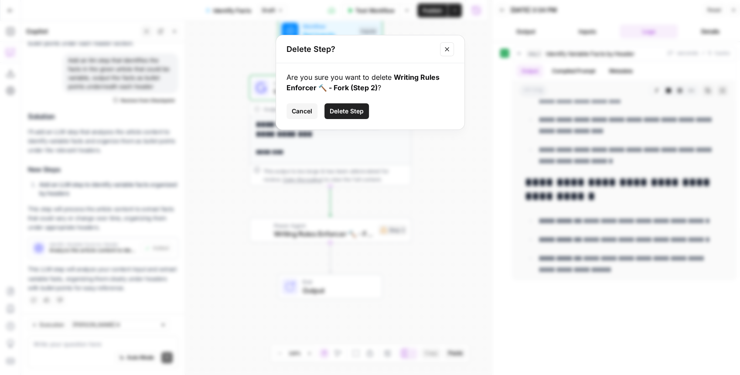
click at [357, 114] on span "Delete Step" at bounding box center [347, 111] width 34 height 9
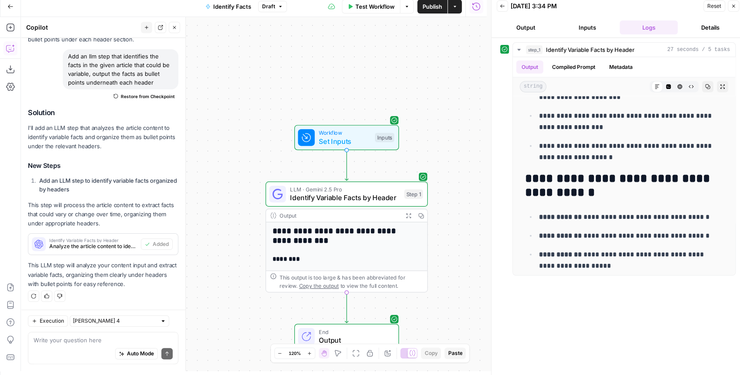
scroll to position [4, 0]
click at [75, 346] on div "Auto Mode Send" at bounding box center [103, 353] width 139 height 19
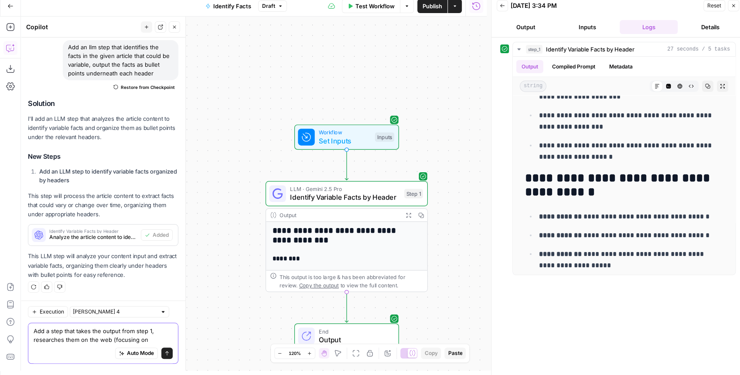
click at [145, 342] on textarea "Add a step that takes the output from step 1, researches them on the web (focus…" at bounding box center [103, 335] width 139 height 17
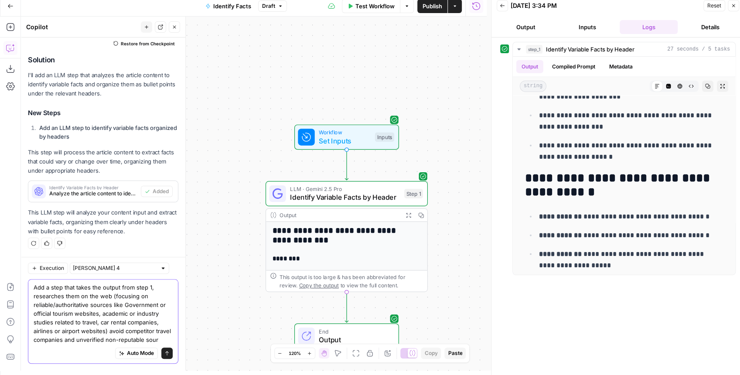
scroll to position [475, 0]
drag, startPoint x: 79, startPoint y: 341, endPoint x: -9, endPoint y: 257, distance: 121.9
click at [0, 257] on html "**********" at bounding box center [370, 183] width 740 height 375
type textarea "Add a step that takes the output from step 1, researches them on the web (focus…"
click at [66, 338] on textarea "Add a step that takes the output from step 1, researches them on the web (focus…" at bounding box center [103, 313] width 139 height 61
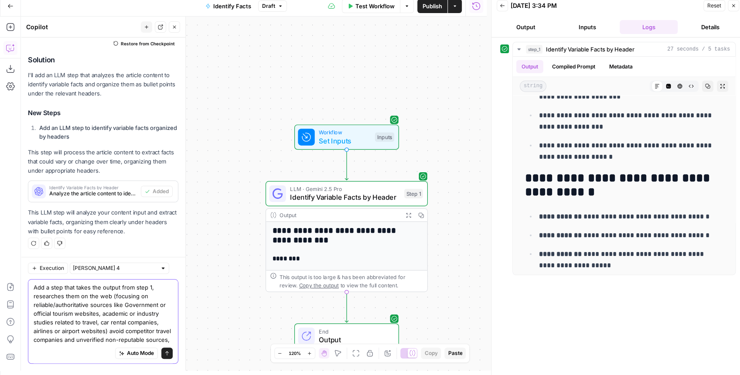
drag, startPoint x: 67, startPoint y: 341, endPoint x: 30, endPoint y: 276, distance: 75.4
click at [30, 279] on div "Add a step that takes the output from step 1, researches them on the web (focus…" at bounding box center [103, 321] width 150 height 85
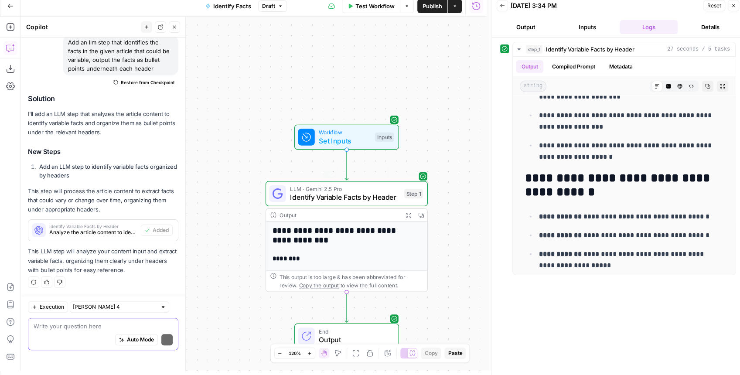
scroll to position [414, 0]
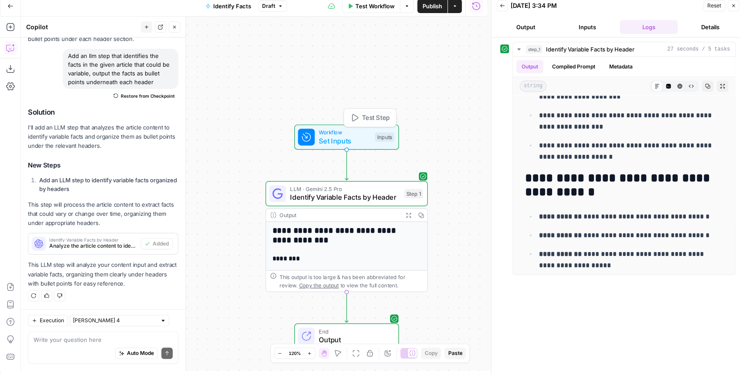
click at [440, 107] on div "**********" at bounding box center [254, 194] width 466 height 354
click at [731, 7] on button "Close" at bounding box center [733, 5] width 11 height 11
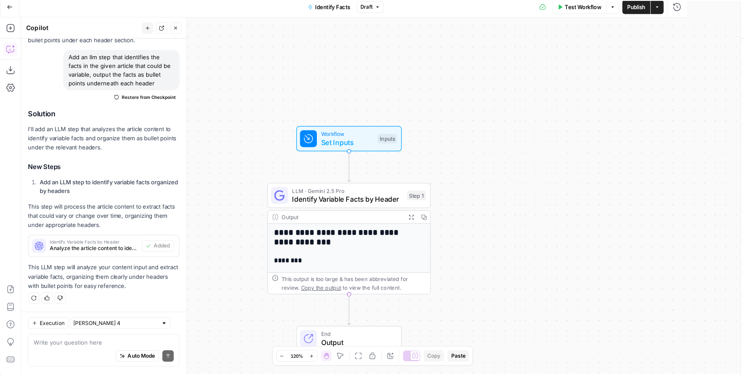
scroll to position [0, 0]
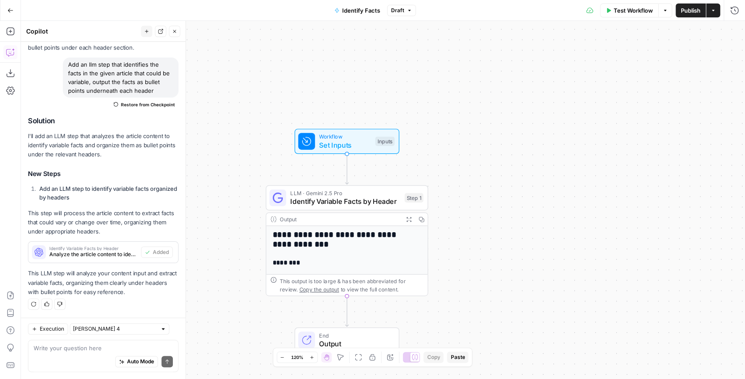
click at [349, 140] on span "Set Inputs" at bounding box center [345, 145] width 52 height 10
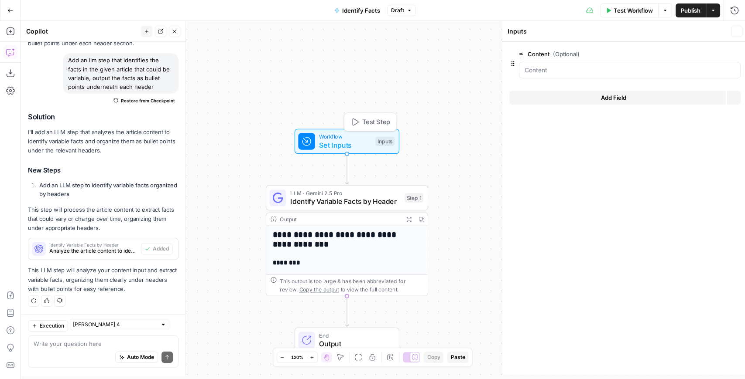
scroll to position [409, 0]
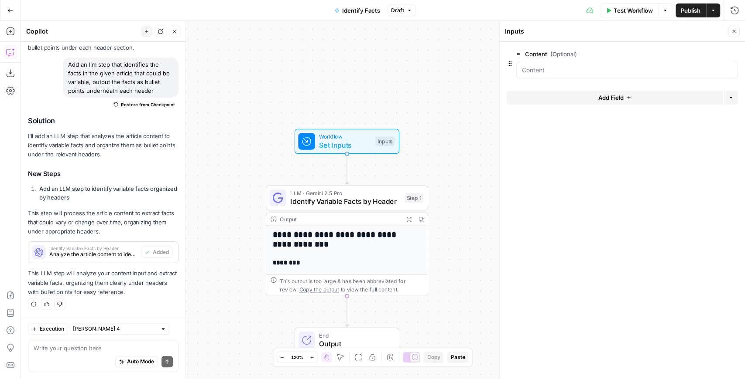
click at [642, 102] on button "Add Field" at bounding box center [614, 98] width 216 height 14
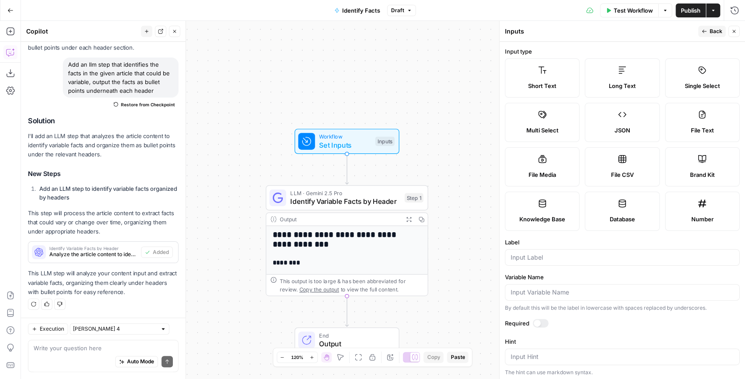
click at [708, 168] on label "Brand Kit" at bounding box center [701, 166] width 75 height 39
click at [534, 260] on div at bounding box center [622, 257] width 235 height 17
type input "Brand Kit"
click at [588, 246] on div "Label Brand Kit" at bounding box center [622, 251] width 235 height 28
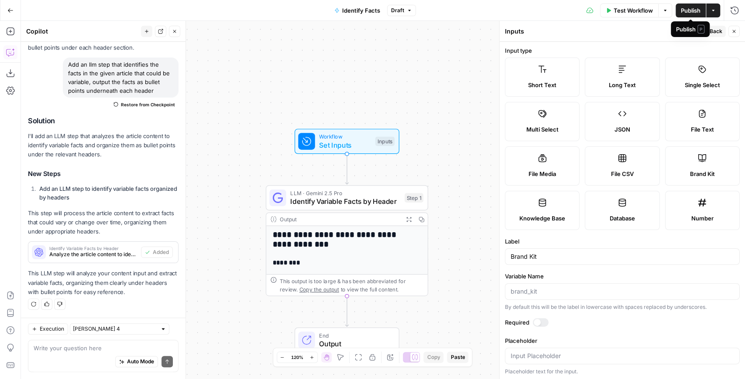
click at [690, 14] on span "Publish" at bounding box center [690, 10] width 20 height 9
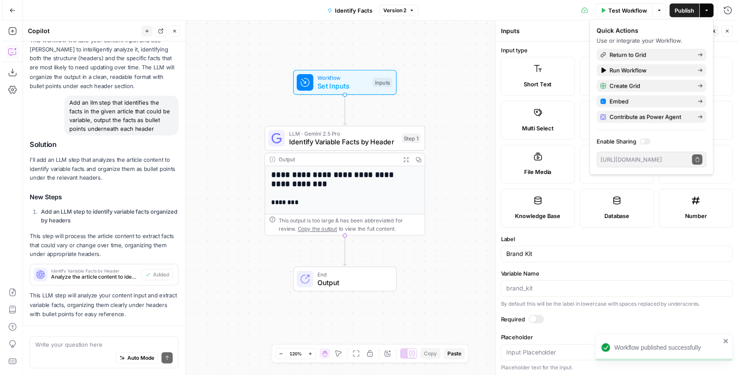
scroll to position [409, 0]
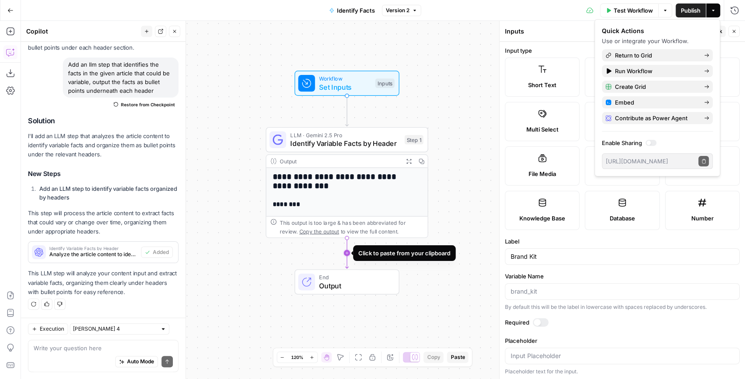
click at [348, 252] on icon "Edge from step_1 to end" at bounding box center [346, 253] width 3 height 31
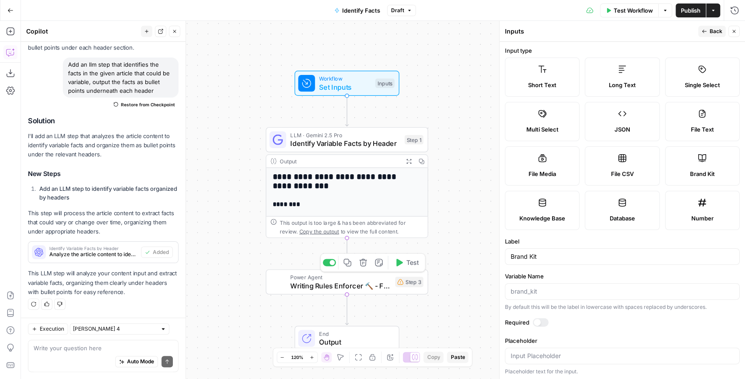
click at [365, 265] on icon "button" at bounding box center [362, 262] width 7 height 7
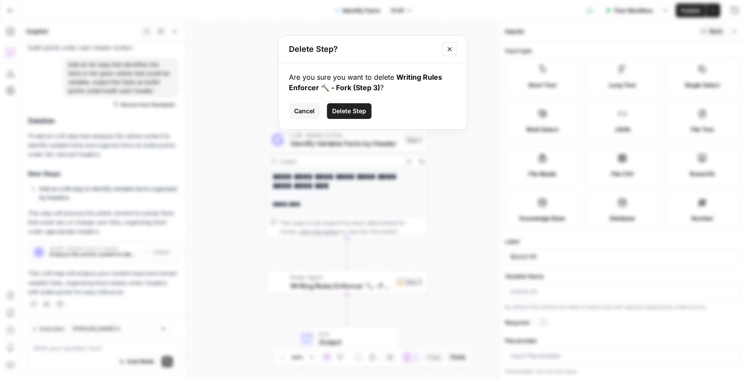
click at [347, 115] on button "Delete Step" at bounding box center [349, 111] width 44 height 16
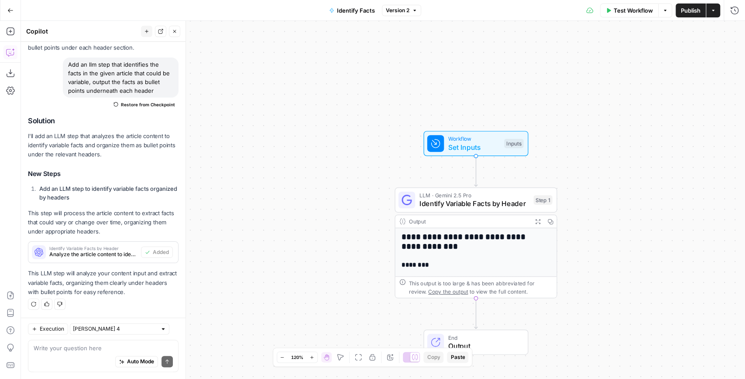
click at [64, 355] on div "Auto Mode Send" at bounding box center [103, 362] width 139 height 19
paste textarea "Add a step that takes the output from step 1, researches each bullet point fact…"
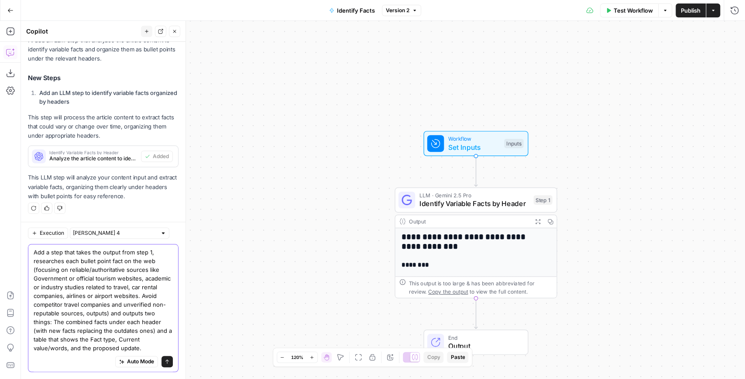
type textarea "Add a step that takes the output from step 1, researches each bullet point fact…"
click at [166, 361] on button "Send" at bounding box center [166, 361] width 11 height 11
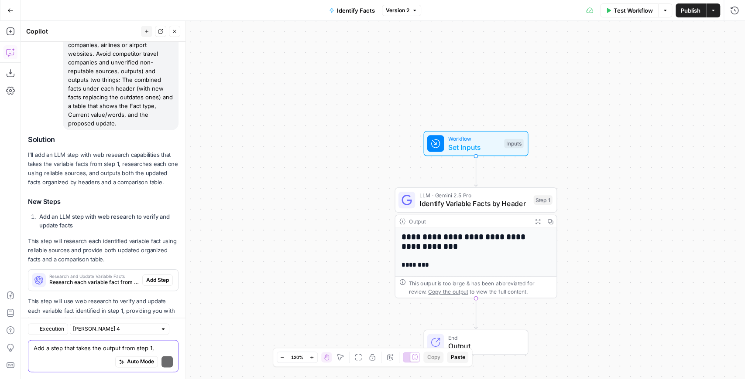
scroll to position [790, 0]
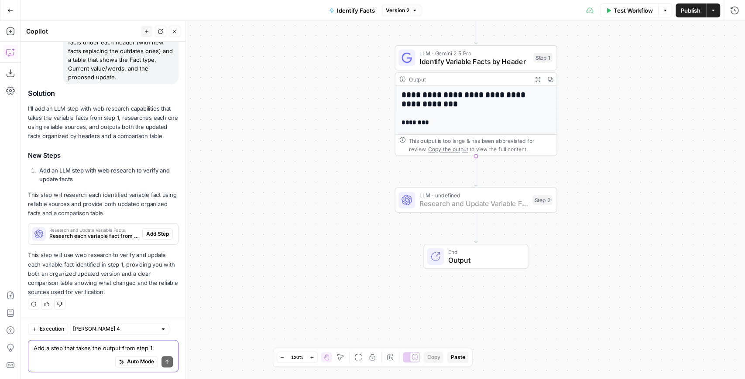
click at [152, 237] on span "Add Step" at bounding box center [157, 234] width 23 height 8
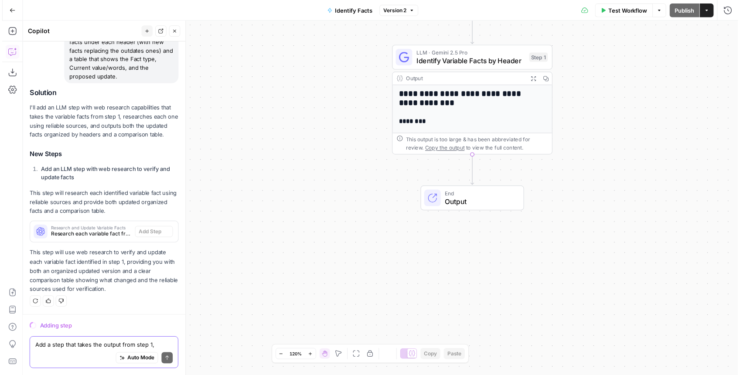
scroll to position [762, 0]
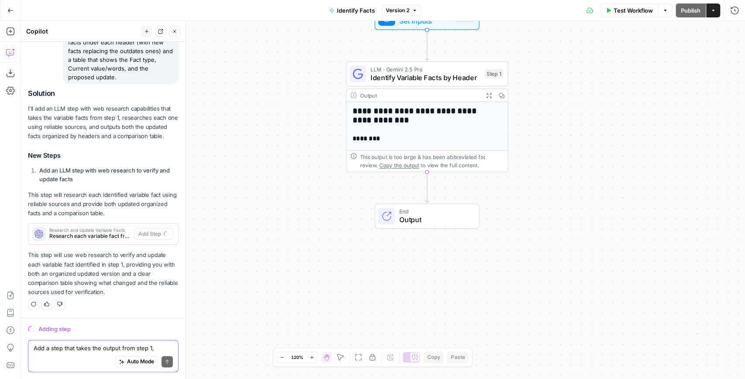
drag, startPoint x: 382, startPoint y: 215, endPoint x: 296, endPoint y: 258, distance: 96.8
click at [296, 258] on div "**********" at bounding box center [383, 200] width 724 height 359
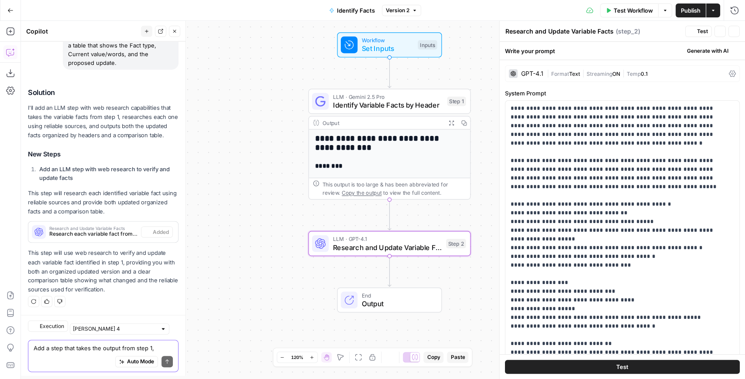
scroll to position [804, 0]
click at [523, 69] on div "GPT-4.1" at bounding box center [526, 73] width 34 height 9
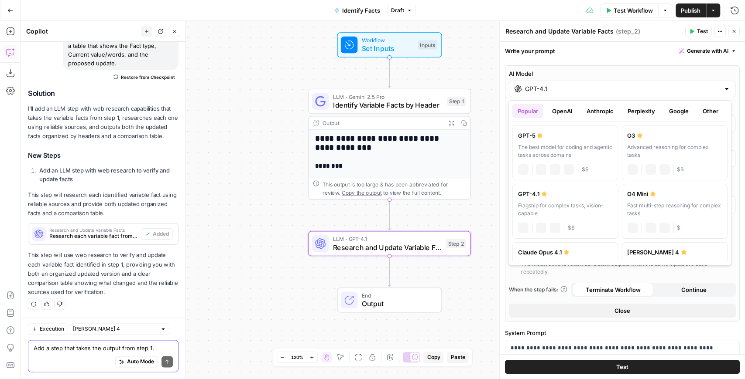
click at [536, 91] on input "GPT-4.1" at bounding box center [622, 89] width 195 height 9
click at [564, 137] on div "GPT-5" at bounding box center [565, 135] width 95 height 9
type input "GPT-5"
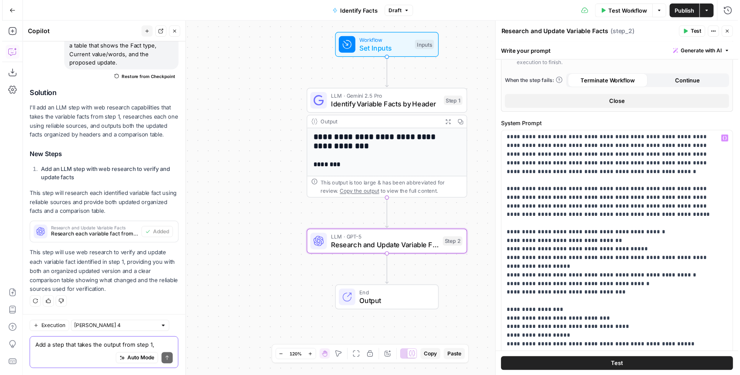
scroll to position [0, 0]
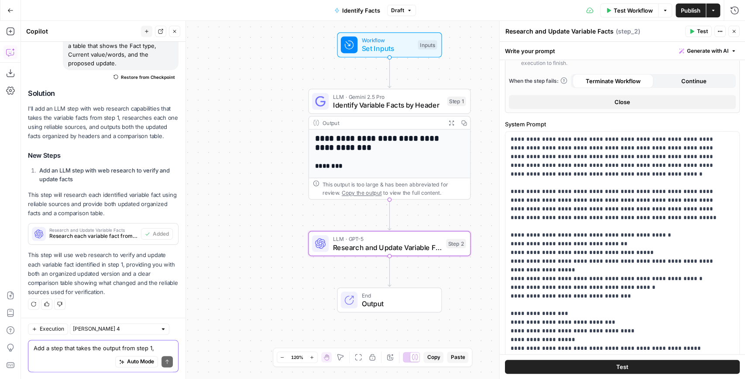
click at [618, 366] on span "Test" at bounding box center [622, 367] width 12 height 9
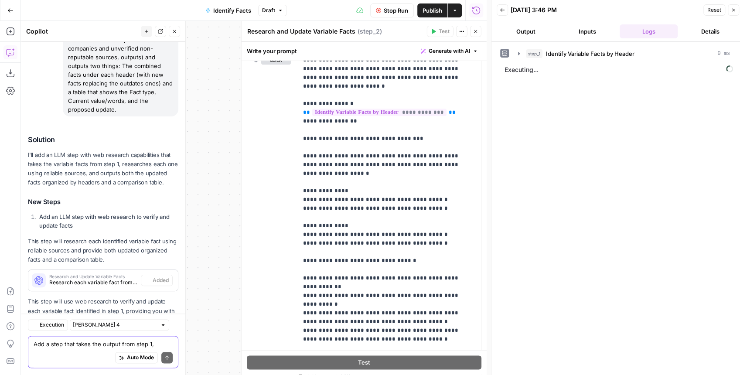
scroll to position [808, 0]
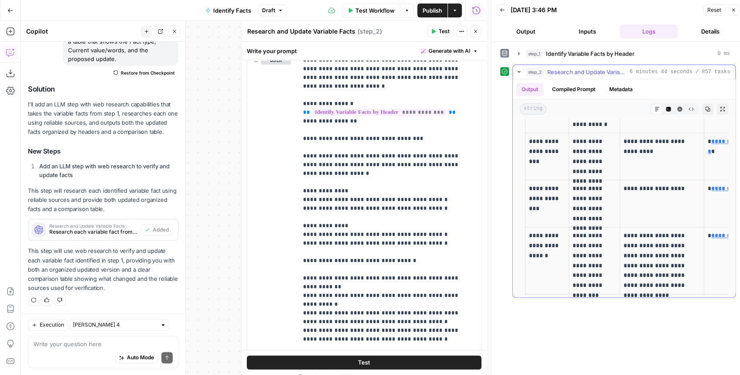
scroll to position [4994, 0]
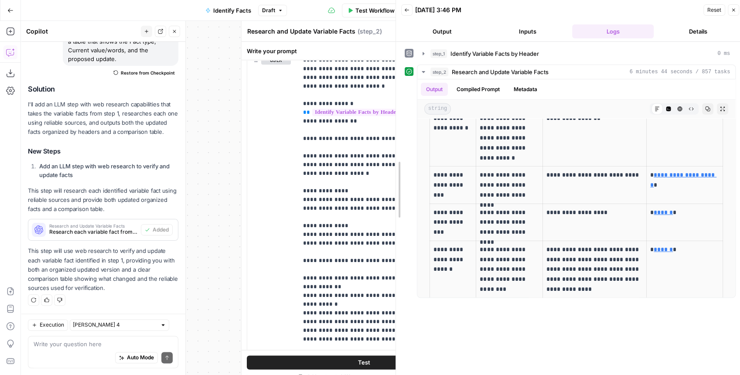
drag, startPoint x: 491, startPoint y: 166, endPoint x: 395, endPoint y: 174, distance: 96.3
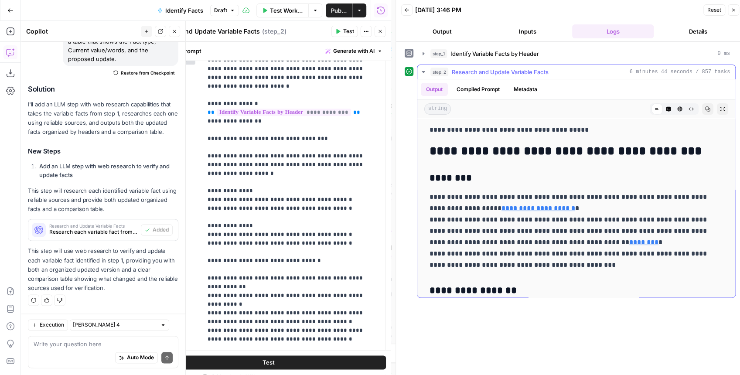
scroll to position [0, 0]
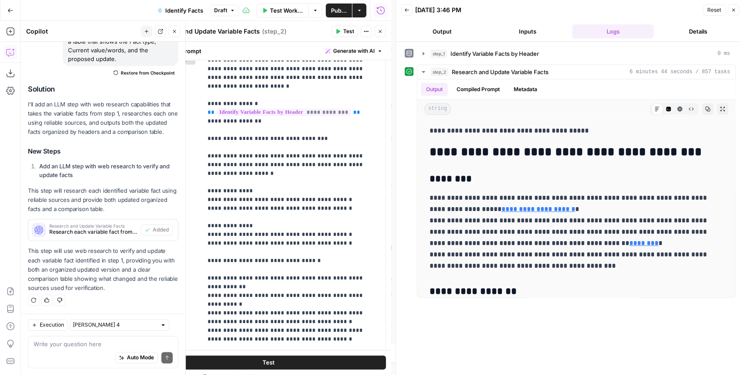
click at [378, 32] on icon "button" at bounding box center [380, 31] width 5 height 5
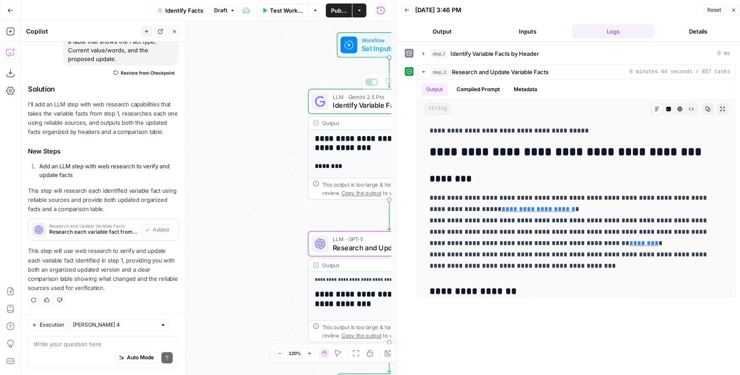
drag, startPoint x: 257, startPoint y: 133, endPoint x: 207, endPoint y: 135, distance: 50.7
click at [208, 135] on div "**********" at bounding box center [206, 198] width 370 height 354
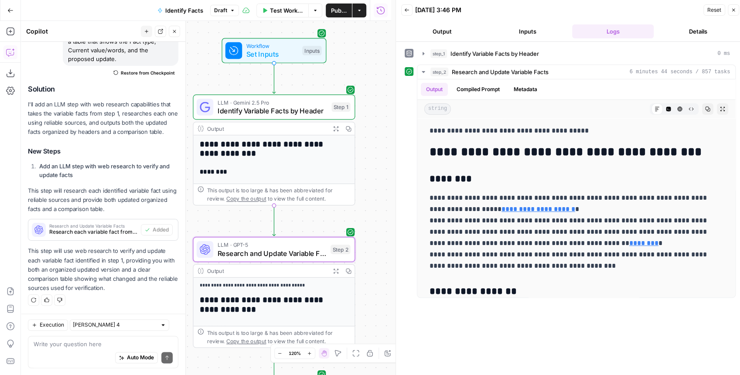
drag, startPoint x: 239, startPoint y: 130, endPoint x: 162, endPoint y: 134, distance: 76.5
click at [162, 134] on body "**********" at bounding box center [370, 187] width 740 height 375
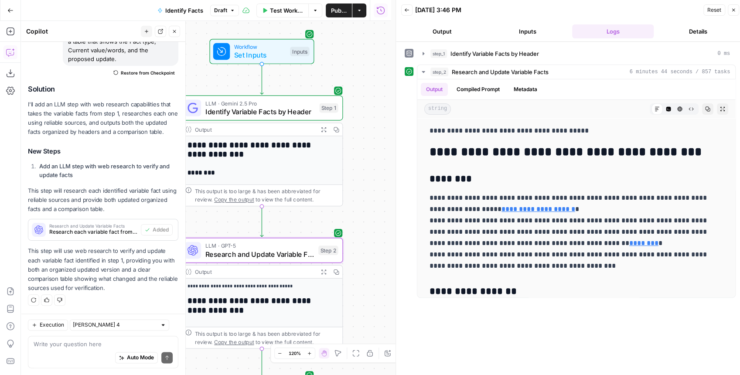
click at [324, 129] on icon "button" at bounding box center [324, 129] width 6 height 6
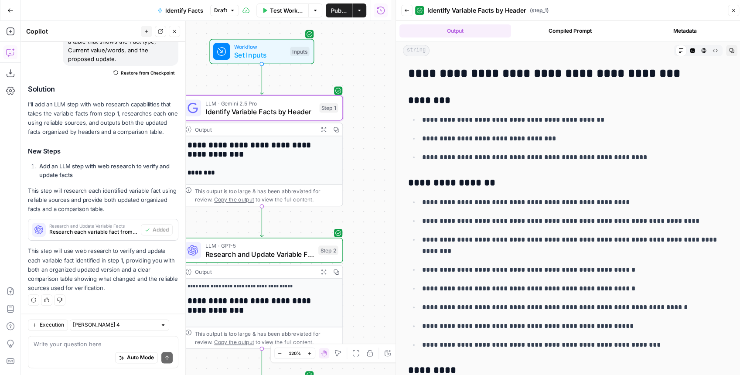
click at [323, 272] on icon "button" at bounding box center [323, 272] width 5 height 5
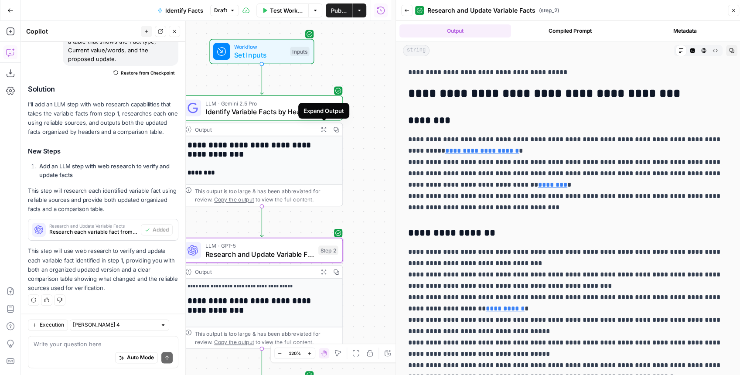
click at [321, 132] on icon "button" at bounding box center [324, 129] width 6 height 6
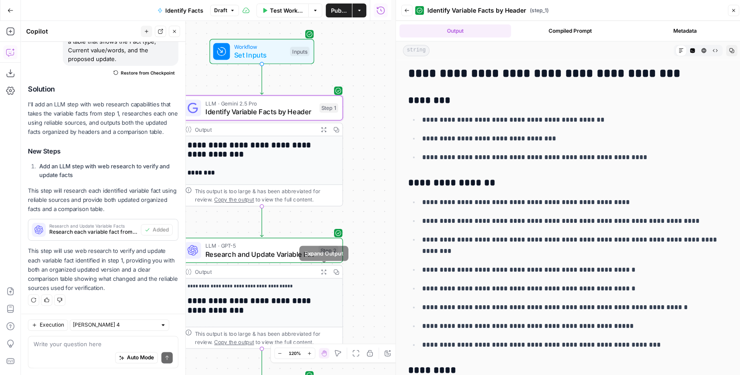
click at [321, 275] on button "Expand Output" at bounding box center [324, 272] width 13 height 13
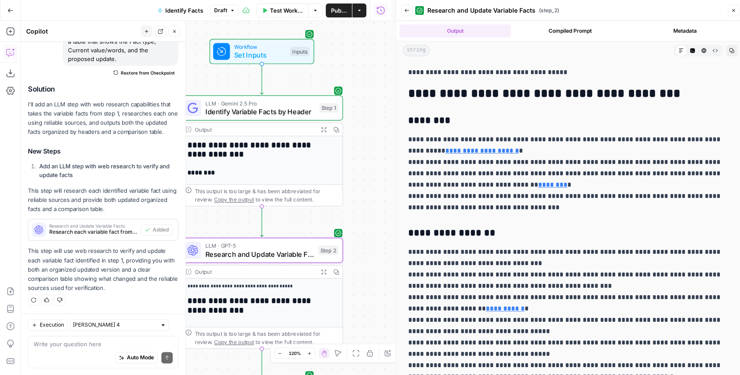
click at [407, 17] on div "Back Research and Update Variable Facts ( step_2 ) Close" at bounding box center [570, 10] width 338 height 14
click at [406, 10] on icon "button" at bounding box center [406, 10] width 5 height 5
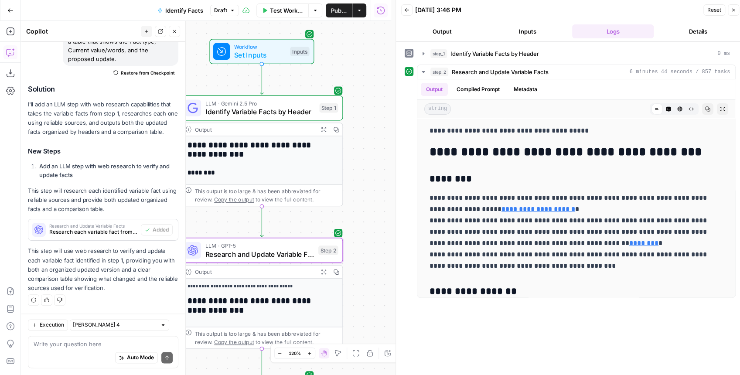
click at [322, 273] on icon "button" at bounding box center [323, 272] width 5 height 5
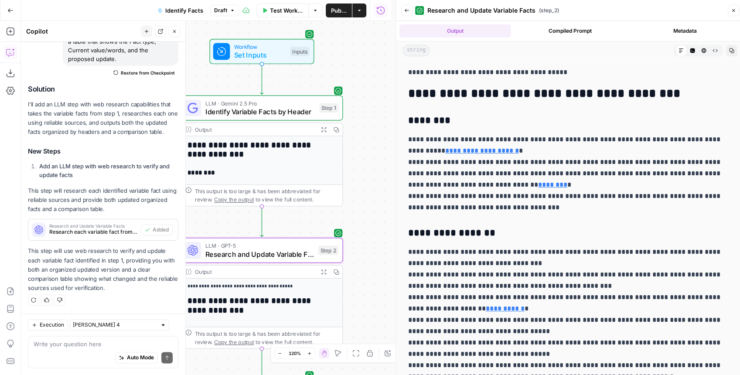
click at [580, 31] on button "Compiled Prompt" at bounding box center [571, 30] width 112 height 13
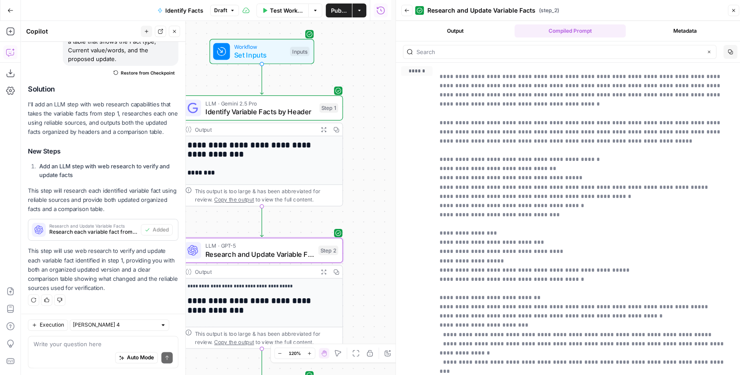
click at [495, 30] on button "Output" at bounding box center [456, 30] width 112 height 13
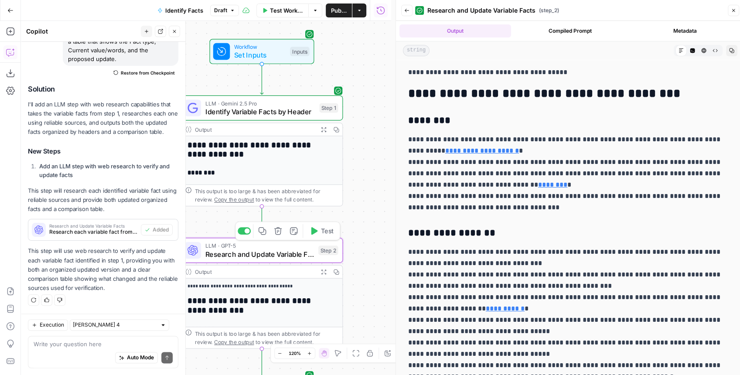
click at [294, 254] on span "Research and Update Variable Facts" at bounding box center [259, 254] width 109 height 10
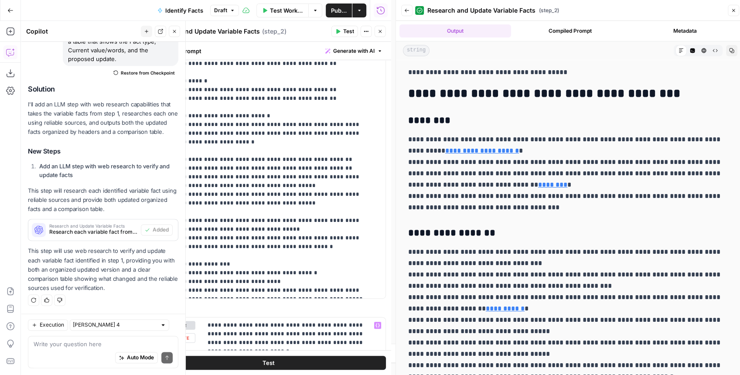
scroll to position [133, 0]
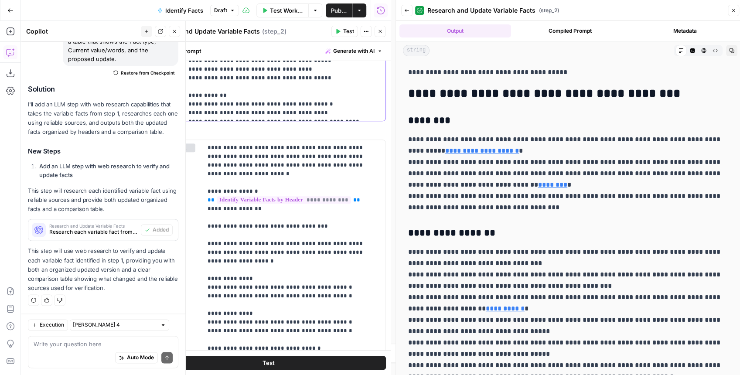
scroll to position [337, 0]
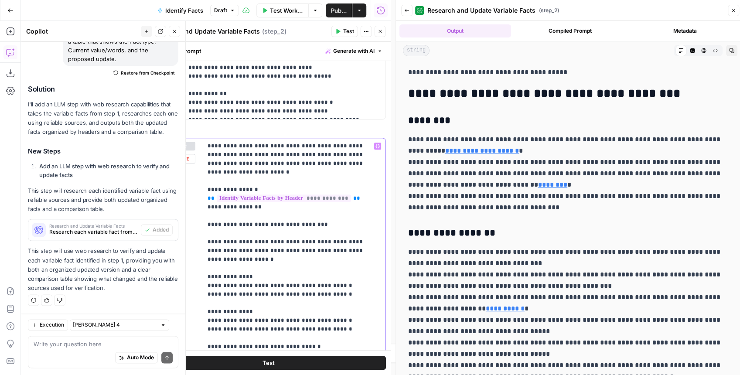
click at [307, 165] on p "**********" at bounding box center [292, 294] width 169 height 305
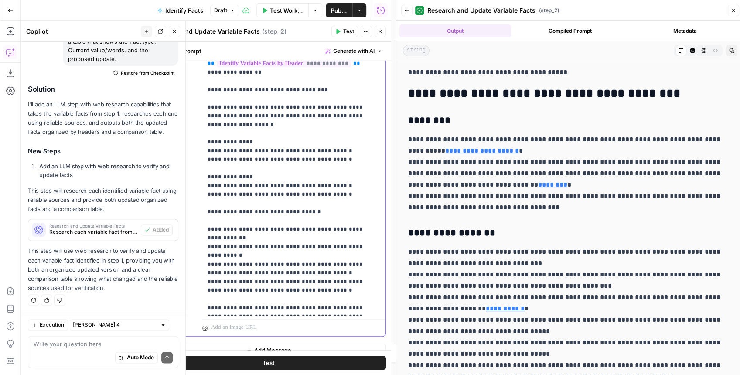
scroll to position [482, 0]
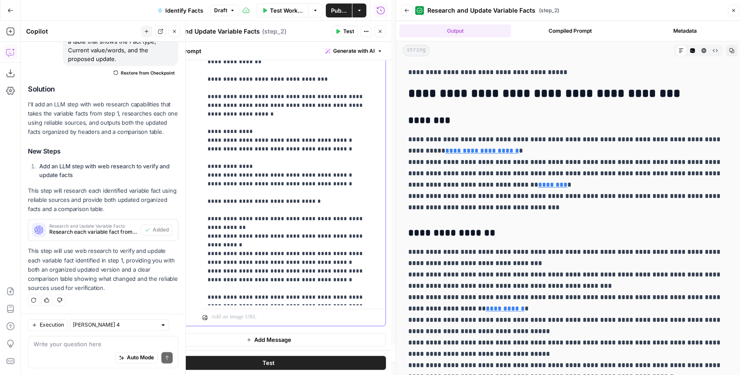
click at [352, 168] on p "**********" at bounding box center [292, 149] width 169 height 305
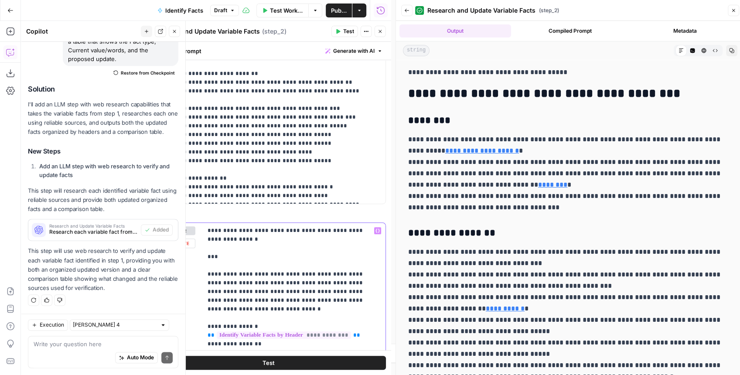
scroll to position [250, 0]
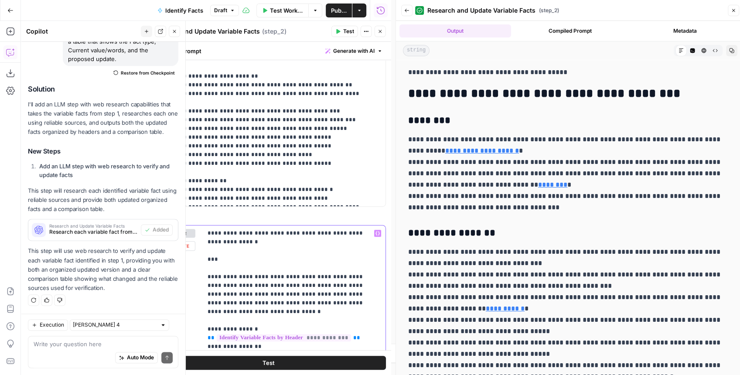
drag, startPoint x: 205, startPoint y: 275, endPoint x: 199, endPoint y: 235, distance: 41.0
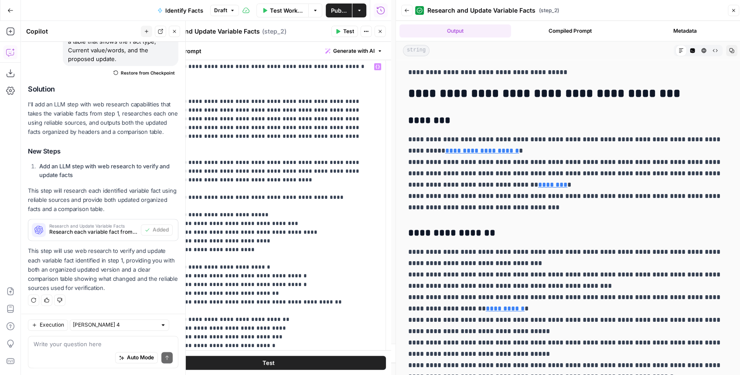
scroll to position [0, 0]
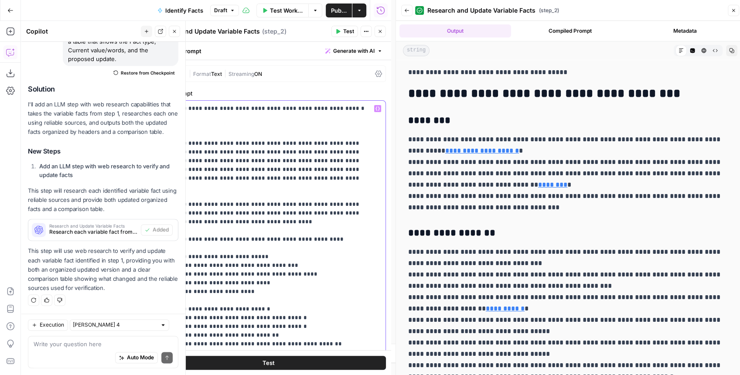
drag, startPoint x: 156, startPoint y: 143, endPoint x: 148, endPoint y: 101, distance: 42.1
click at [148, 101] on div "**********" at bounding box center [269, 198] width 246 height 354
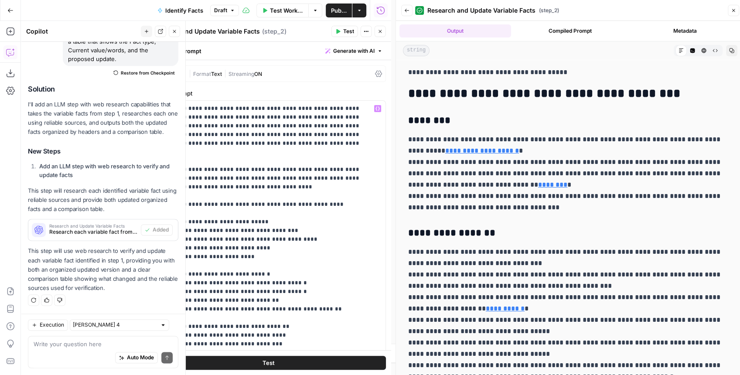
click at [265, 358] on button "Test" at bounding box center [268, 363] width 235 height 14
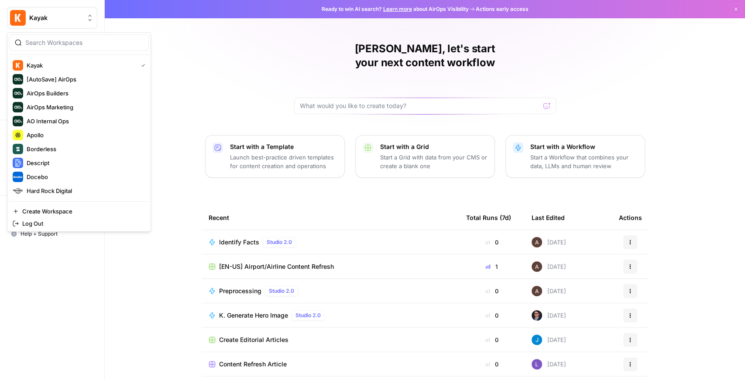
click at [36, 16] on span "Kayak" at bounding box center [55, 18] width 53 height 9
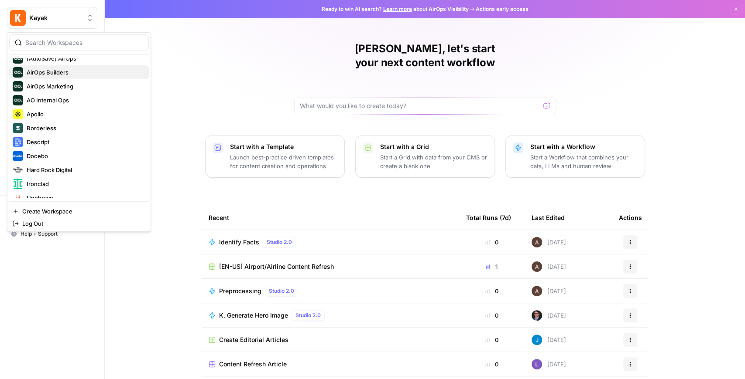
scroll to position [84, 0]
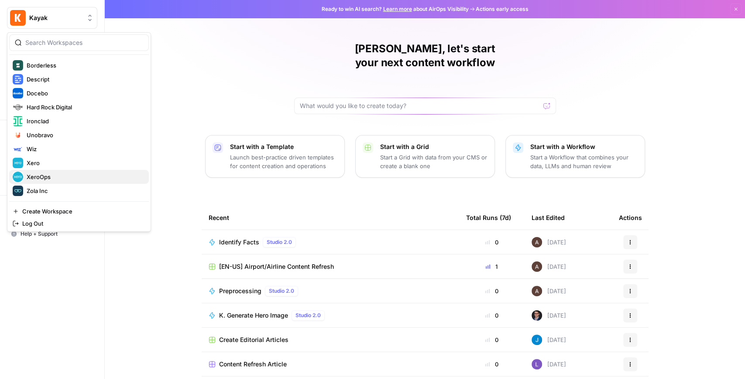
click at [58, 172] on div "XeroOps" at bounding box center [79, 177] width 133 height 10
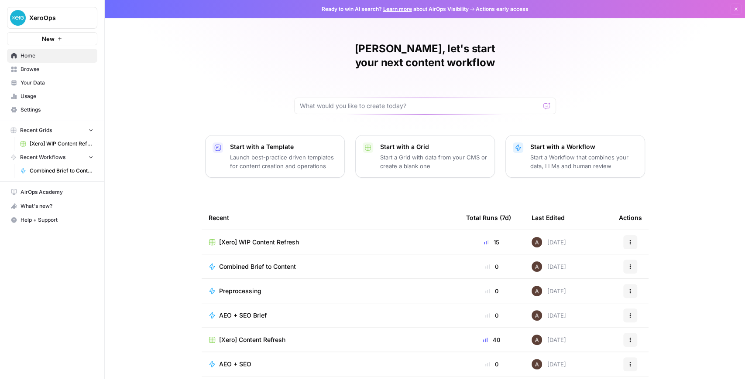
click at [287, 238] on span "[Xero] WIP Content Refresh" at bounding box center [259, 242] width 80 height 9
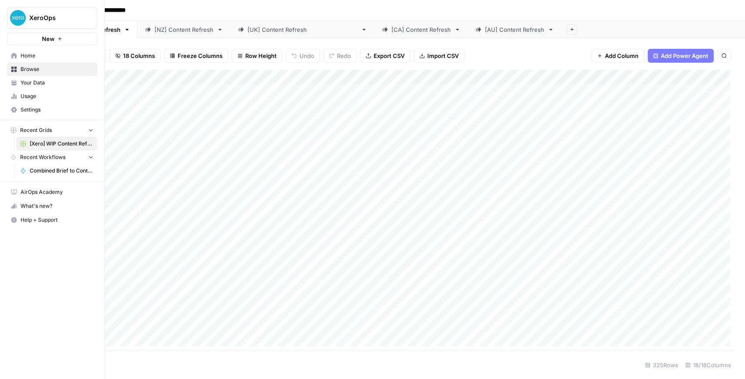
click at [39, 59] on span "Home" at bounding box center [57, 56] width 73 height 8
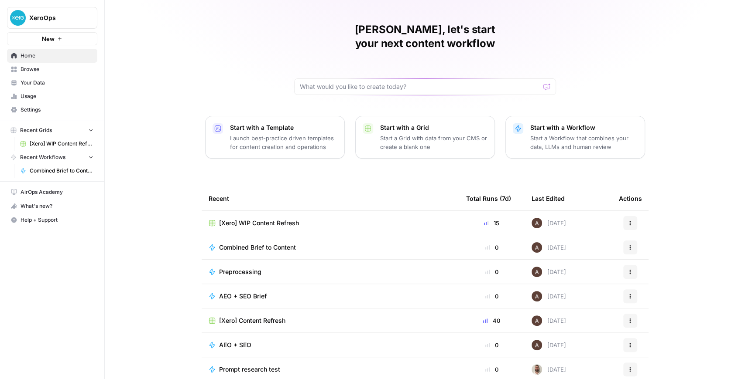
scroll to position [21, 0]
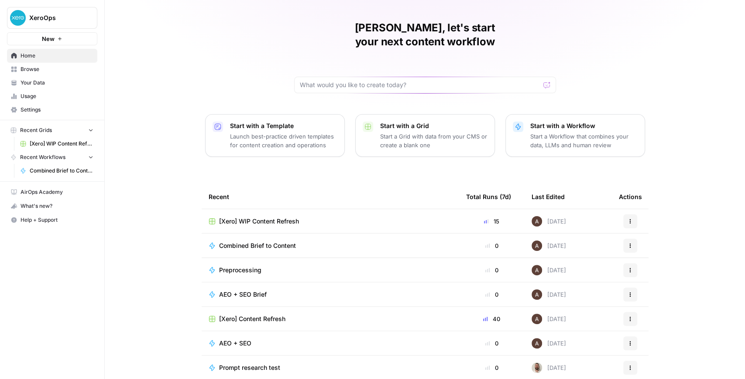
click at [68, 70] on span "Browse" at bounding box center [57, 69] width 73 height 8
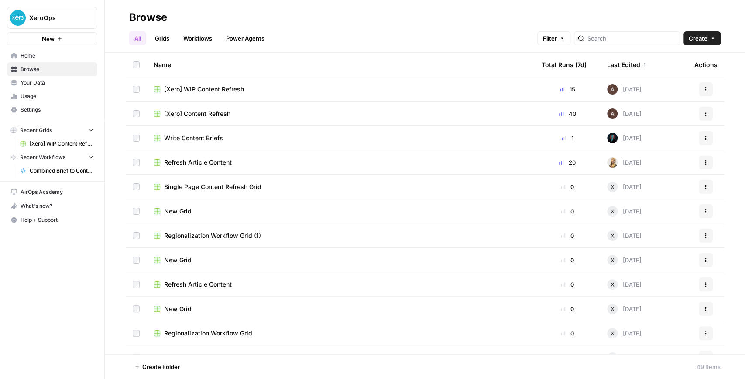
click at [193, 41] on link "Workflows" at bounding box center [197, 38] width 39 height 14
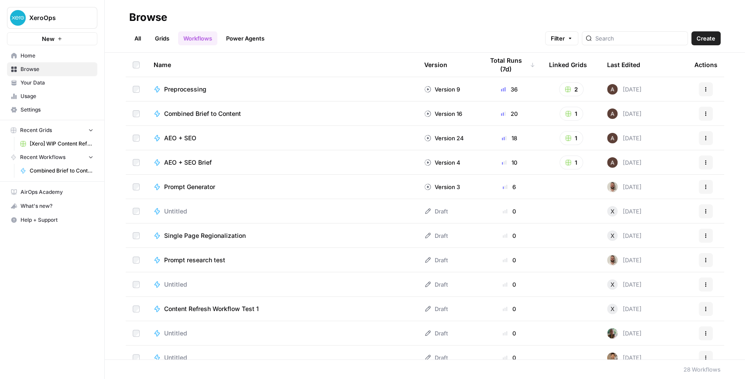
click at [168, 35] on link "Grids" at bounding box center [162, 38] width 25 height 14
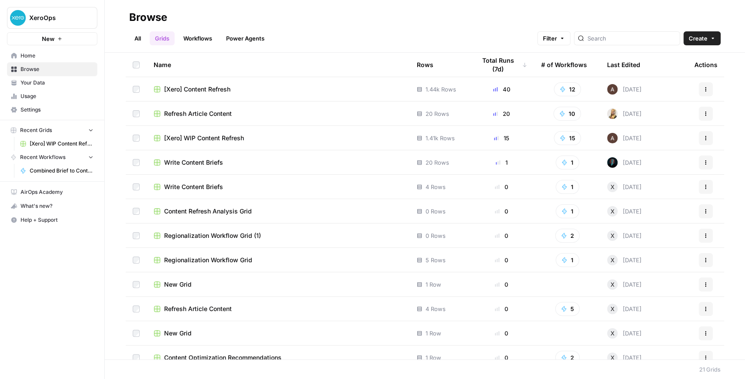
click at [698, 43] on button "Create" at bounding box center [701, 38] width 37 height 14
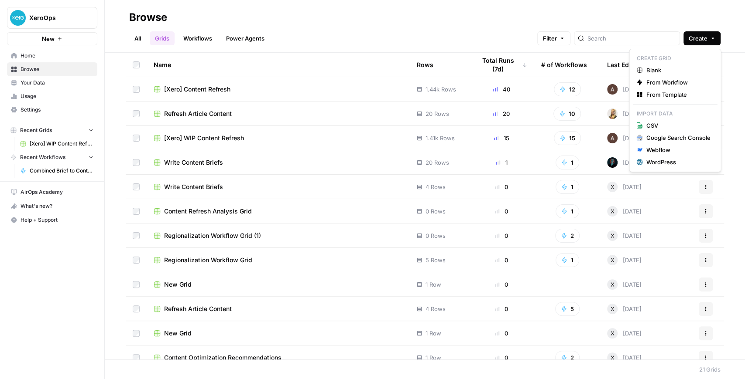
click at [140, 33] on link "All" at bounding box center [137, 38] width 17 height 14
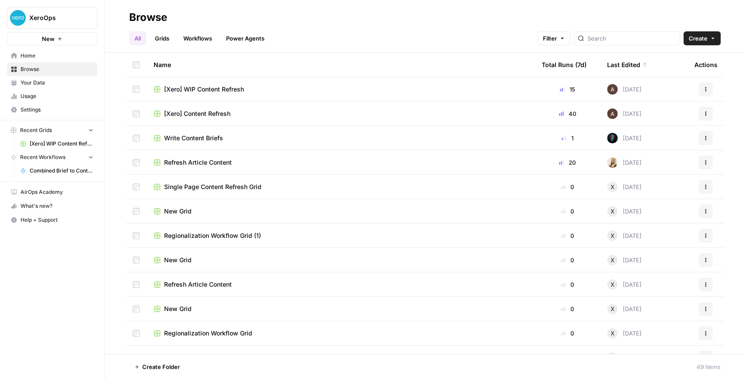
drag, startPoint x: 435, startPoint y: 77, endPoint x: 429, endPoint y: 66, distance: 12.1
click at [429, 66] on div "Name" at bounding box center [341, 65] width 374 height 24
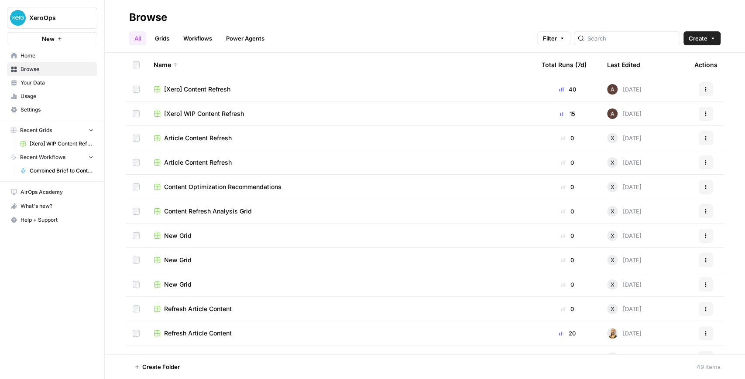
click at [557, 38] on span "Filter" at bounding box center [550, 38] width 14 height 9
click at [628, 41] on input "search" at bounding box center [631, 38] width 89 height 9
click at [716, 38] on button "Create" at bounding box center [701, 38] width 37 height 14
click at [667, 61] on span "Folder" at bounding box center [684, 59] width 49 height 9
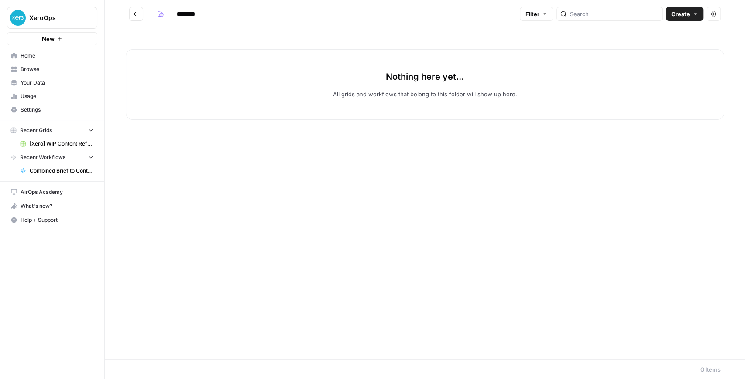
click at [179, 14] on input "********" at bounding box center [197, 14] width 49 height 14
drag, startPoint x: 207, startPoint y: 14, endPoint x: 173, endPoint y: 10, distance: 33.8
click at [173, 10] on input "********" at bounding box center [197, 14] width 49 height 14
type input "**********"
click at [137, 14] on icon "Go back" at bounding box center [136, 14] width 6 height 6
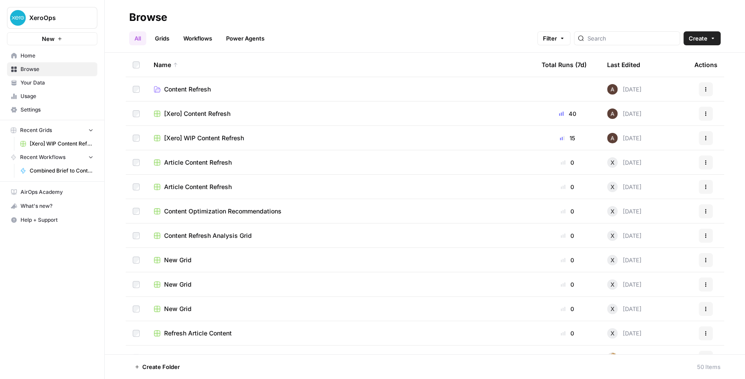
click at [703, 111] on icon "button" at bounding box center [705, 113] width 5 height 5
click at [649, 168] on span "Move To" at bounding box center [662, 166] width 70 height 9
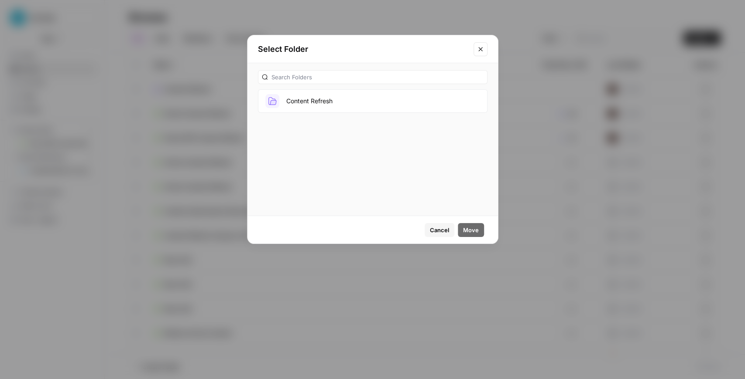
click at [443, 230] on span "Cancel" at bounding box center [439, 230] width 19 height 9
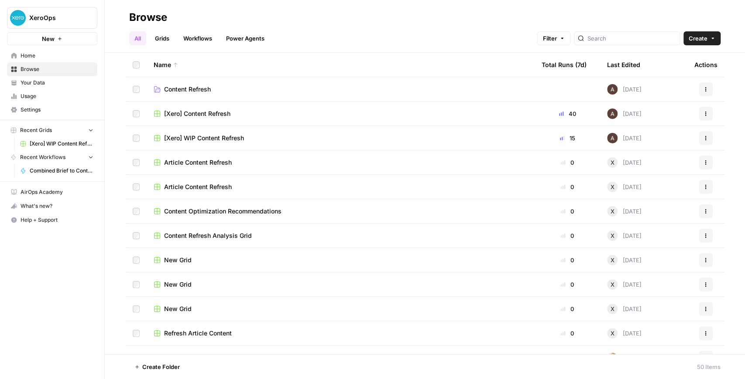
click at [211, 140] on span "[Xero] WIP Content Refresh" at bounding box center [204, 138] width 80 height 9
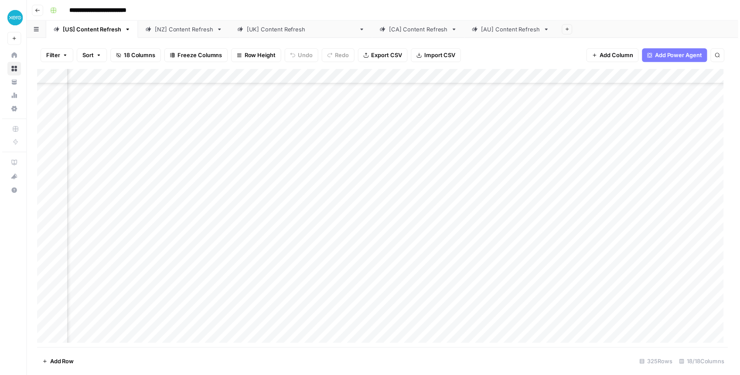
scroll to position [0, 234]
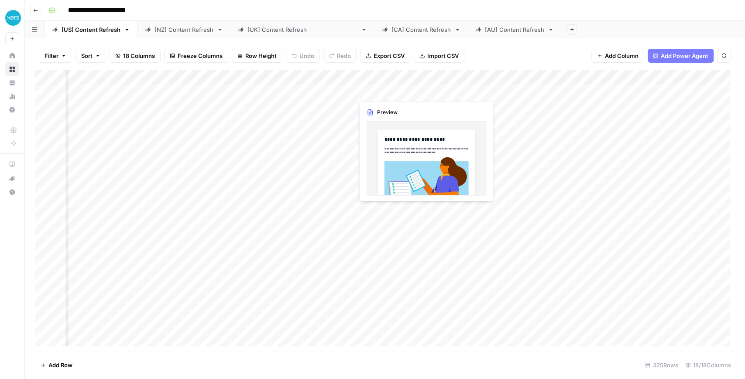
click at [397, 91] on div "Add Column" at bounding box center [384, 210] width 699 height 281
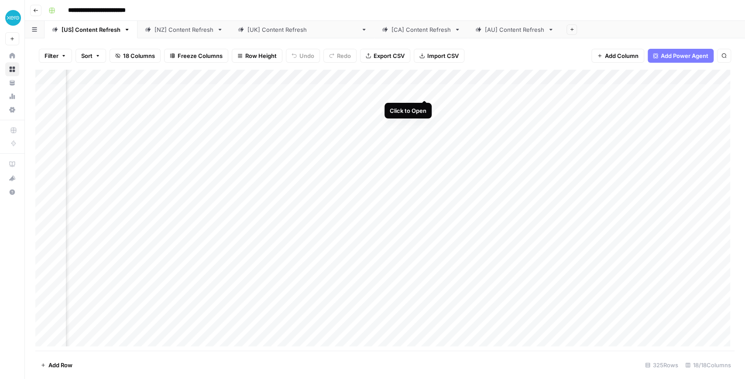
click at [423, 92] on div "Add Column" at bounding box center [384, 210] width 699 height 281
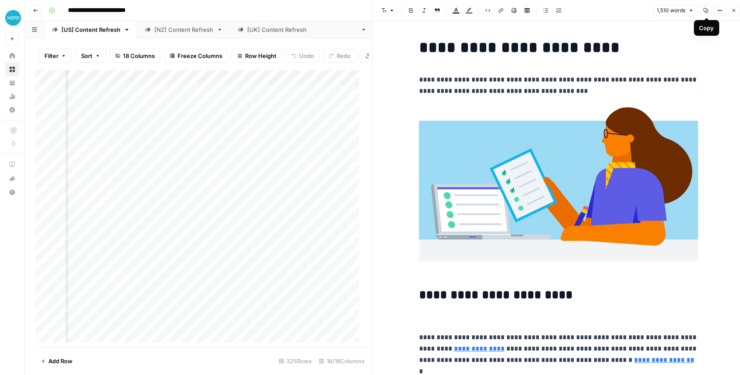
click at [707, 12] on icon "button" at bounding box center [705, 10] width 5 height 5
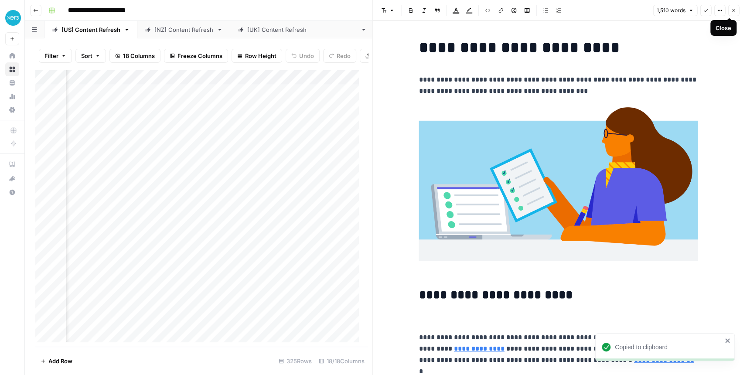
click at [733, 13] on icon "button" at bounding box center [733, 10] width 5 height 5
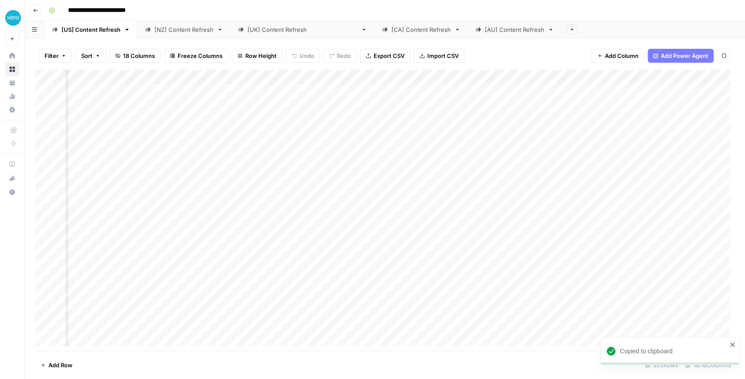
click at [395, 109] on div "Add Column" at bounding box center [384, 210] width 699 height 281
click at [394, 109] on div "Add Column" at bounding box center [384, 210] width 699 height 281
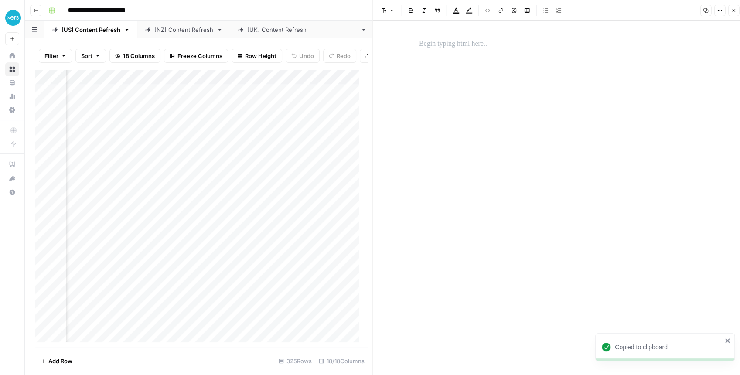
click at [462, 46] on p at bounding box center [558, 43] width 279 height 11
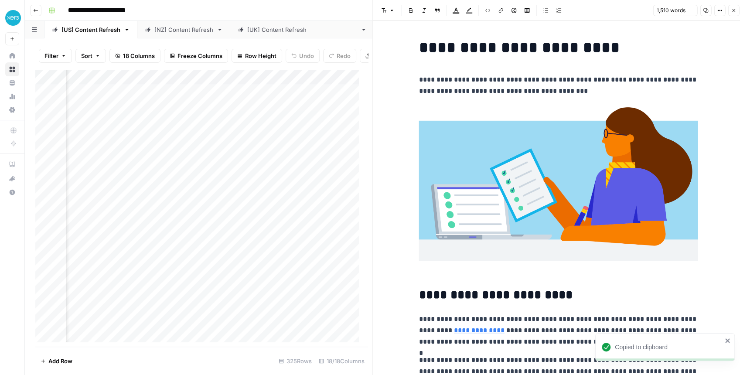
scroll to position [2477, 0]
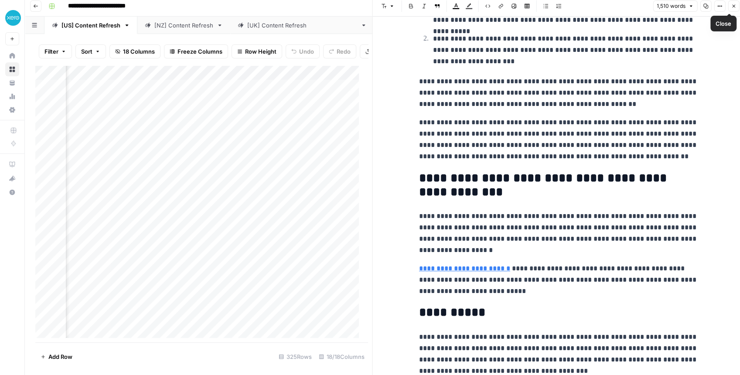
click at [732, 9] on button "Close" at bounding box center [733, 5] width 11 height 11
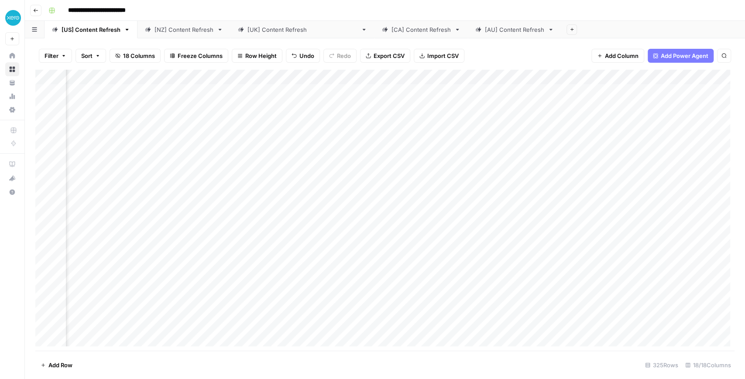
click at [424, 107] on div "Add Column" at bounding box center [384, 210] width 699 height 281
click at [35, 119] on div "Add Column" at bounding box center [384, 210] width 699 height 281
click at [38, 120] on div "Add Column" at bounding box center [384, 210] width 699 height 281
click at [33, 99] on div "Filter Sort 18 Columns Freeze Columns Row Height Undo Redo Export CSV Import CS…" at bounding box center [385, 208] width 720 height 341
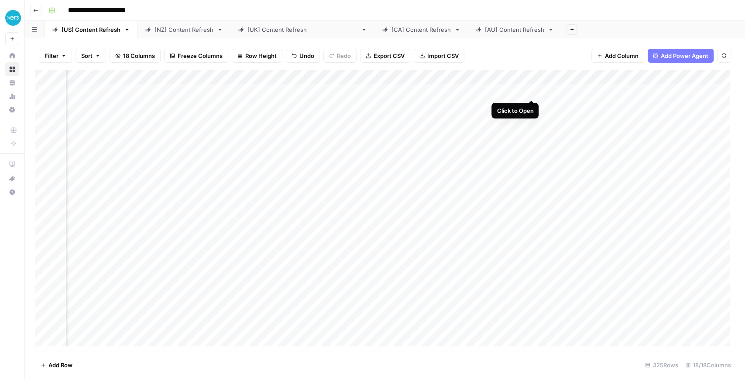
click at [530, 89] on div "Add Column" at bounding box center [384, 210] width 699 height 281
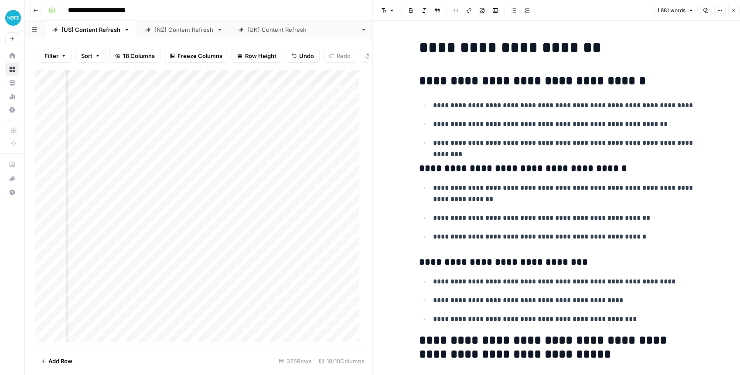
click at [656, 126] on p "**********" at bounding box center [565, 124] width 265 height 11
click at [730, 12] on button "Close" at bounding box center [733, 10] width 11 height 11
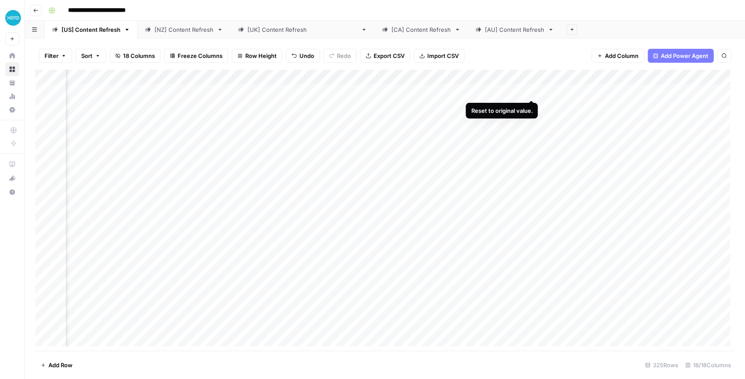
click at [530, 92] on div "Add Column" at bounding box center [384, 210] width 699 height 281
click at [710, 89] on div "Add Column" at bounding box center [384, 210] width 699 height 281
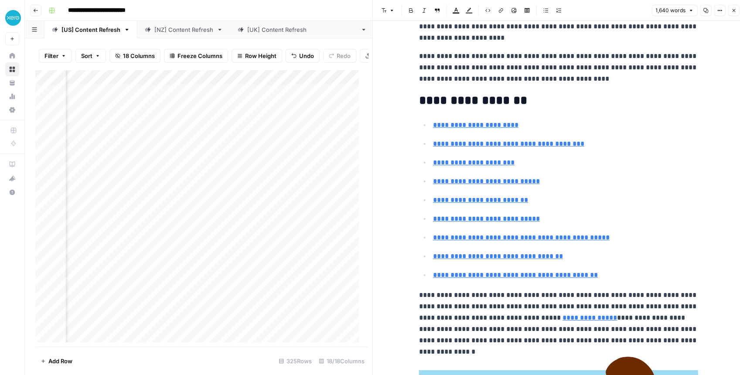
scroll to position [145, 0]
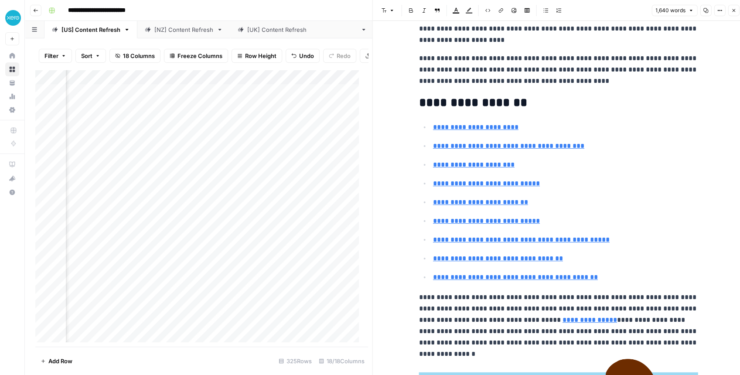
type input "#why-trial-balances-matter-for-your-business"
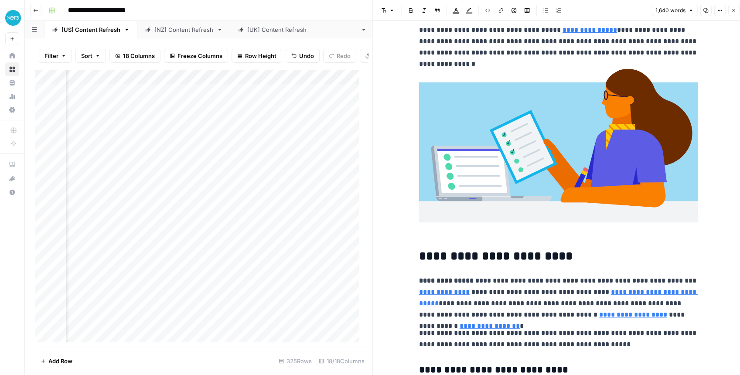
scroll to position [436, 0]
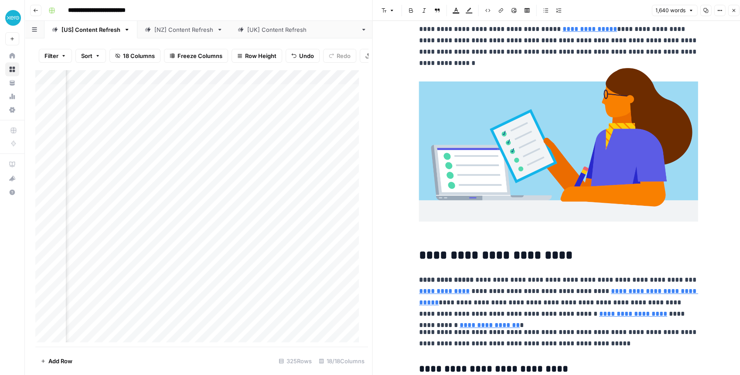
click at [733, 14] on button "Close" at bounding box center [733, 10] width 11 height 11
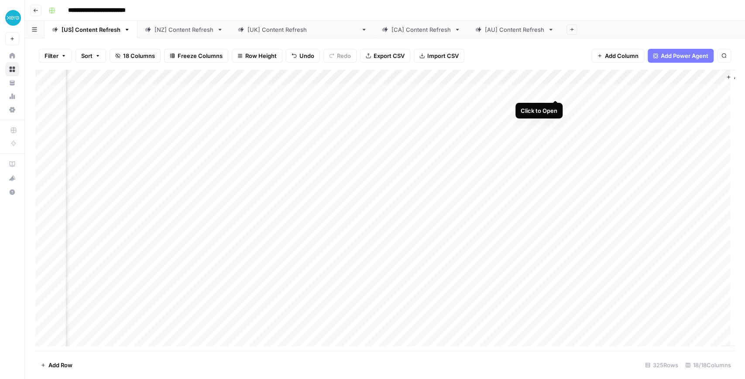
click at [555, 92] on div "Add Column" at bounding box center [384, 210] width 699 height 281
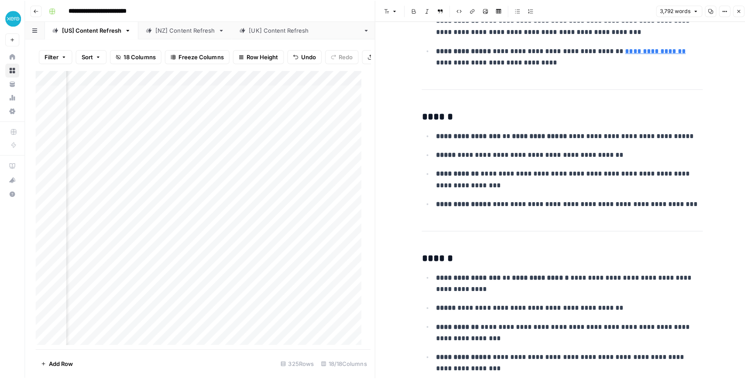
scroll to position [930, 0]
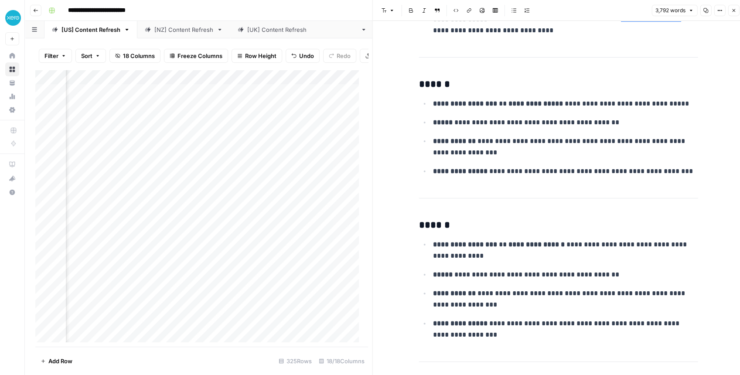
drag, startPoint x: 735, startPoint y: 12, endPoint x: 702, endPoint y: 32, distance: 38.0
click at [735, 12] on icon "button" at bounding box center [733, 10] width 5 height 5
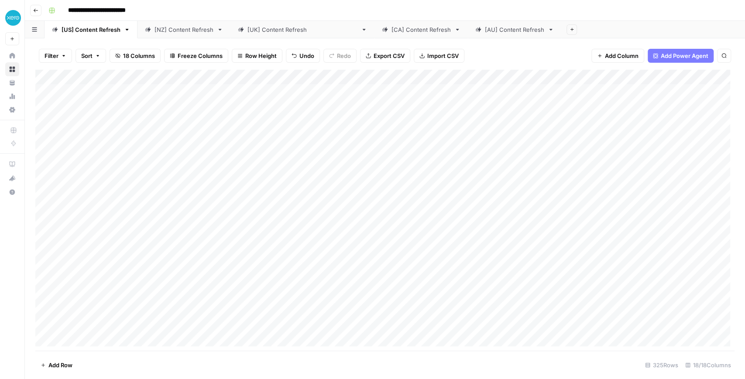
click at [188, 27] on div "[NZ] Content Refresh" at bounding box center [183, 29] width 59 height 9
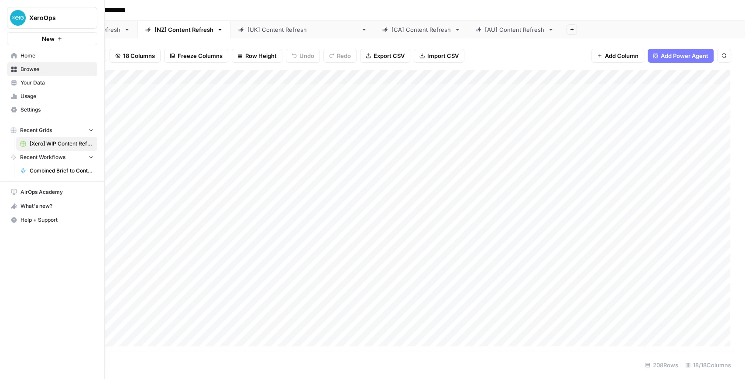
click at [37, 85] on span "Your Data" at bounding box center [57, 83] width 73 height 8
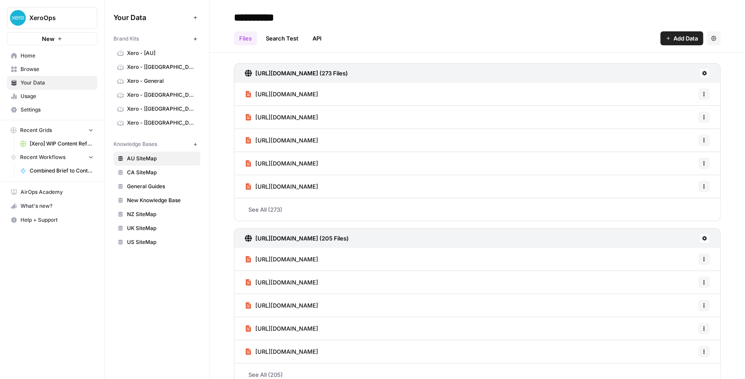
click at [158, 200] on span "New Knowledge Base" at bounding box center [161, 201] width 69 height 8
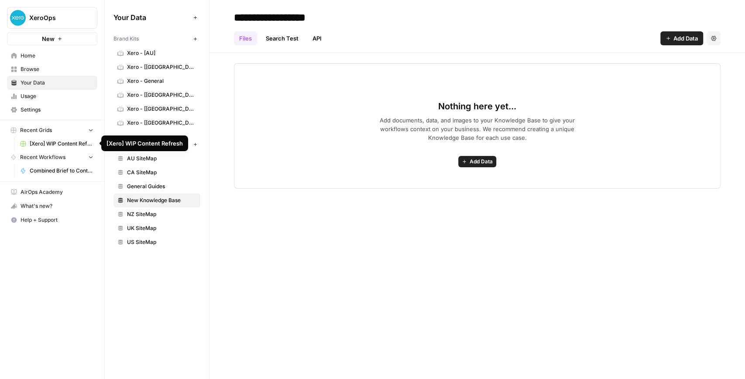
click at [75, 141] on span "[Xero] WIP Content Refresh" at bounding box center [62, 144] width 64 height 8
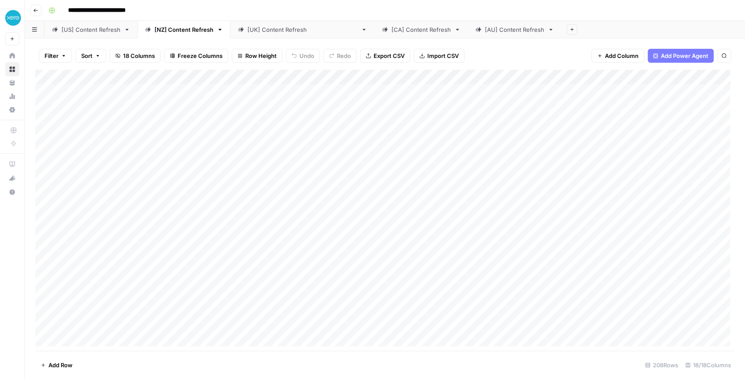
scroll to position [0, 12]
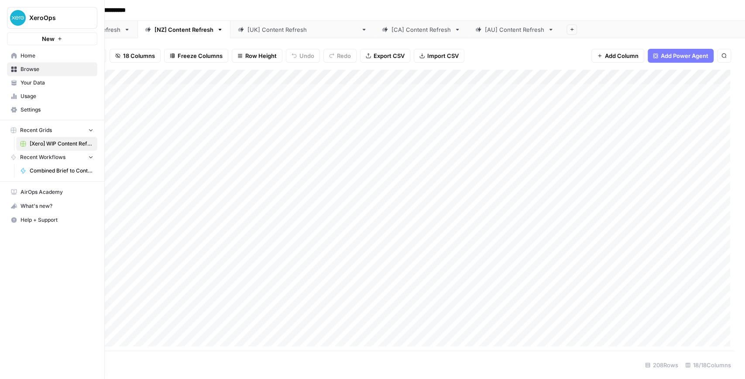
click at [40, 106] on link "Settings" at bounding box center [52, 110] width 90 height 14
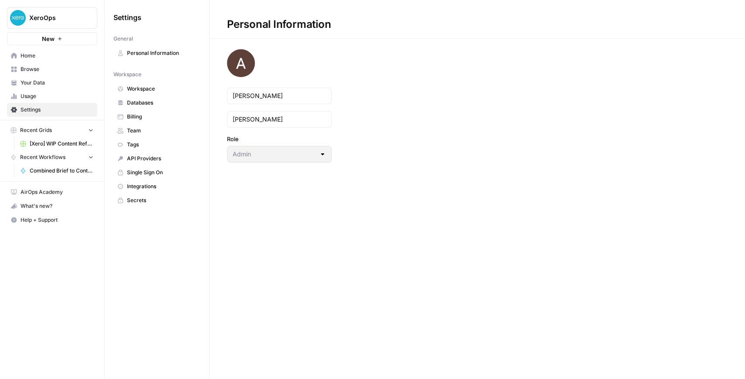
click at [150, 183] on span "Integrations" at bounding box center [161, 187] width 69 height 8
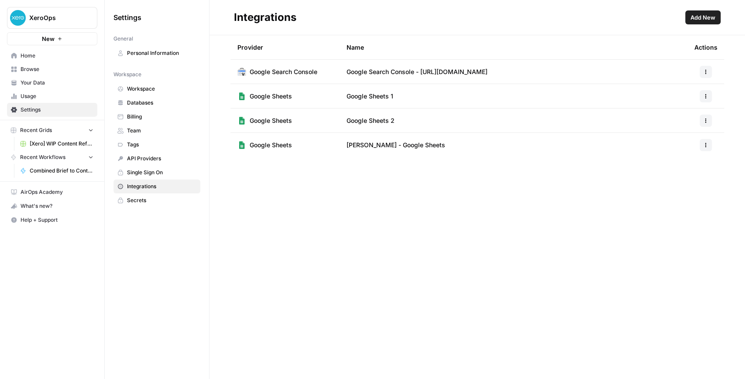
click at [38, 70] on span "Browse" at bounding box center [57, 69] width 73 height 8
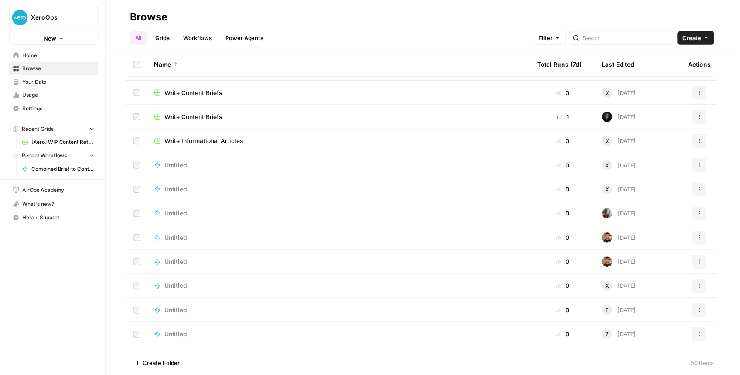
scroll to position [436, 0]
click at [207, 140] on span "Write Content Briefs" at bounding box center [193, 141] width 59 height 9
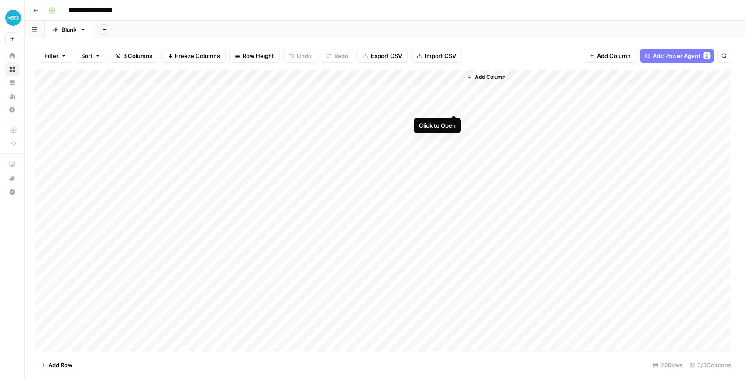
click at [450, 106] on div "Add Column" at bounding box center [384, 210] width 699 height 281
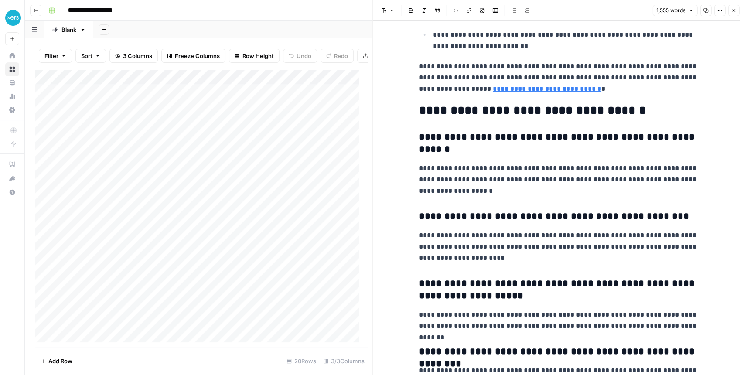
scroll to position [3402, 0]
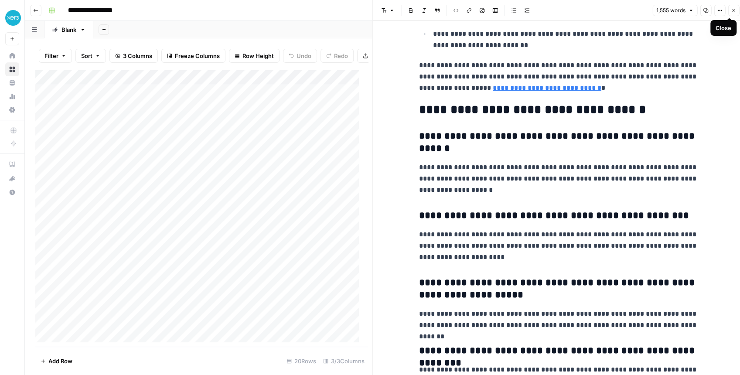
click at [735, 14] on button "Close" at bounding box center [733, 10] width 11 height 11
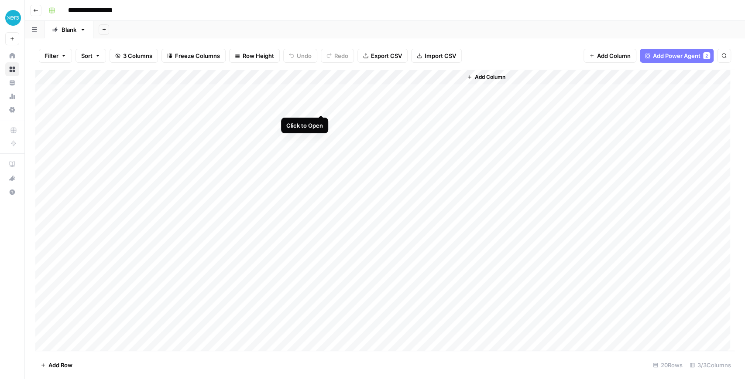
click at [318, 106] on div "Add Column" at bounding box center [384, 210] width 699 height 281
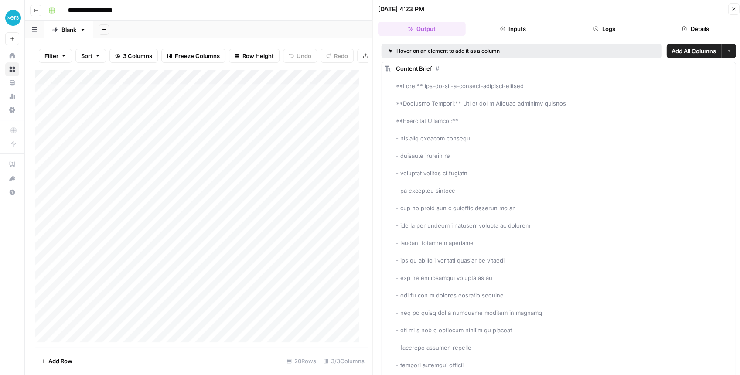
click at [672, 54] on span "Add All Columns" at bounding box center [694, 51] width 44 height 9
drag, startPoint x: 683, startPoint y: 51, endPoint x: 666, endPoint y: 69, distance: 25.0
drag, startPoint x: 732, startPoint y: 10, endPoint x: 726, endPoint y: 14, distance: 6.9
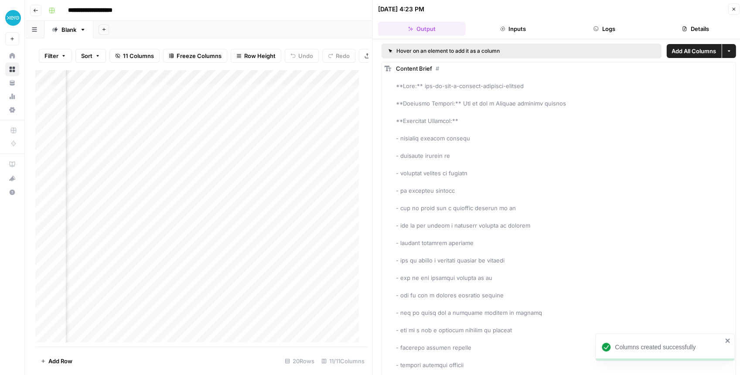
click at [732, 11] on button "Close" at bounding box center [733, 8] width 11 height 11
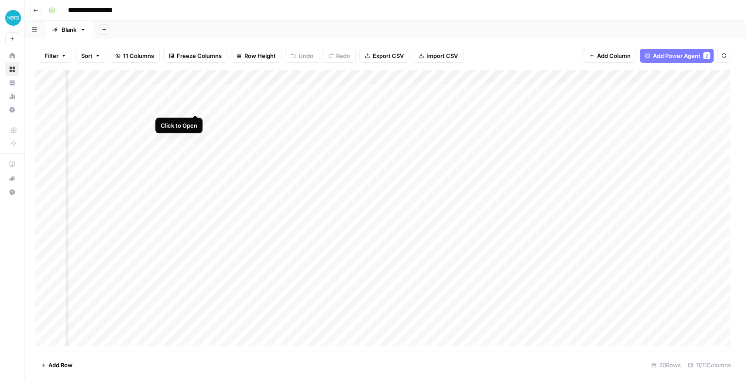
click at [194, 106] on div "Add Column" at bounding box center [384, 210] width 699 height 281
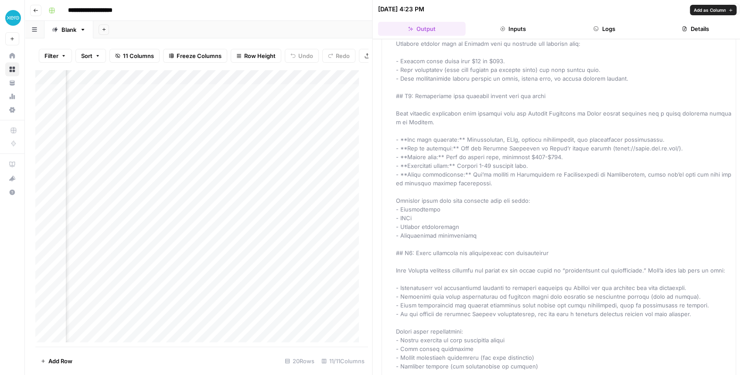
scroll to position [1309, 0]
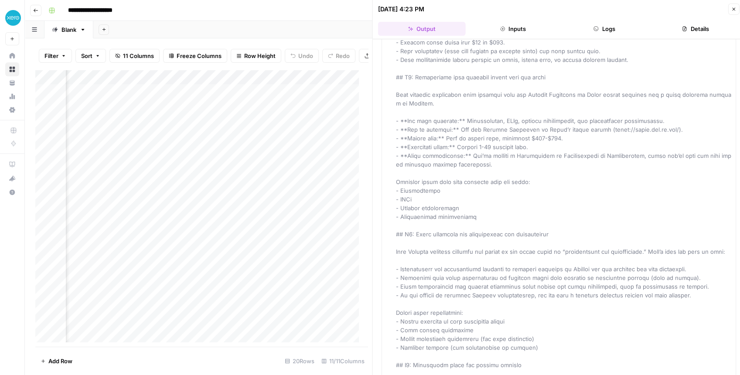
click at [733, 10] on icon "button" at bounding box center [733, 9] width 5 height 5
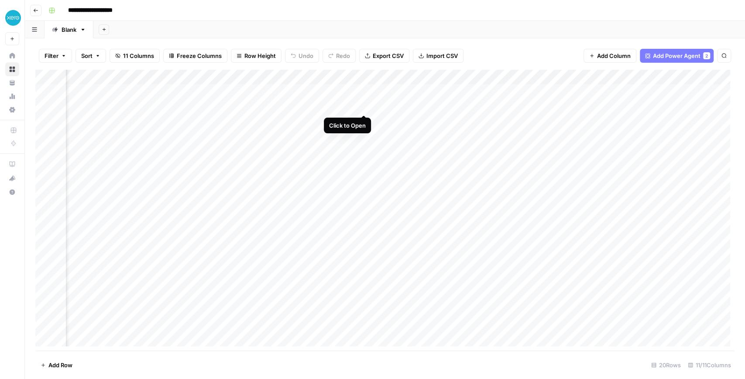
click at [362, 104] on div "Add Column" at bounding box center [384, 210] width 699 height 281
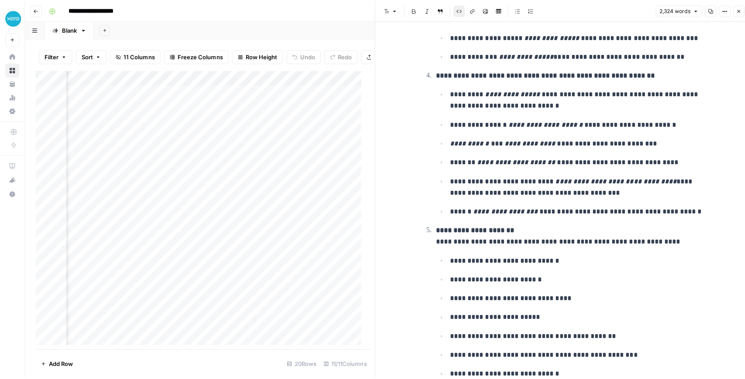
scroll to position [349, 0]
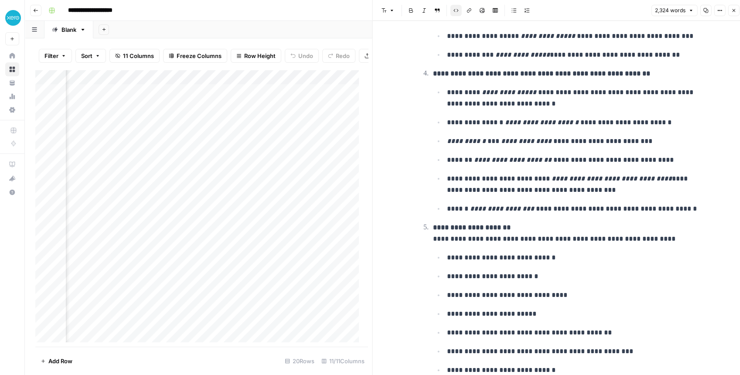
click at [732, 12] on icon "button" at bounding box center [733, 10] width 5 height 5
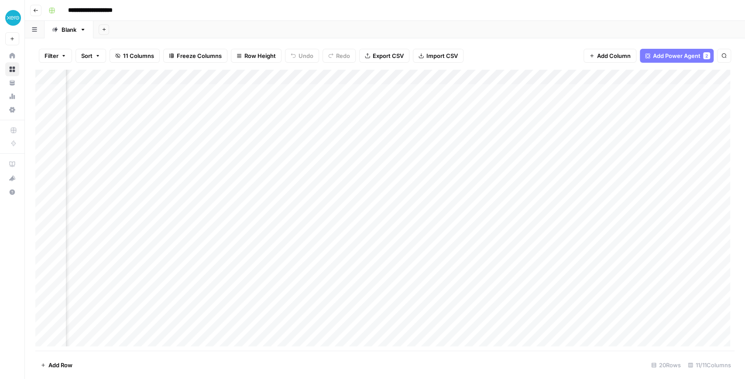
scroll to position [0, 136]
click at [274, 106] on div "Add Column" at bounding box center [384, 210] width 699 height 281
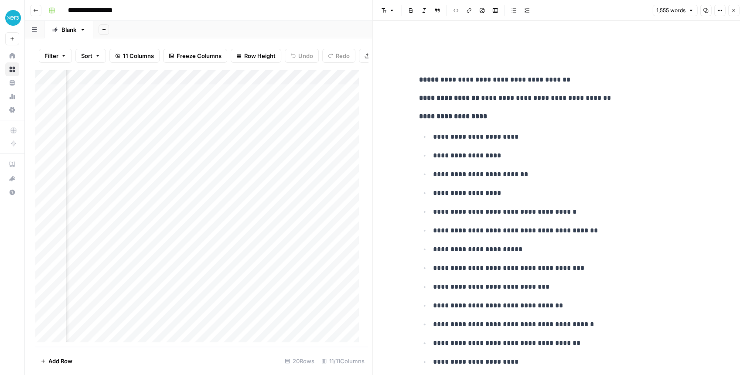
click at [730, 10] on button "Close" at bounding box center [733, 10] width 11 height 11
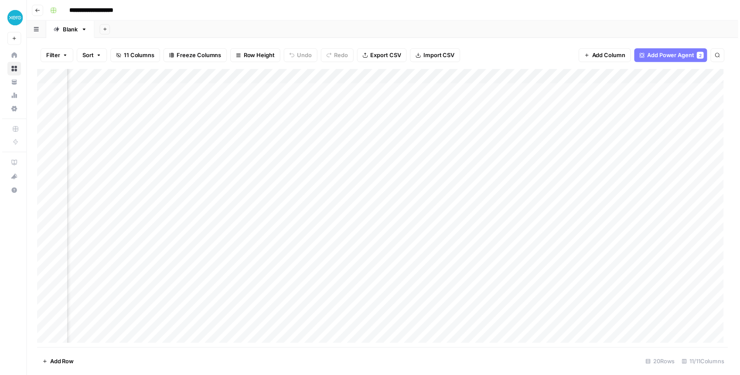
scroll to position [0, 335]
click at [309, 106] on div "Add Column" at bounding box center [384, 210] width 699 height 281
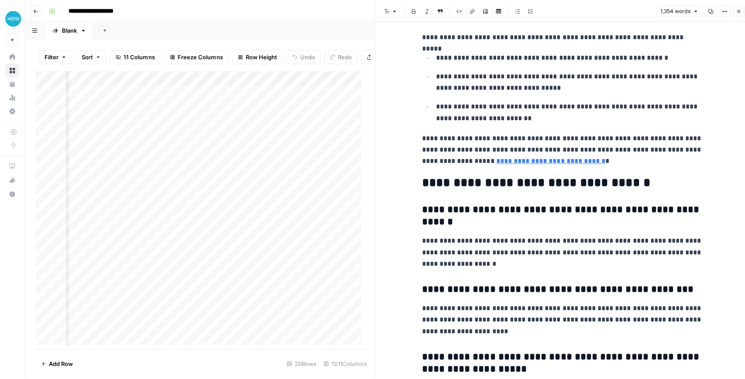
scroll to position [2530, 0]
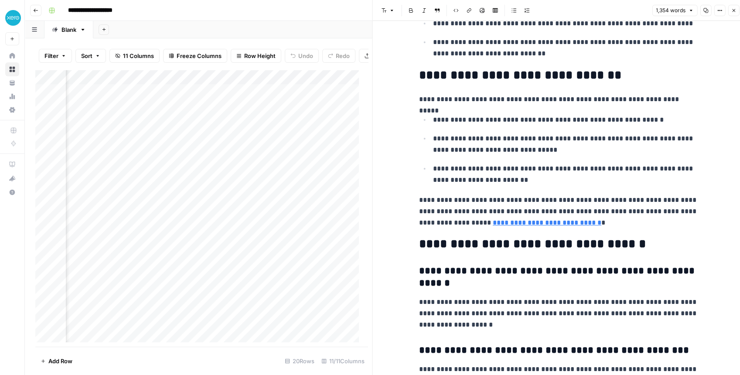
click at [730, 12] on button "Close" at bounding box center [733, 10] width 11 height 11
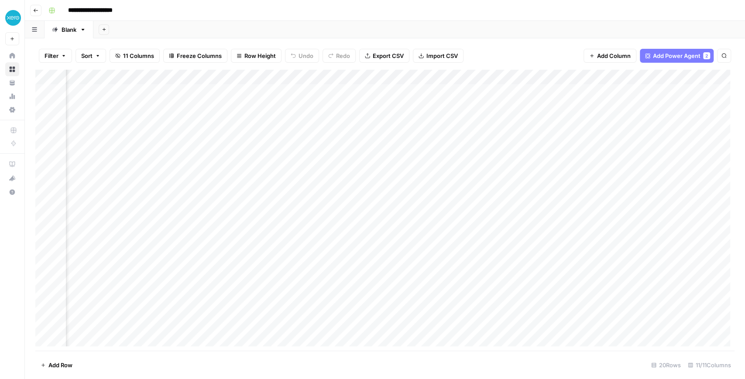
scroll to position [0, 88]
click at [235, 79] on div "Add Column" at bounding box center [384, 210] width 699 height 281
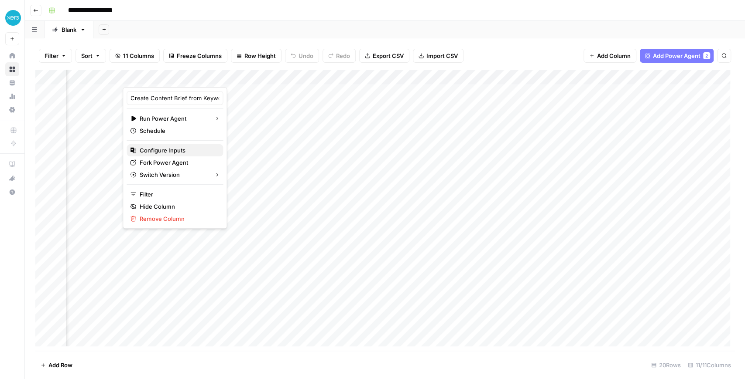
click at [174, 149] on span "Configure Inputs" at bounding box center [178, 150] width 76 height 9
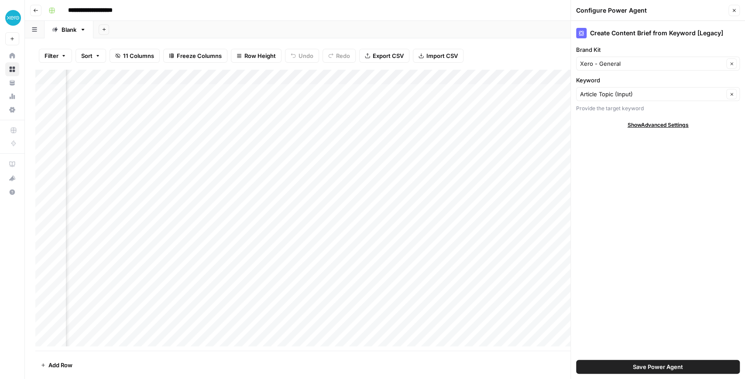
click at [732, 10] on icon "button" at bounding box center [733, 10] width 5 height 5
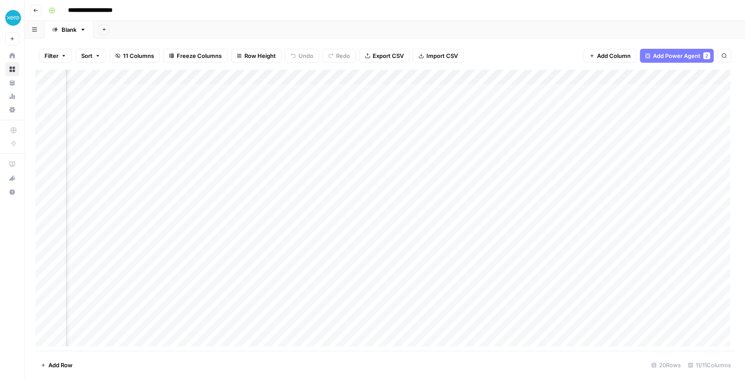
click at [233, 77] on div "Add Column" at bounding box center [384, 210] width 699 height 281
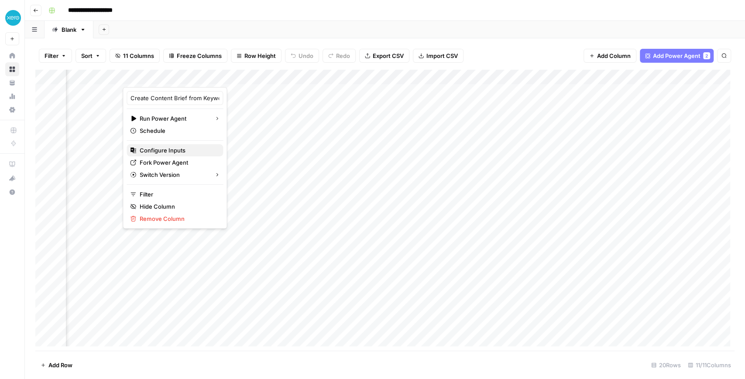
click at [158, 152] on span "Configure Inputs" at bounding box center [178, 150] width 76 height 9
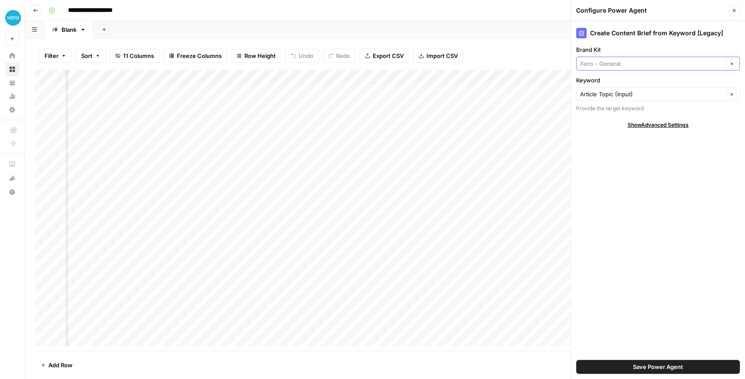
click at [636, 62] on input "Brand Kit" at bounding box center [652, 63] width 144 height 9
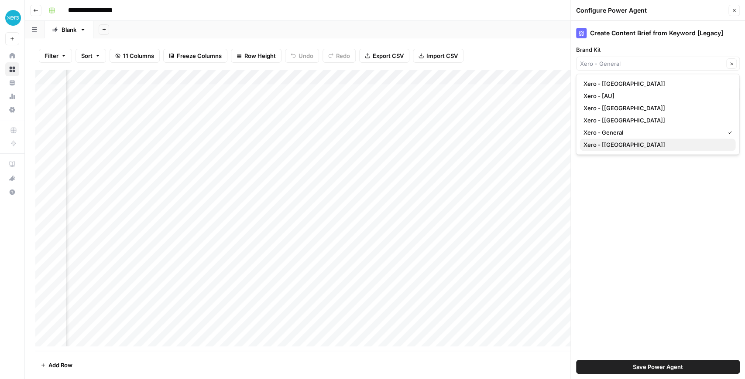
click at [615, 141] on span "Xero - [US]" at bounding box center [655, 144] width 145 height 9
type input "Xero - [US]"
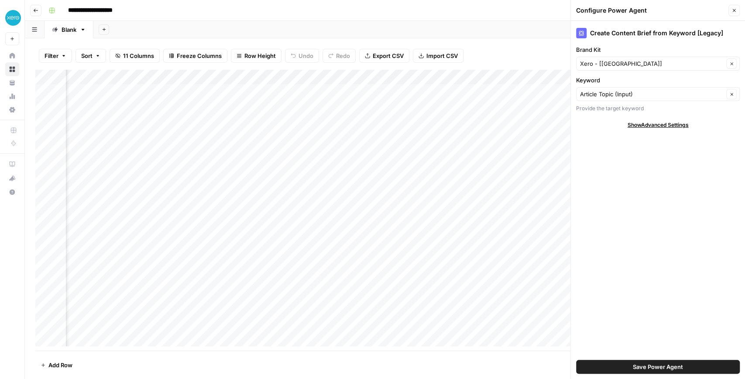
click at [733, 11] on icon "button" at bounding box center [733, 10] width 3 height 3
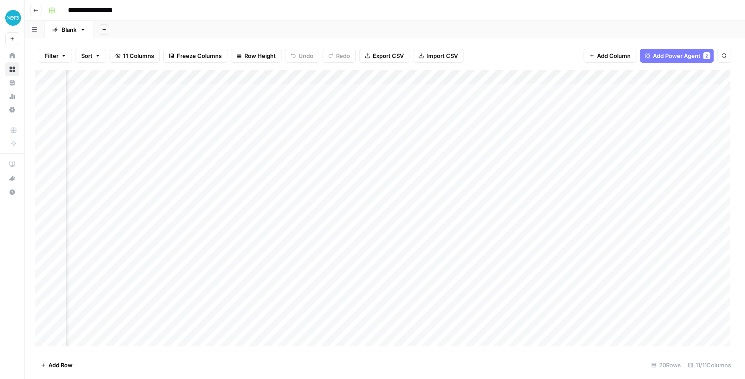
scroll to position [0, 96]
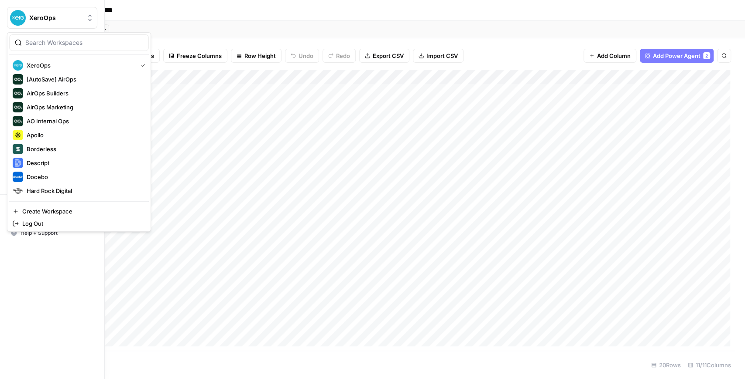
click at [17, 21] on img "Workspace: XeroOps" at bounding box center [18, 18] width 16 height 16
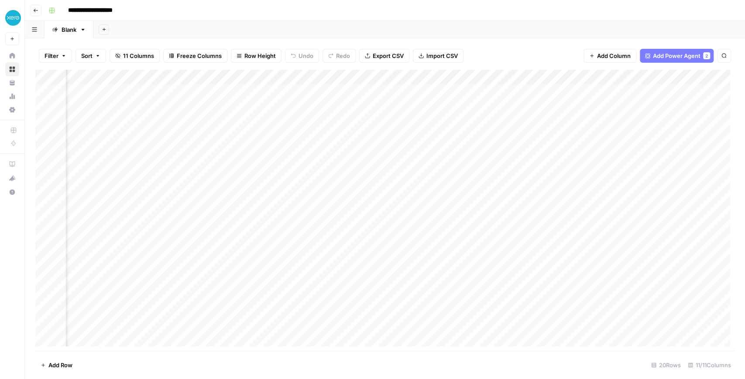
click at [225, 24] on div "Add Sheet" at bounding box center [418, 29] width 651 height 17
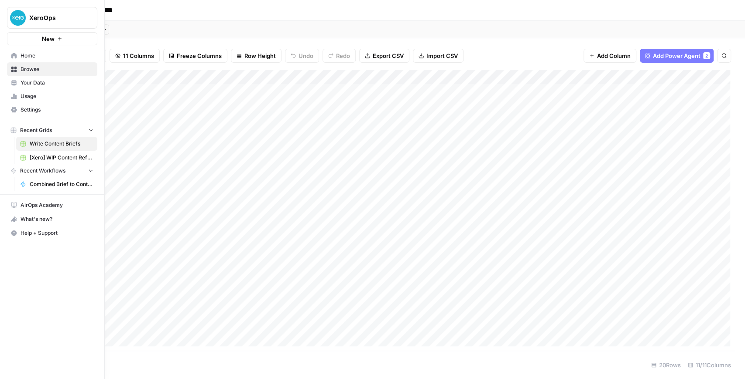
click at [11, 57] on icon at bounding box center [14, 56] width 6 height 6
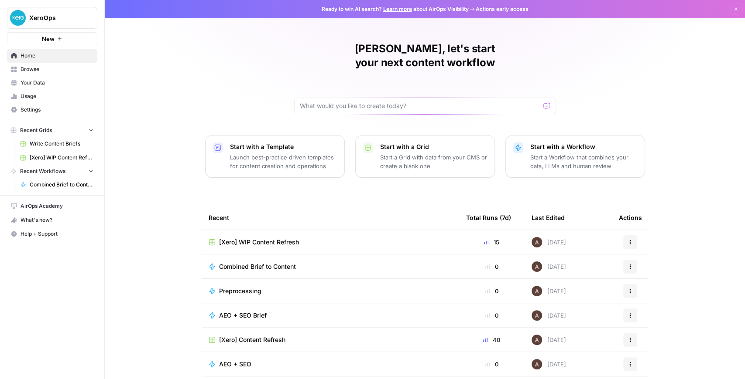
click at [257, 238] on span "[Xero] WIP Content Refresh" at bounding box center [259, 242] width 80 height 9
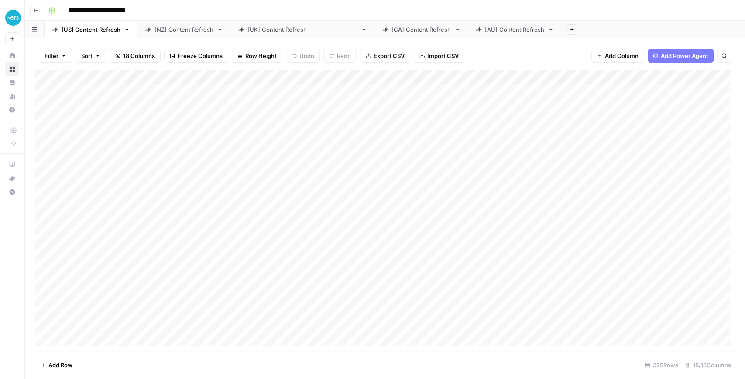
click at [150, 78] on div "Add Column" at bounding box center [384, 210] width 699 height 281
drag, startPoint x: 131, startPoint y: 99, endPoint x: 74, endPoint y: 96, distance: 57.2
click at [74, 96] on input "https://www.xero.com/us/guides/1099-nec-form/" at bounding box center [118, 98] width 89 height 9
drag, startPoint x: 133, startPoint y: 98, endPoint x: 72, endPoint y: 95, distance: 62.0
click at [67, 95] on div "/us/guides/1099-nec-form/ URL Sort Ascending Sort Descending Filter Hide Column…" at bounding box center [118, 145] width 104 height 117
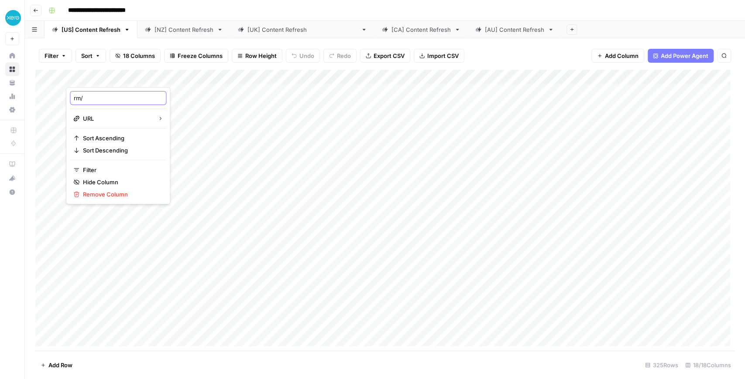
drag, startPoint x: 133, startPoint y: 98, endPoint x: 57, endPoint y: 94, distance: 76.0
click at [57, 94] on body "**********" at bounding box center [372, 189] width 745 height 379
type input "r"
type input "URL"
click at [161, 35] on link "[NZ] Content Refresh" at bounding box center [183, 29] width 93 height 17
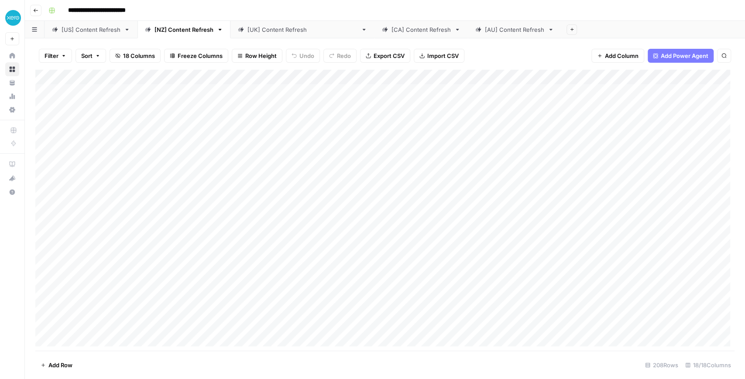
click at [151, 78] on div "Add Column" at bounding box center [384, 210] width 699 height 281
drag, startPoint x: 127, startPoint y: 99, endPoint x: 53, endPoint y: 96, distance: 74.2
click at [53, 96] on body "**********" at bounding box center [372, 189] width 745 height 379
drag, startPoint x: 138, startPoint y: 98, endPoint x: 74, endPoint y: 96, distance: 64.6
click at [74, 96] on input "m/nz/guides/accounts-payable-process/" at bounding box center [118, 98] width 89 height 9
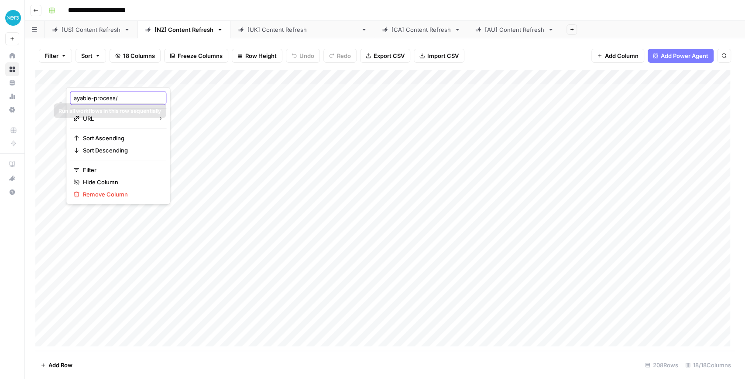
drag, startPoint x: 129, startPoint y: 97, endPoint x: 49, endPoint y: 95, distance: 80.3
click at [49, 95] on body "**********" at bounding box center [372, 189] width 745 height 379
drag, startPoint x: 120, startPoint y: 99, endPoint x: 65, endPoint y: 95, distance: 54.7
click at [65, 95] on body "**********" at bounding box center [372, 189] width 745 height 379
type input "URL"
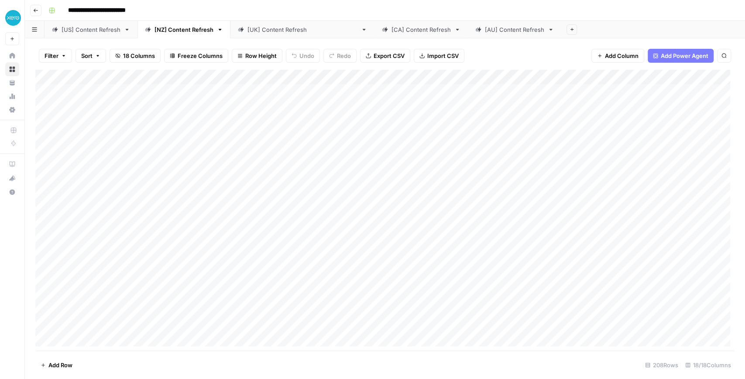
click at [256, 26] on div "[UK] Content Refresh" at bounding box center [302, 29] width 110 height 9
click at [111, 75] on div "Add Column" at bounding box center [384, 210] width 699 height 281
click at [101, 96] on input "https://www.xero.com/uk/guides/accounts-payable-process/" at bounding box center [118, 98] width 89 height 9
paste input "URL"
type input "URL"
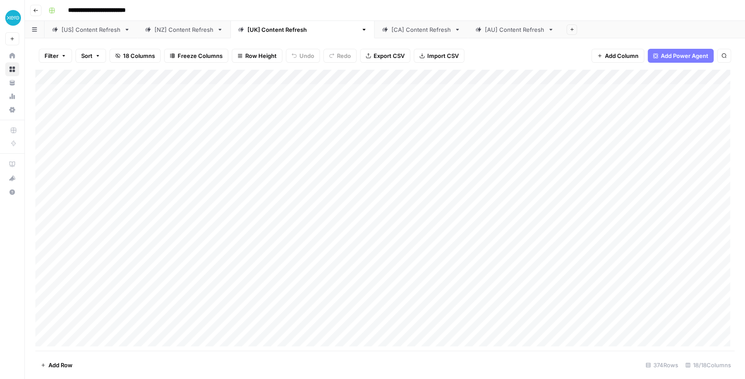
click at [391, 33] on div "[CA] Content Refresh" at bounding box center [420, 29] width 59 height 9
click at [106, 80] on div "Add Column" at bounding box center [384, 210] width 699 height 281
click at [111, 98] on input "https://www.xero.com/ca/guides/accounts-payable-process/" at bounding box center [118, 98] width 89 height 9
paste input "URL"
type input "URL"
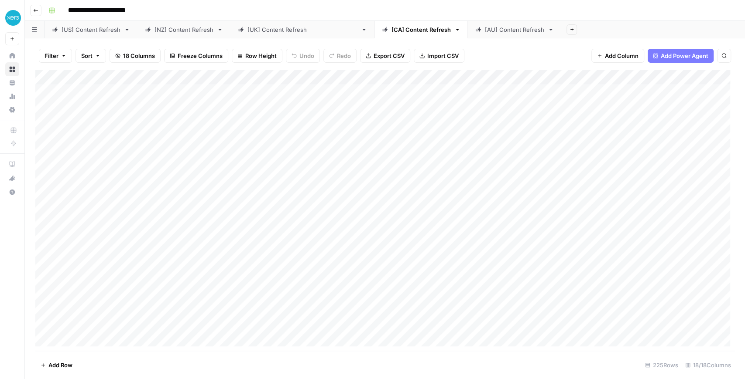
click at [485, 32] on div "[AU] Content Refresh" at bounding box center [514, 29] width 59 height 9
click at [96, 77] on div "Add Column" at bounding box center [384, 210] width 699 height 281
click at [103, 96] on input "https://www.xero.com/au/guides/accounts-payable-process/" at bounding box center [118, 98] width 89 height 9
paste input "URL"
type input "URL"
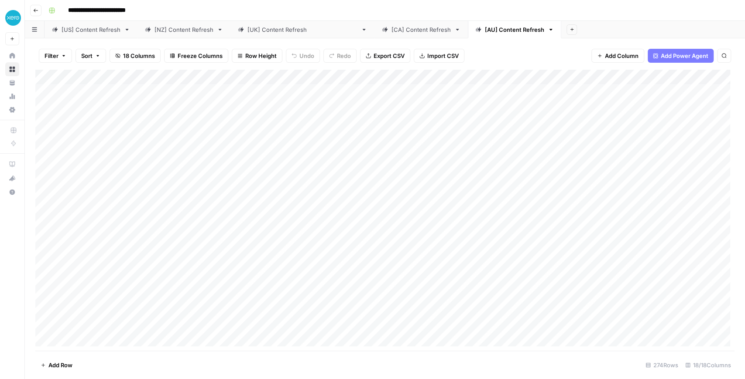
click at [93, 29] on div "[US] Content Refresh" at bounding box center [91, 29] width 59 height 9
click at [485, 27] on div "[AU] Content Refresh" at bounding box center [514, 29] width 59 height 9
drag, startPoint x: 268, startPoint y: 75, endPoint x: 349, endPoint y: 77, distance: 81.2
click at [349, 77] on div "Add Column" at bounding box center [384, 210] width 699 height 281
drag, startPoint x: 349, startPoint y: 78, endPoint x: 295, endPoint y: 79, distance: 53.7
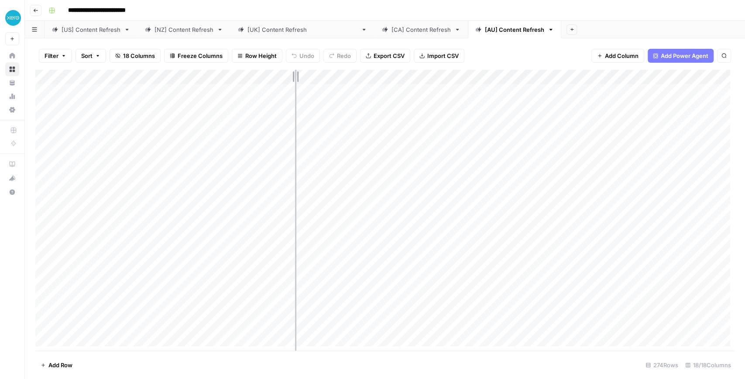
click at [295, 79] on div "Add Column" at bounding box center [384, 210] width 699 height 281
click at [391, 30] on div "[CA] Content Refresh" at bounding box center [420, 29] width 59 height 9
click at [37, 15] on button "Go back" at bounding box center [35, 10] width 11 height 11
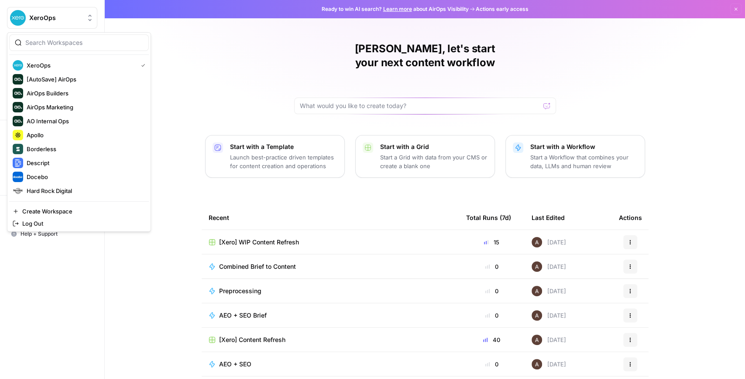
click at [64, 20] on span "XeroOps" at bounding box center [55, 18] width 53 height 9
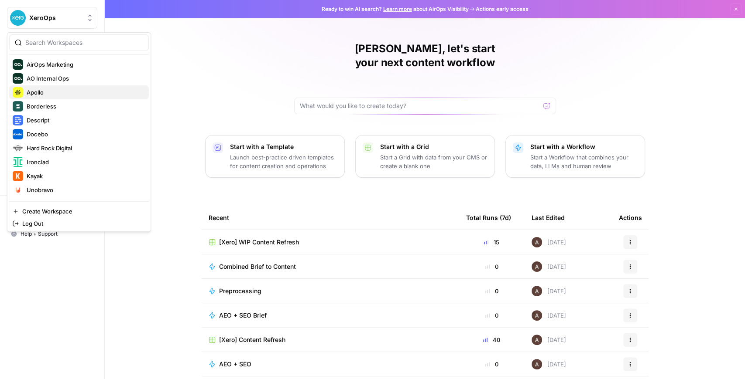
scroll to position [58, 0]
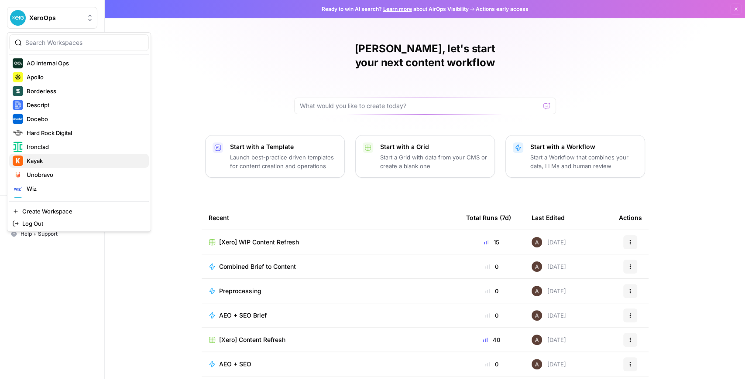
click at [68, 157] on span "Kayak" at bounding box center [84, 161] width 115 height 9
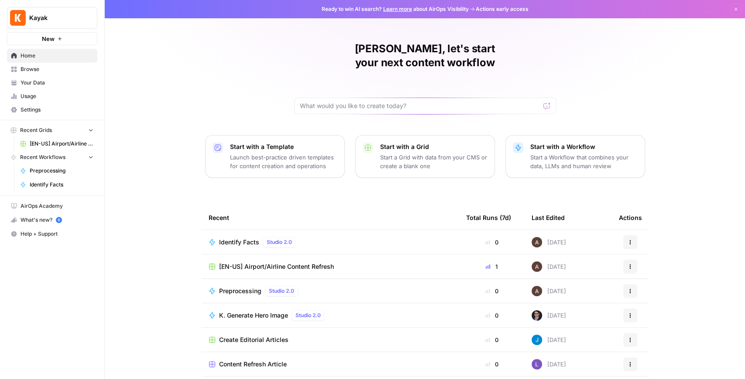
click at [242, 238] on span "Identify Facts" at bounding box center [239, 242] width 40 height 9
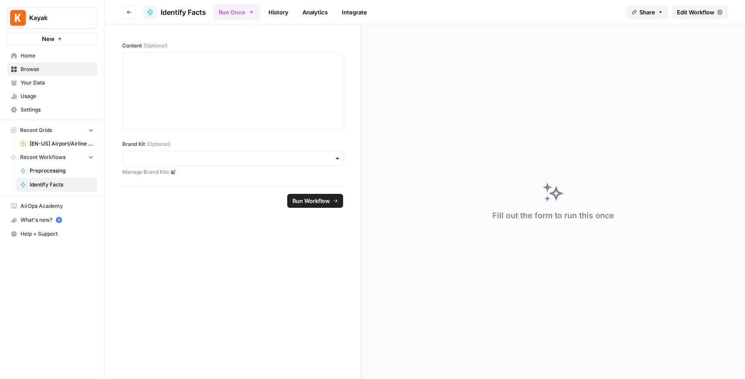
click at [60, 73] on link "Browse" at bounding box center [52, 69] width 90 height 14
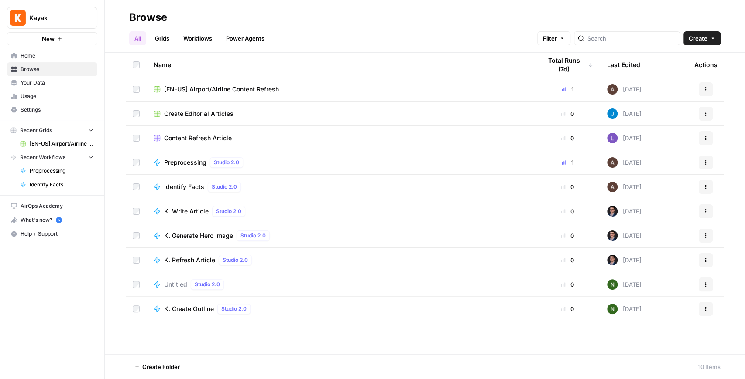
click at [200, 89] on span "[EN-US] Airport/Airline Content Refresh" at bounding box center [221, 89] width 115 height 9
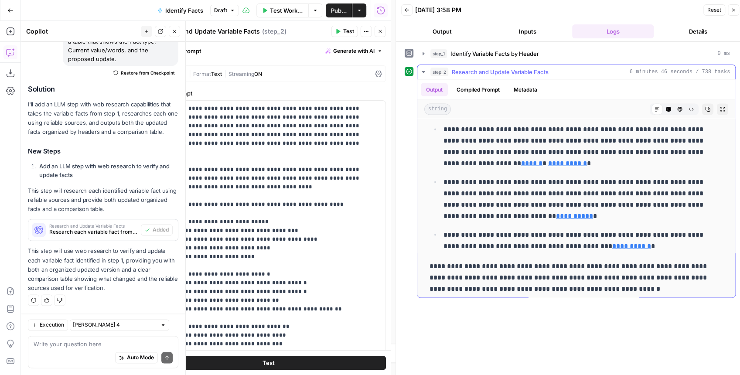
scroll to position [3374, 0]
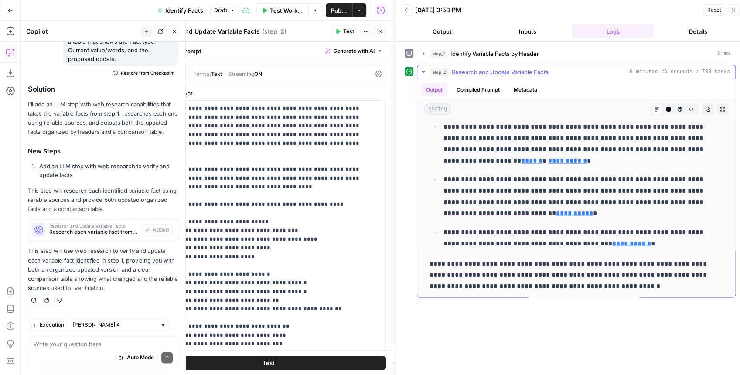
click at [720, 109] on icon "button" at bounding box center [722, 108] width 5 height 5
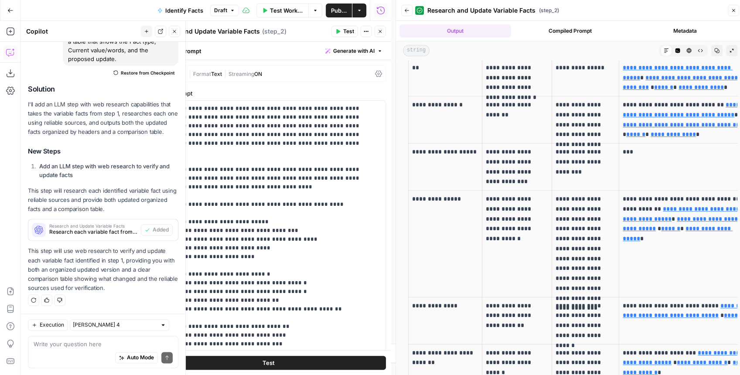
scroll to position [2297, 0]
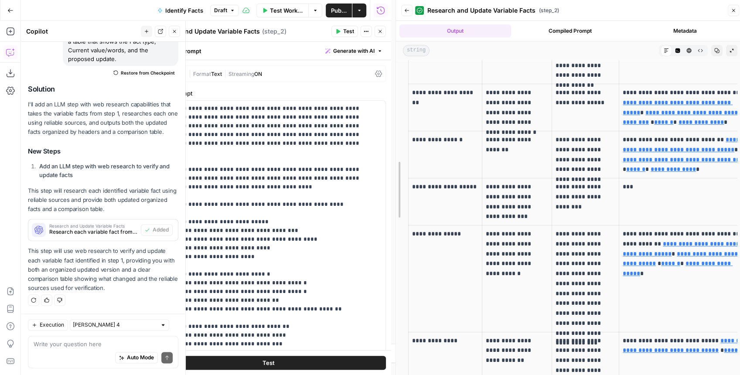
drag, startPoint x: 393, startPoint y: 223, endPoint x: 380, endPoint y: 222, distance: 13.1
click at [380, 222] on body "**********" at bounding box center [370, 187] width 740 height 375
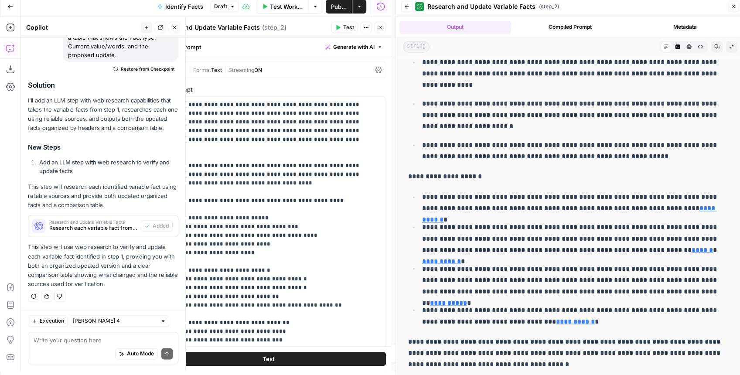
scroll to position [4, 0]
click at [378, 28] on icon "button" at bounding box center [380, 26] width 5 height 5
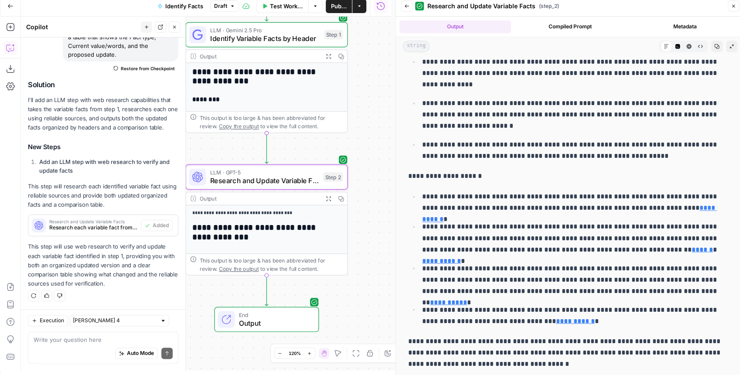
drag, startPoint x: 379, startPoint y: 200, endPoint x: 391, endPoint y: 78, distance: 122.3
click at [390, 80] on div "**********" at bounding box center [206, 194] width 370 height 354
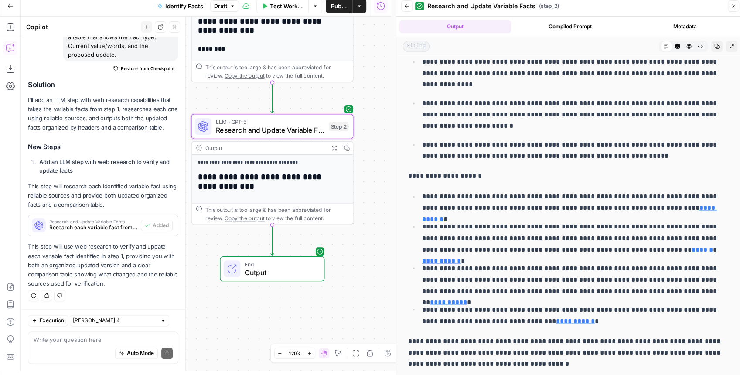
click at [10, 7] on icon "button" at bounding box center [10, 6] width 6 height 6
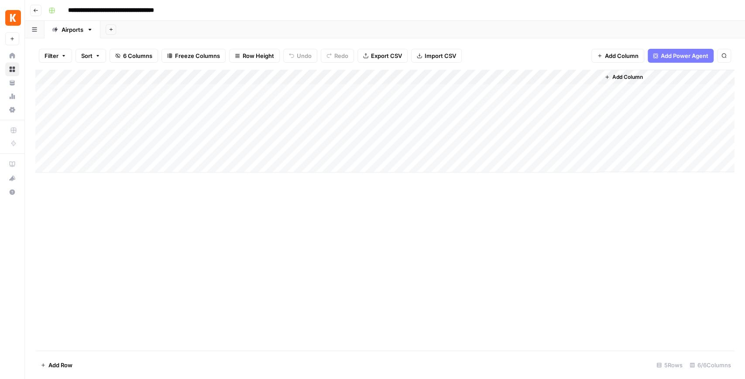
click at [567, 92] on div "Add Column" at bounding box center [384, 121] width 699 height 103
click at [668, 94] on div "Add Column" at bounding box center [384, 121] width 699 height 103
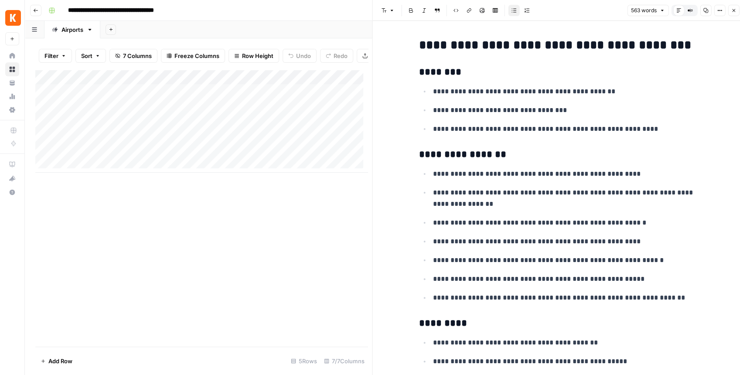
click at [733, 10] on icon "button" at bounding box center [733, 10] width 5 height 5
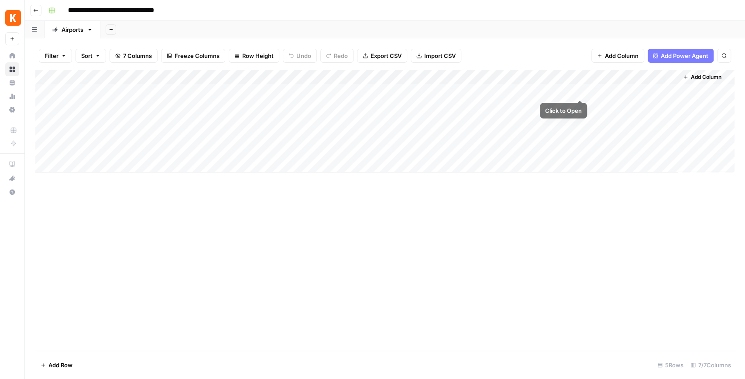
click at [580, 92] on div "Add Column" at bounding box center [384, 121] width 699 height 103
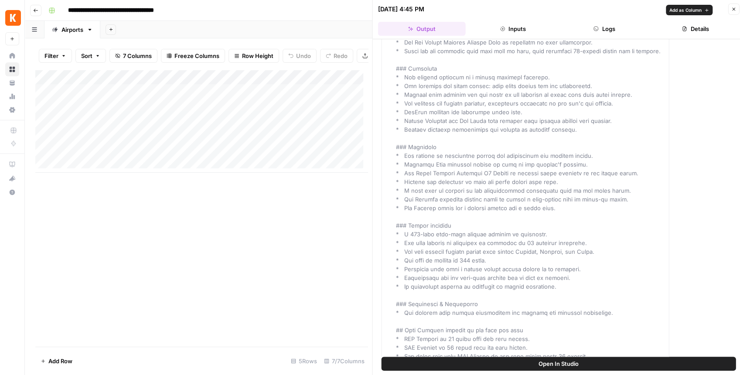
scroll to position [385, 0]
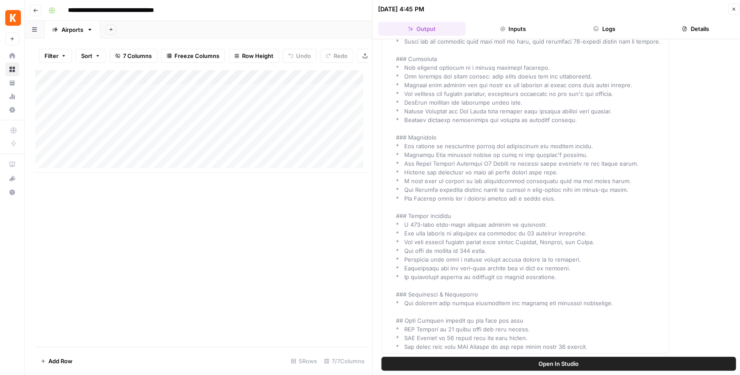
click at [734, 5] on button "Close" at bounding box center [733, 8] width 11 height 11
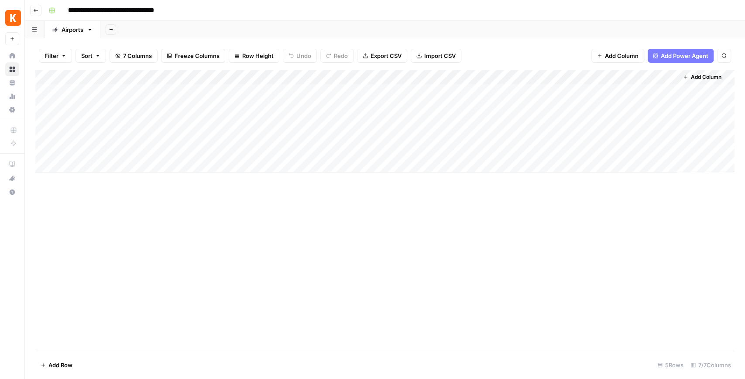
click at [578, 77] on div "Add Column" at bounding box center [384, 121] width 699 height 103
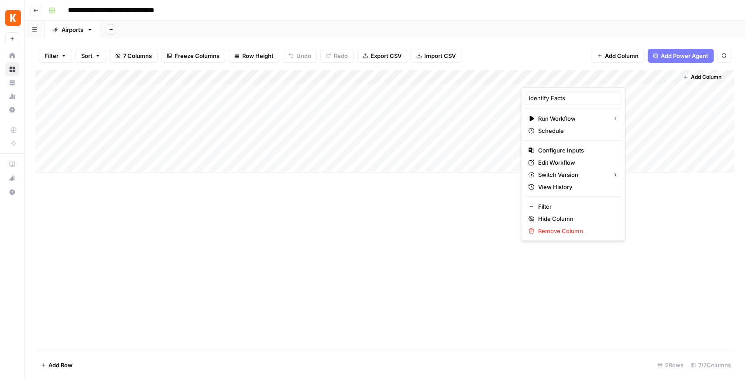
drag, startPoint x: 649, startPoint y: 200, endPoint x: 639, endPoint y: 170, distance: 31.6
click at [648, 199] on div "Add Column" at bounding box center [384, 210] width 699 height 281
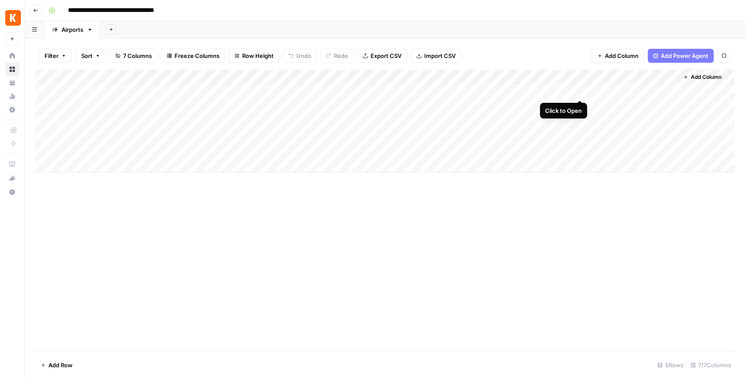
click at [578, 92] on div "Add Column" at bounding box center [384, 121] width 699 height 103
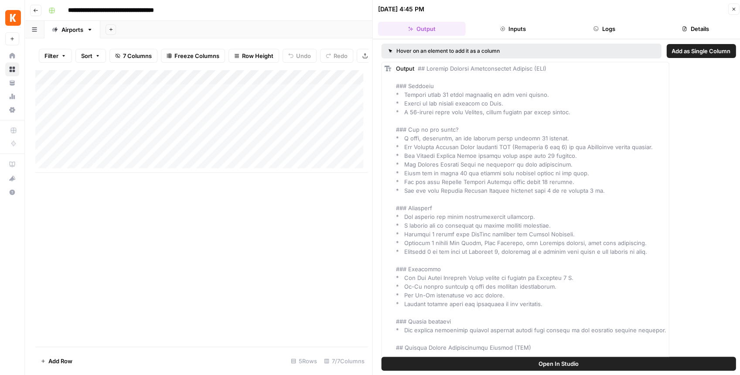
click at [569, 366] on span "Open In Studio" at bounding box center [559, 363] width 40 height 9
click at [734, 11] on button "Close" at bounding box center [733, 8] width 11 height 11
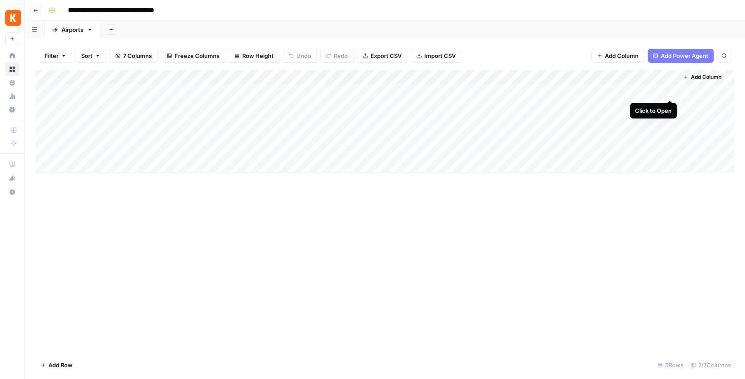
click at [668, 93] on div "Add Column" at bounding box center [384, 121] width 699 height 103
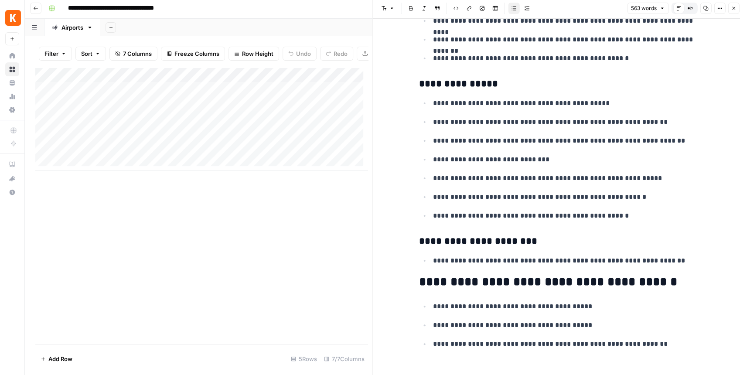
scroll to position [4, 0]
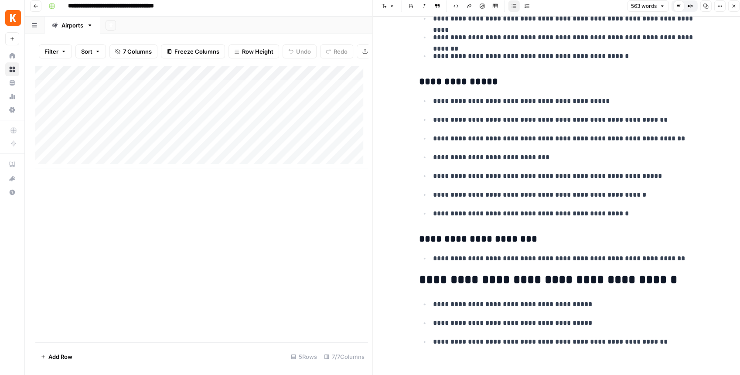
click at [734, 7] on icon "button" at bounding box center [733, 5] width 5 height 5
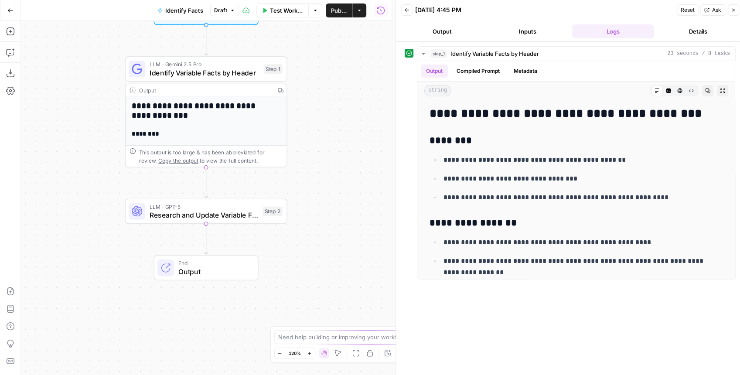
click at [223, 264] on span "End" at bounding box center [213, 263] width 71 height 8
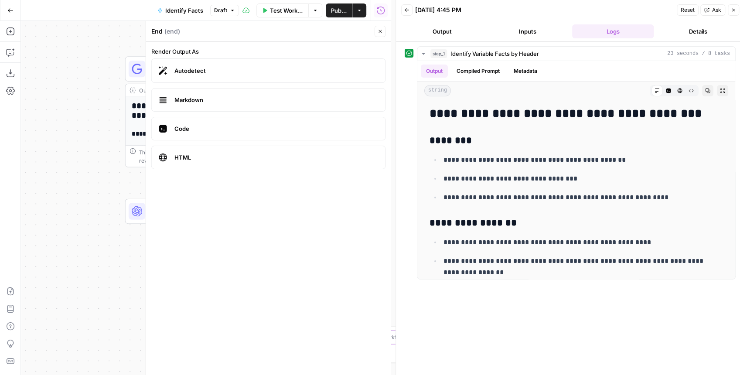
click at [383, 31] on button "Close" at bounding box center [380, 31] width 11 height 11
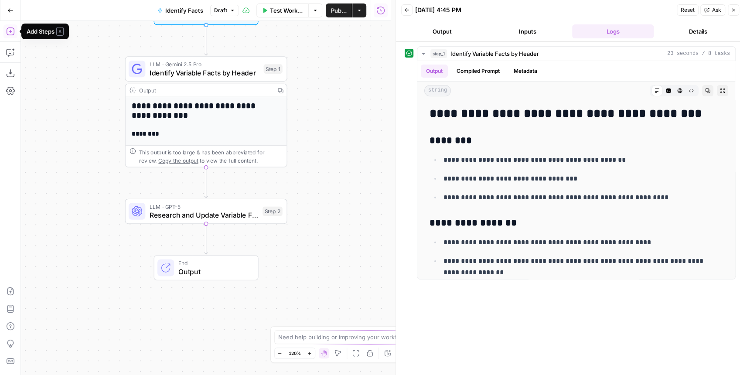
click at [10, 35] on icon "button" at bounding box center [10, 31] width 8 height 8
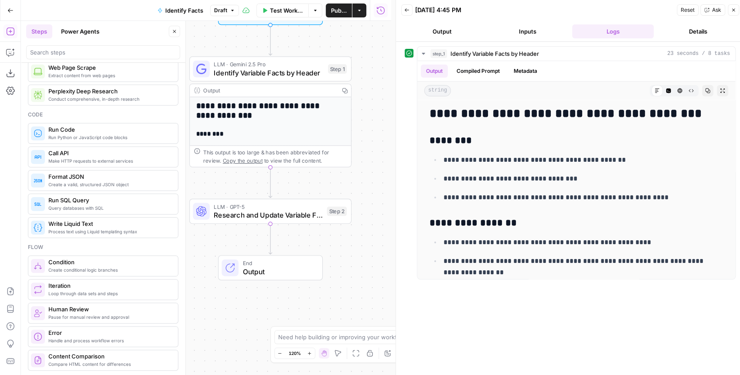
scroll to position [116, 0]
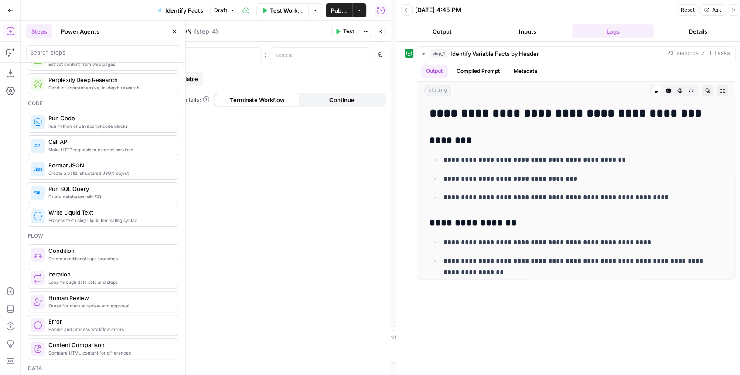
click at [172, 31] on button "Close" at bounding box center [174, 31] width 11 height 11
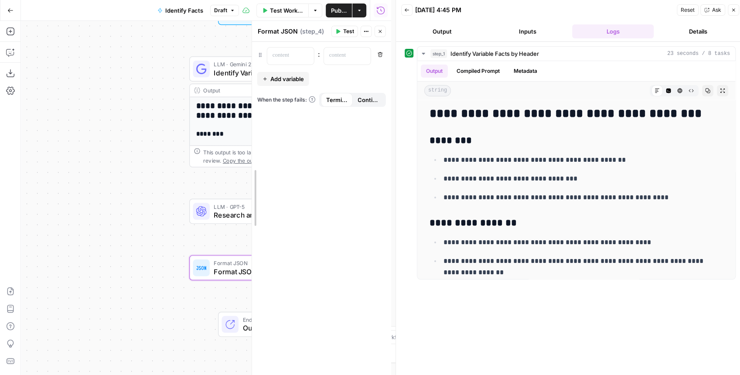
drag, startPoint x: 150, startPoint y: 85, endPoint x: 282, endPoint y: 117, distance: 136.3
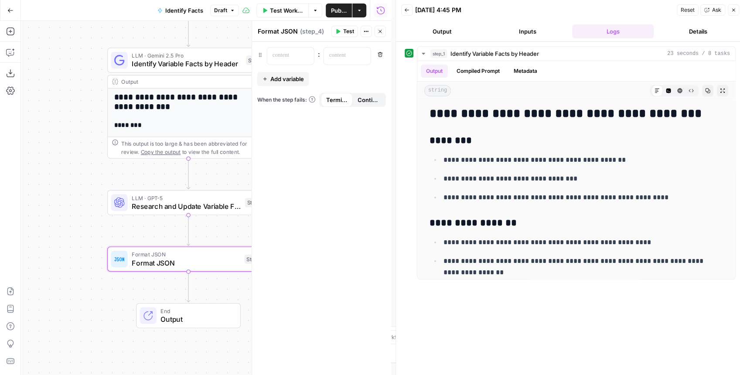
drag, startPoint x: 106, startPoint y: 147, endPoint x: 24, endPoint y: 140, distance: 81.5
click at [24, 140] on div "**********" at bounding box center [206, 198] width 370 height 354
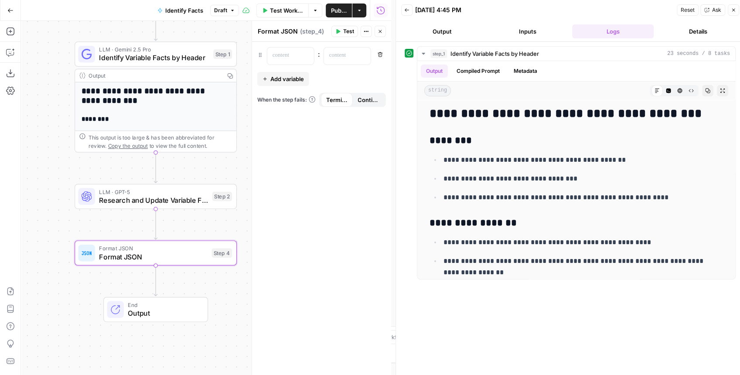
drag, startPoint x: 79, startPoint y: 167, endPoint x: 46, endPoint y: 161, distance: 33.3
click at [46, 161] on div "**********" at bounding box center [206, 198] width 370 height 354
click at [286, 60] on div at bounding box center [283, 56] width 33 height 17
click at [334, 57] on p at bounding box center [340, 55] width 22 height 9
click at [361, 56] on icon "button" at bounding box center [363, 55] width 4 height 4
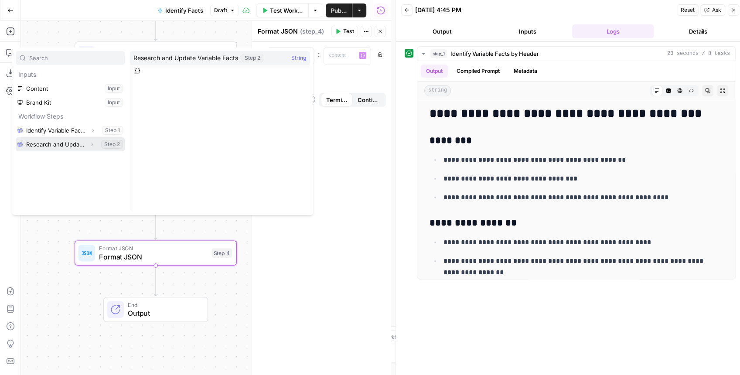
click at [94, 144] on button "Expand" at bounding box center [91, 144] width 11 height 11
click at [65, 161] on button "Select variable Output" at bounding box center [74, 158] width 100 height 14
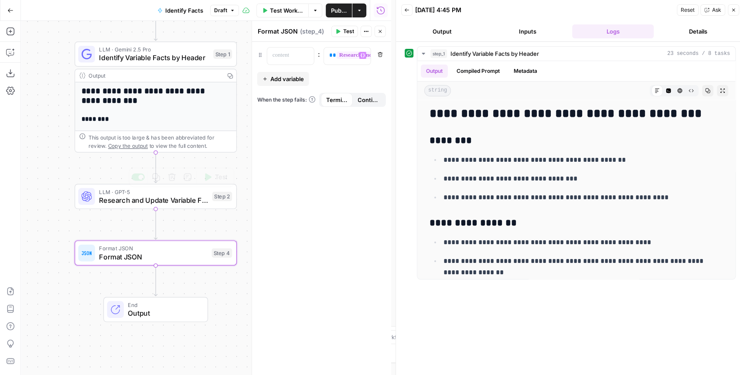
click at [190, 205] on span "Research and Update Variable Facts" at bounding box center [153, 200] width 109 height 10
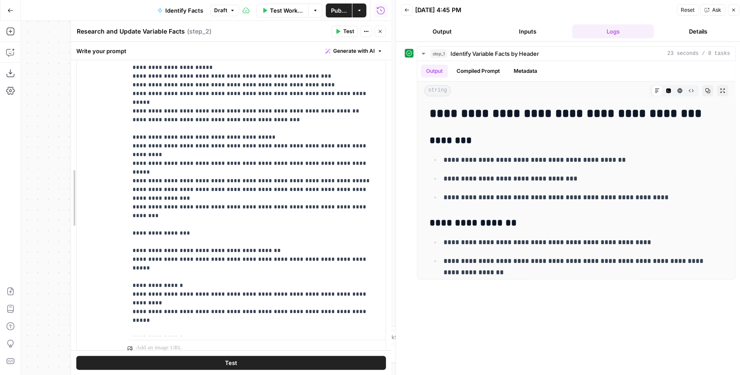
scroll to position [472, 0]
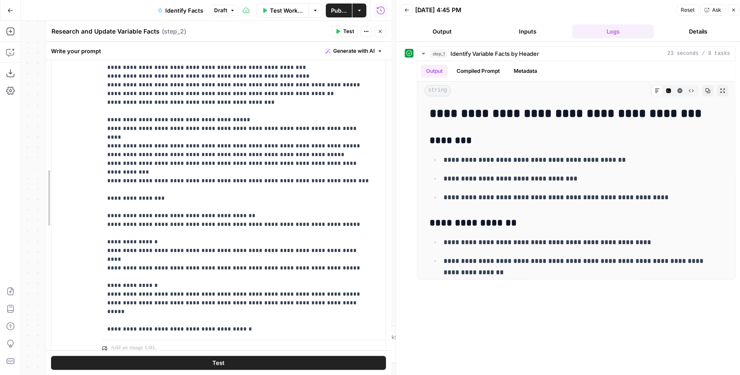
drag, startPoint x: 252, startPoint y: 171, endPoint x: 59, endPoint y: 171, distance: 192.4
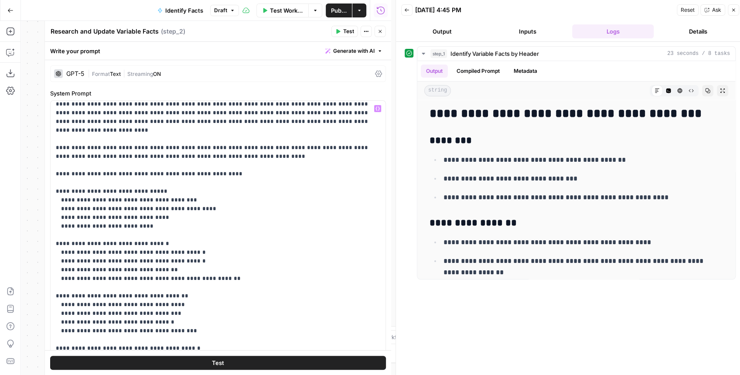
scroll to position [0, 0]
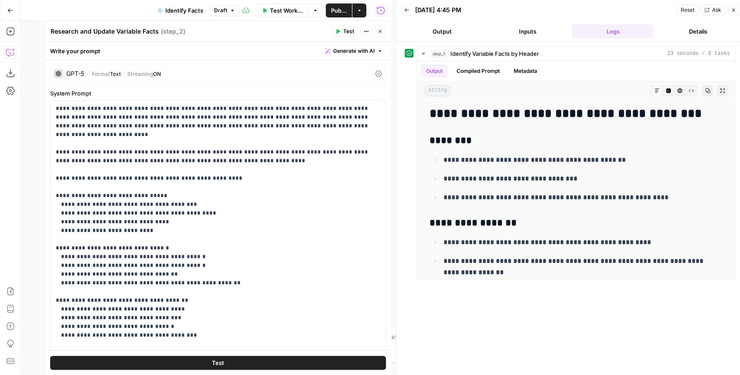
click at [11, 54] on icon "button" at bounding box center [10, 52] width 9 height 9
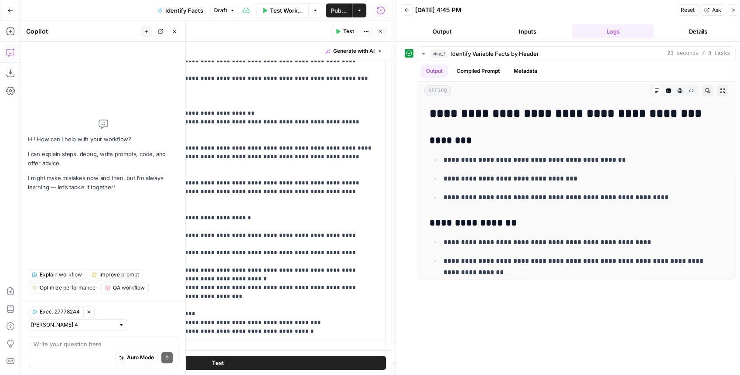
scroll to position [116, 0]
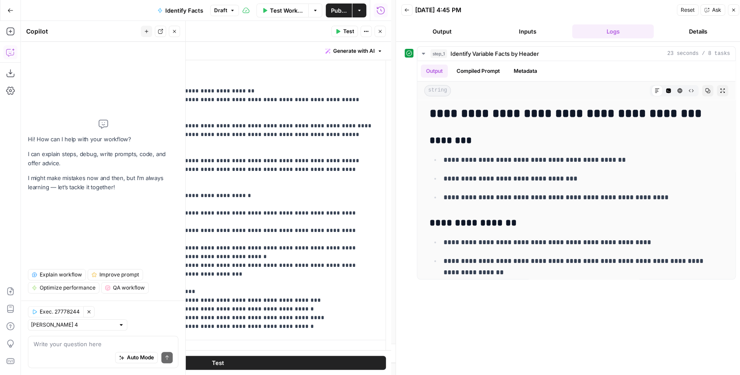
click at [71, 341] on textarea at bounding box center [103, 344] width 139 height 9
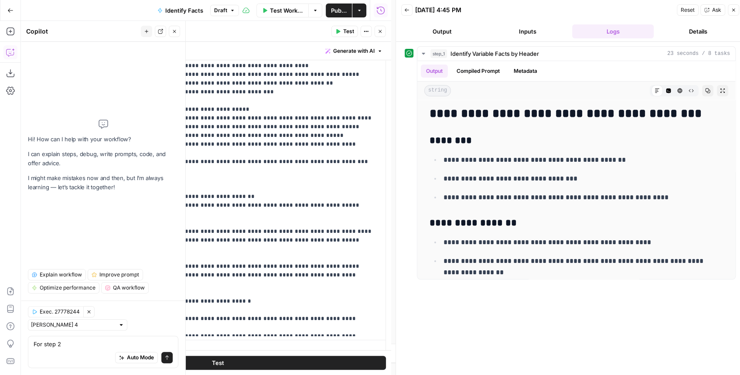
scroll to position [29, 0]
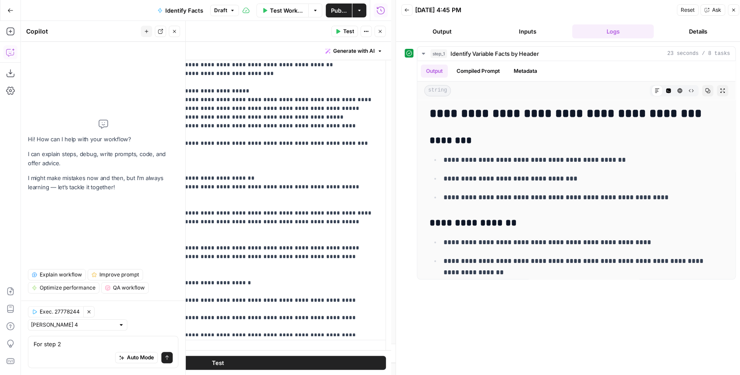
click at [75, 345] on textarea "For step 2" at bounding box center [103, 344] width 139 height 9
type textarea "For step 2 output them as JSON"
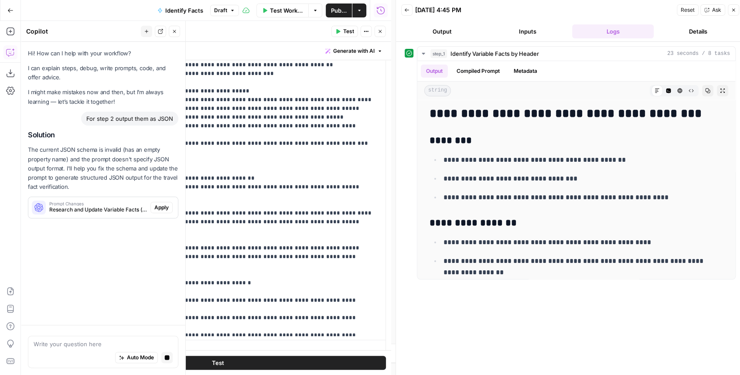
scroll to position [0, 0]
click at [378, 34] on button "Close" at bounding box center [380, 31] width 11 height 11
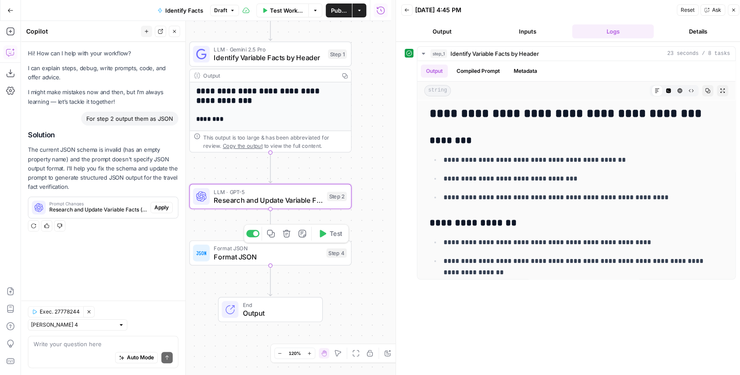
click at [266, 255] on span "Format JSON" at bounding box center [268, 256] width 108 height 10
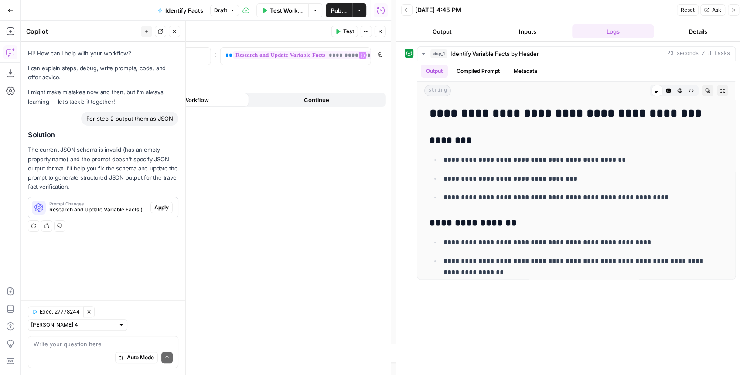
click at [383, 57] on button "Remove" at bounding box center [380, 54] width 11 height 11
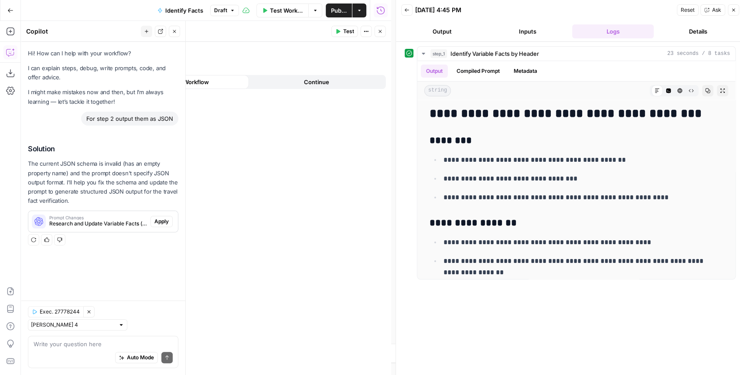
click at [381, 34] on button "Close" at bounding box center [380, 31] width 11 height 11
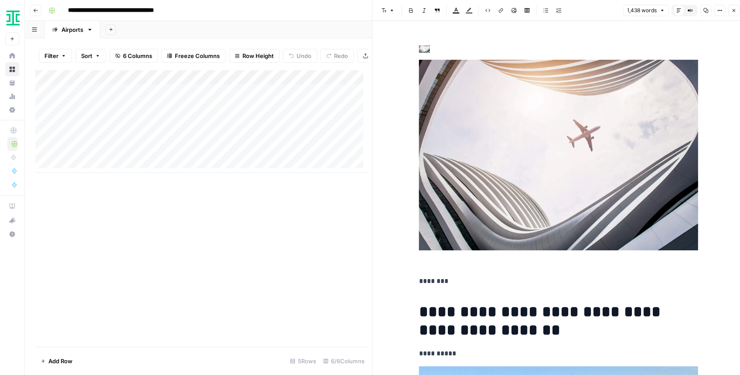
scroll to position [3877, 0]
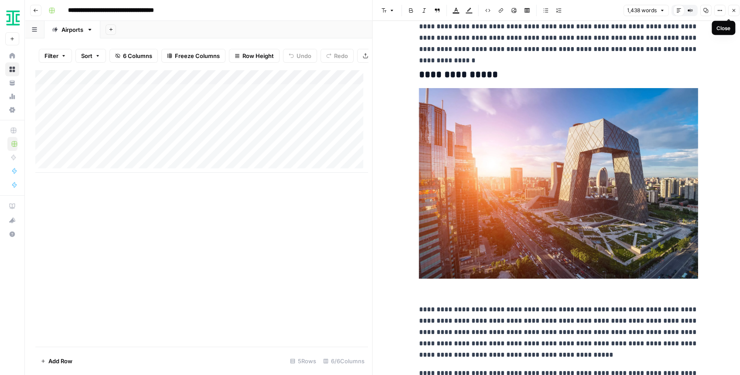
click at [733, 12] on icon "button" at bounding box center [733, 10] width 5 height 5
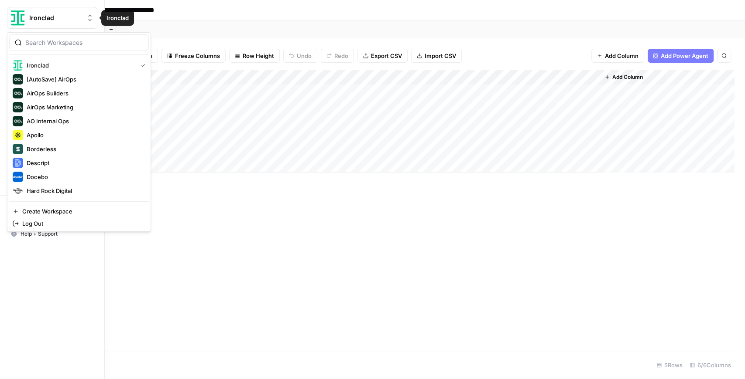
click at [25, 21] on img "Workspace: Ironclad" at bounding box center [18, 18] width 16 height 16
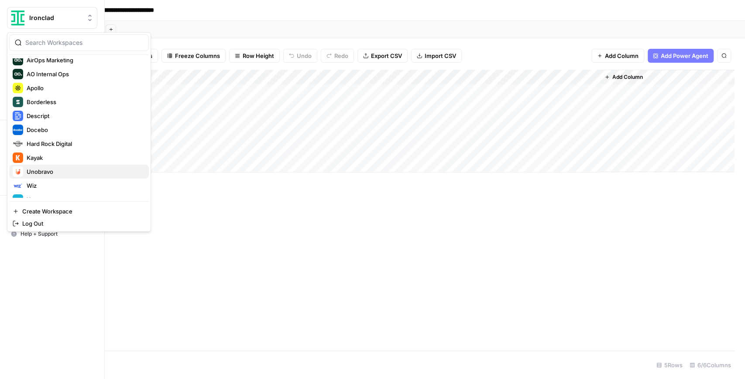
scroll to position [58, 0]
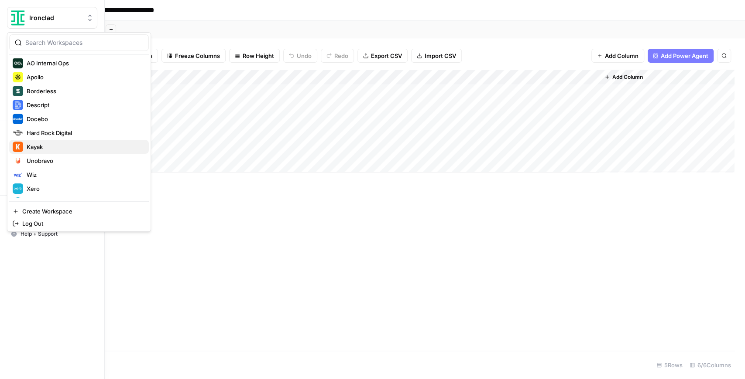
click at [63, 150] on span "Kayak" at bounding box center [84, 147] width 115 height 9
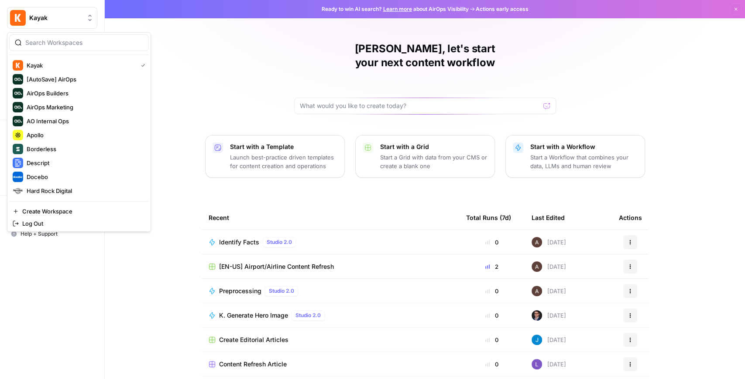
click at [56, 22] on button "Kayak" at bounding box center [52, 18] width 90 height 22
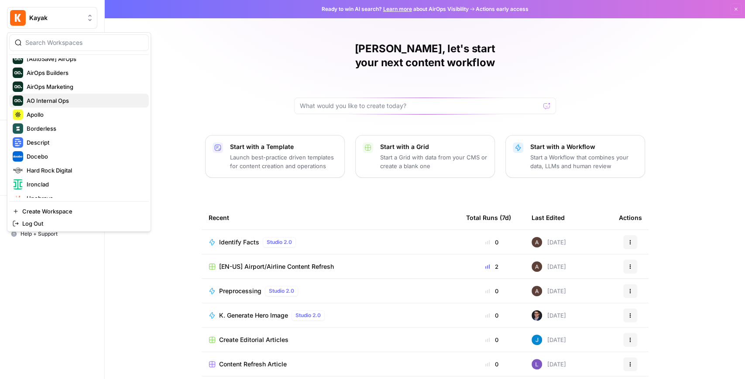
scroll to position [84, 0]
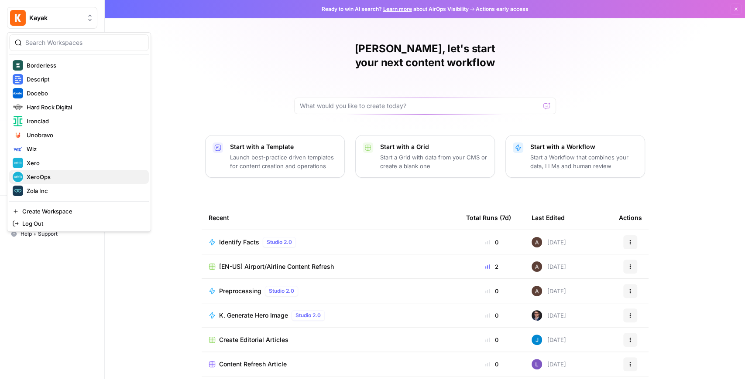
click at [64, 178] on span "XeroOps" at bounding box center [84, 177] width 115 height 9
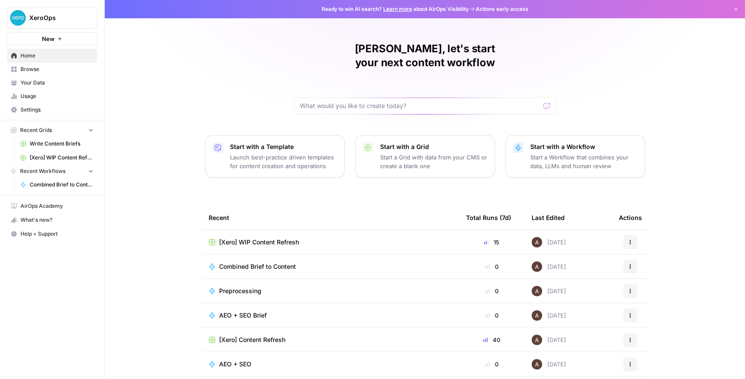
click at [62, 147] on span "Write Content Briefs" at bounding box center [62, 144] width 64 height 8
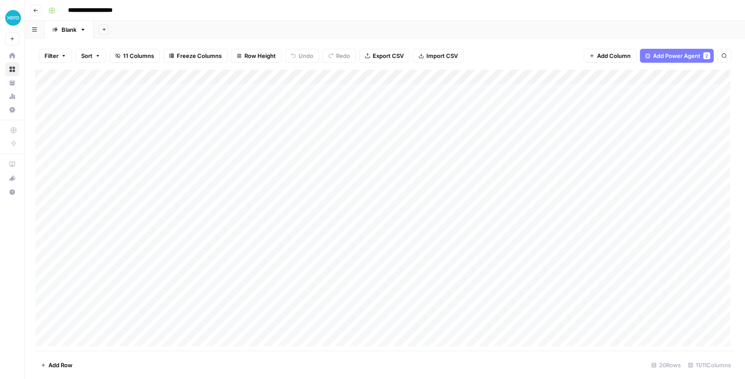
click at [38, 10] on button "Go back" at bounding box center [35, 10] width 11 height 11
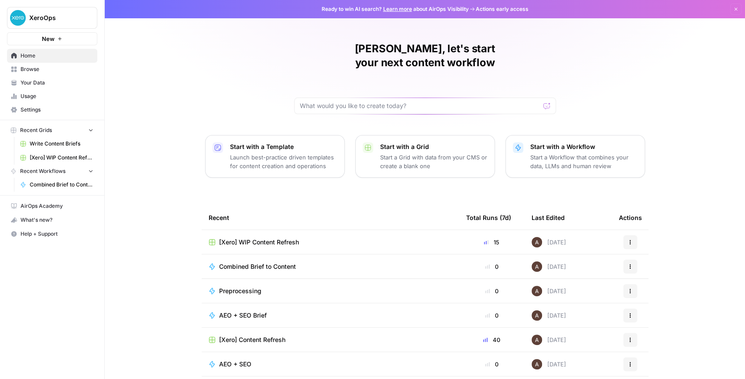
click at [271, 238] on span "[Xero] WIP Content Refresh" at bounding box center [259, 242] width 80 height 9
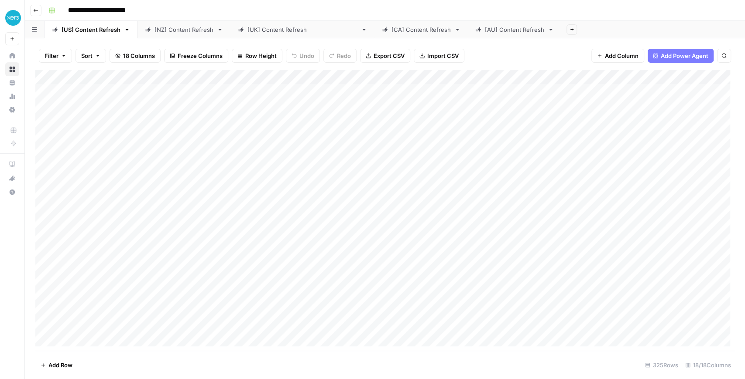
click at [152, 31] on div "[NZ] Content Refresh" at bounding box center [179, 29] width 68 height 9
click at [264, 89] on div "Add Column" at bounding box center [384, 210] width 699 height 281
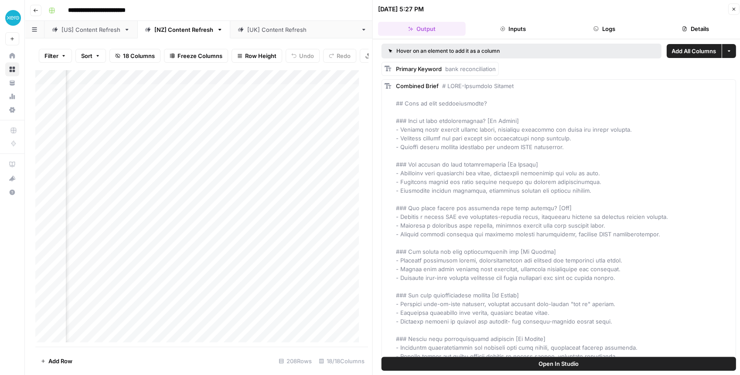
click at [544, 364] on span "Open In Studio" at bounding box center [559, 363] width 40 height 9
click at [267, 84] on div "Add Column" at bounding box center [199, 208] width 328 height 277
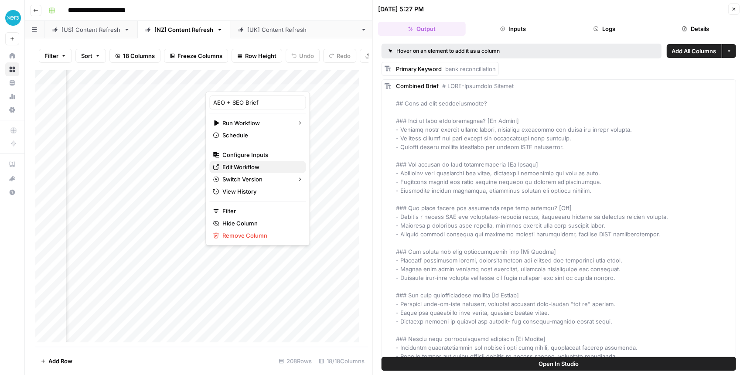
click at [253, 167] on span "Edit Workflow" at bounding box center [260, 167] width 76 height 9
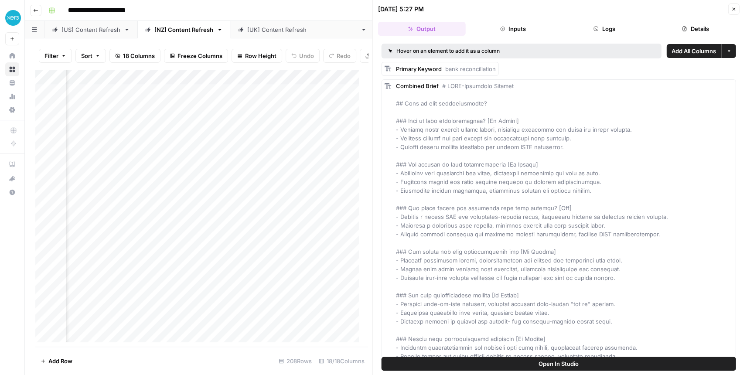
click at [729, 8] on button "Close" at bounding box center [733, 8] width 11 height 11
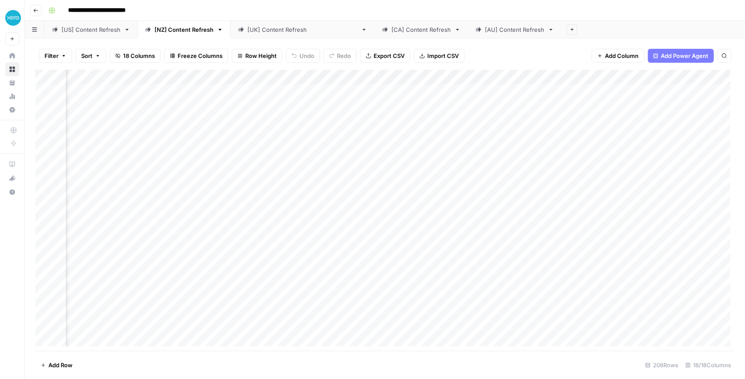
scroll to position [0, 770]
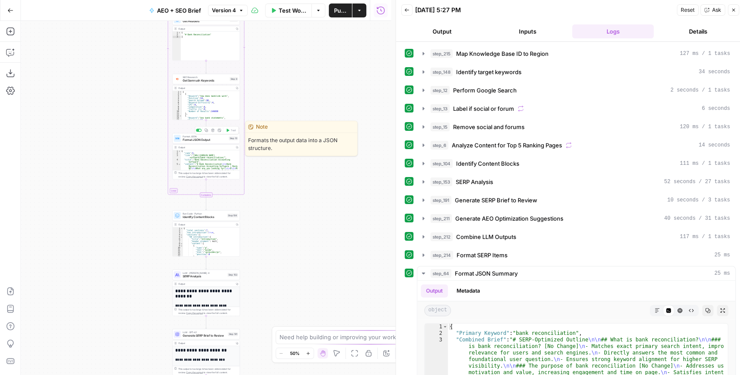
click at [203, 140] on span "Format JSON Output" at bounding box center [205, 140] width 44 height 4
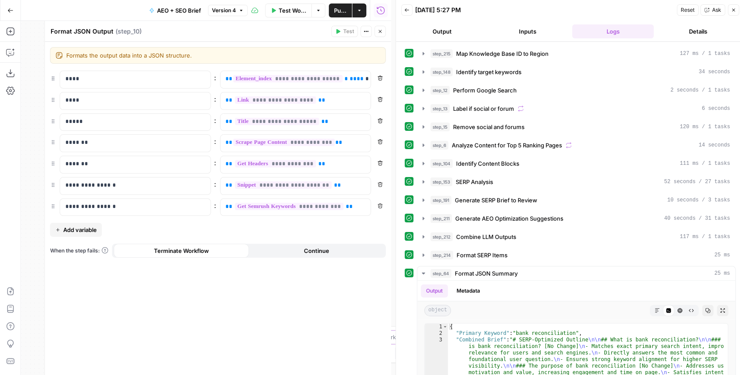
click at [383, 28] on button "Close" at bounding box center [380, 31] width 11 height 11
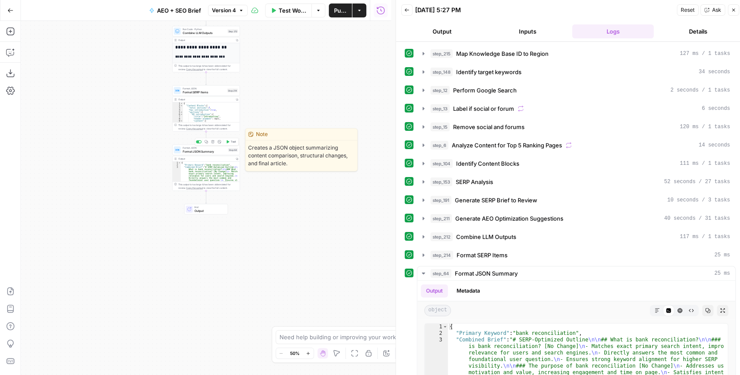
click at [207, 153] on span "Format JSON Summary" at bounding box center [205, 151] width 44 height 4
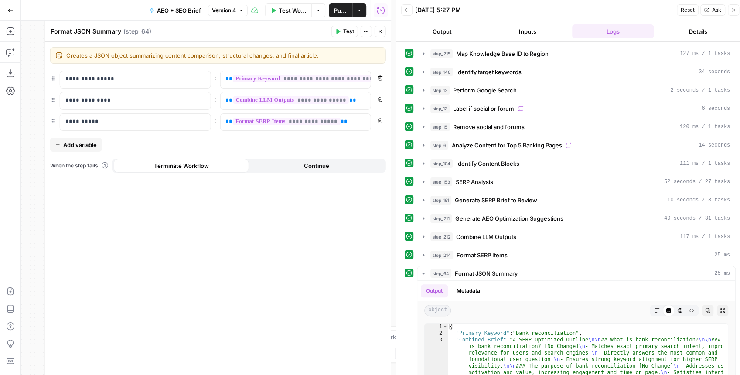
click at [386, 30] on button "Close" at bounding box center [380, 31] width 11 height 11
